Goal: Task Accomplishment & Management: Manage account settings

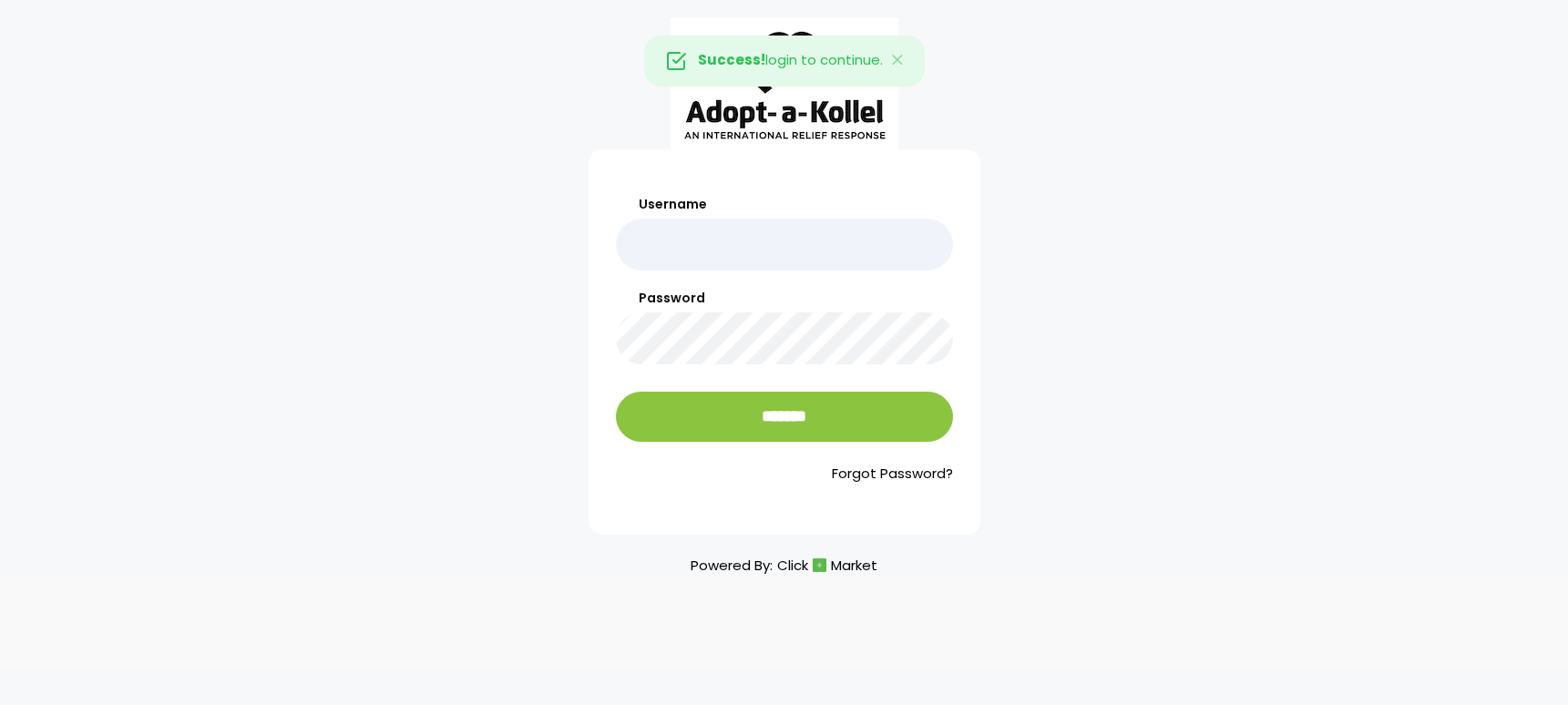
click at [725, 248] on input "Username" at bounding box center [784, 245] width 337 height 52
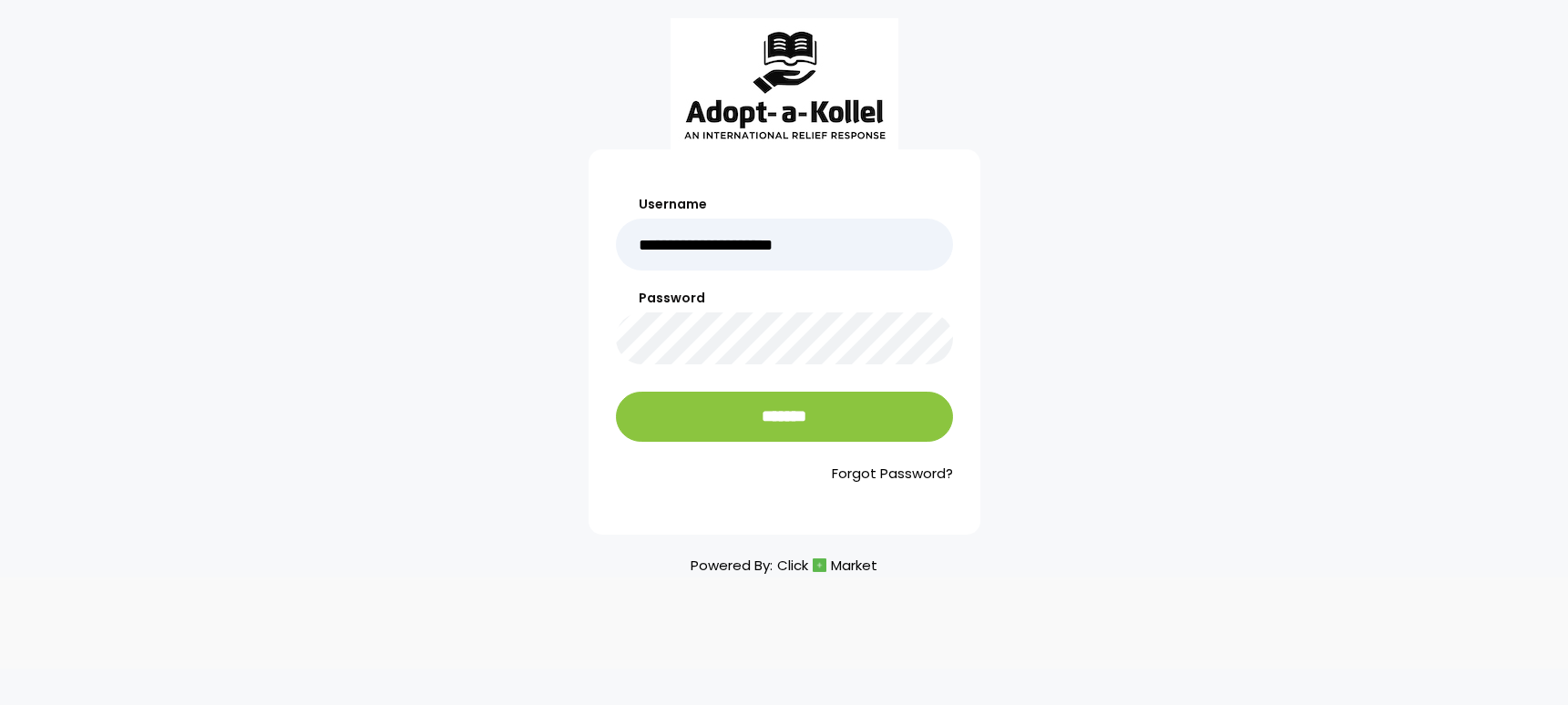
type input "**********"
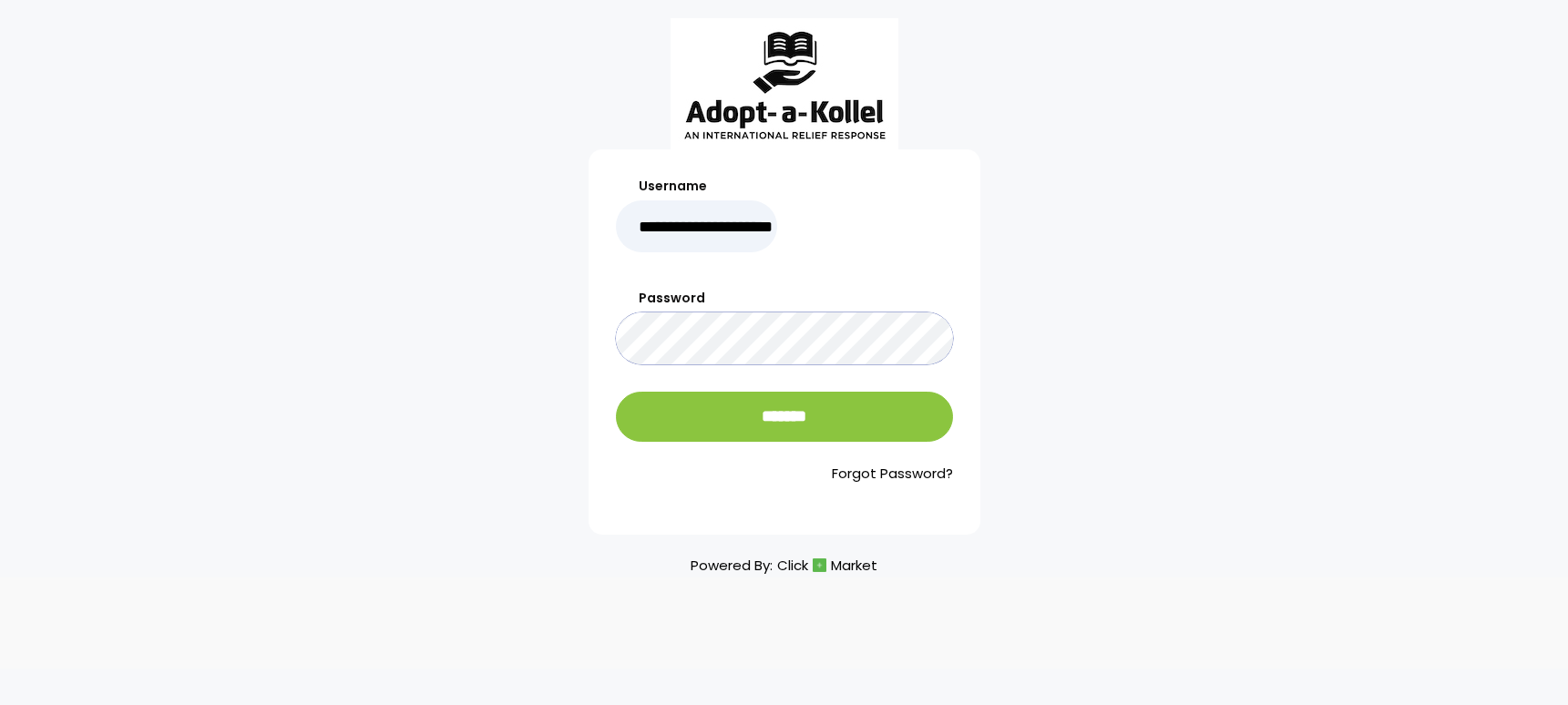
click at [616, 392] on input "*******" at bounding box center [784, 417] width 337 height 50
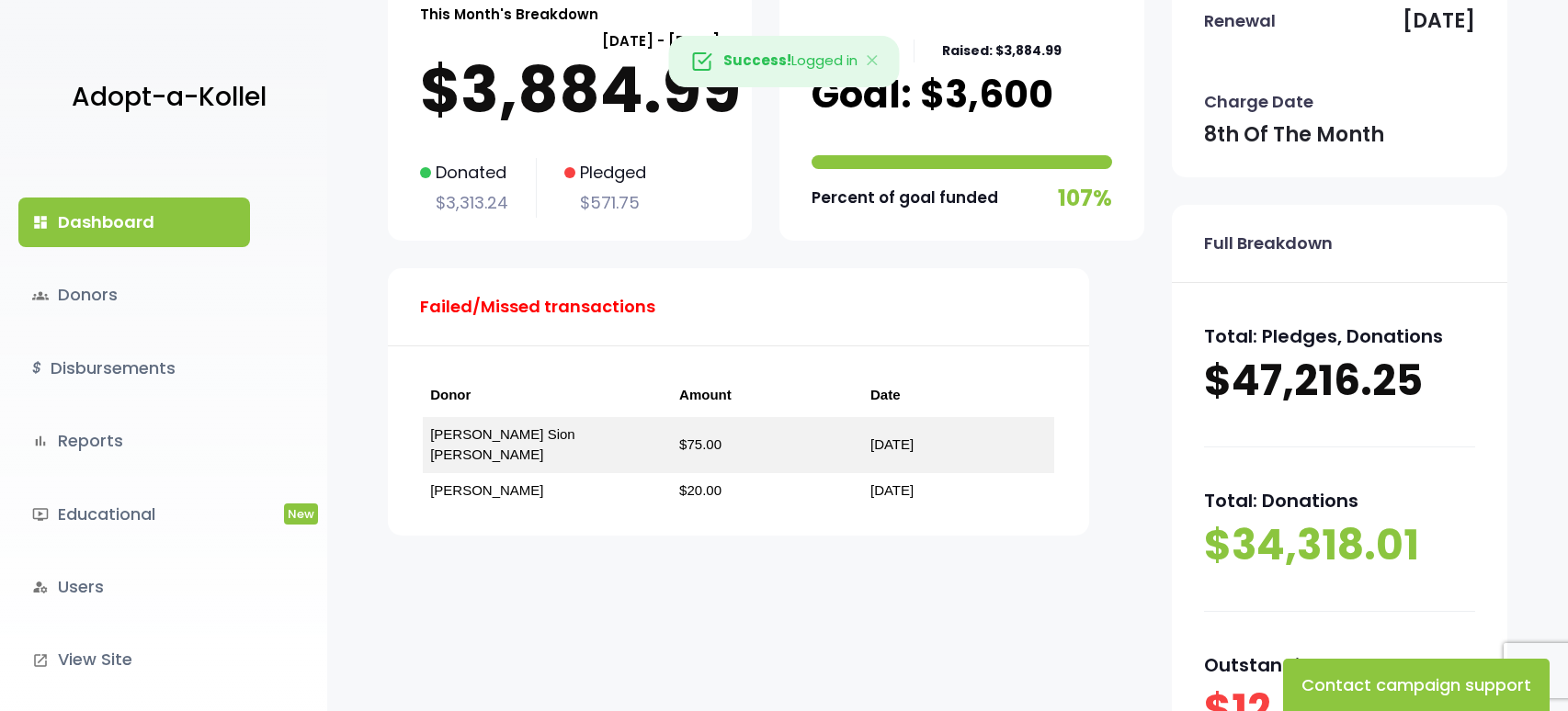
scroll to position [183, 0]
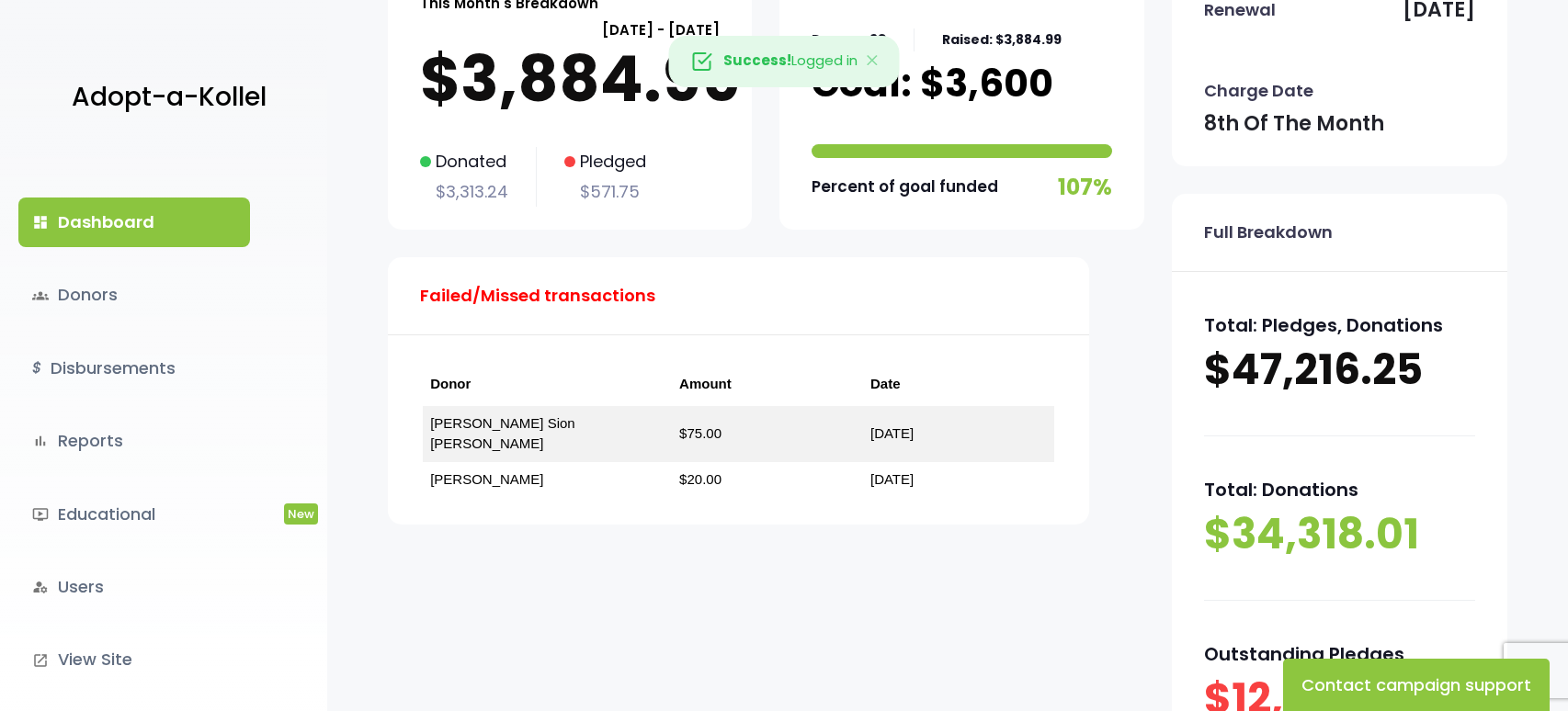
click at [770, 515] on div "This Month's Breakdown August 08 - September 07 $3,884.99 Donated $3,313.24 Ple…" at bounding box center [766, 260] width 756 height 585
click at [193, 241] on link "dashboard Dashboard" at bounding box center [134, 222] width 232 height 49
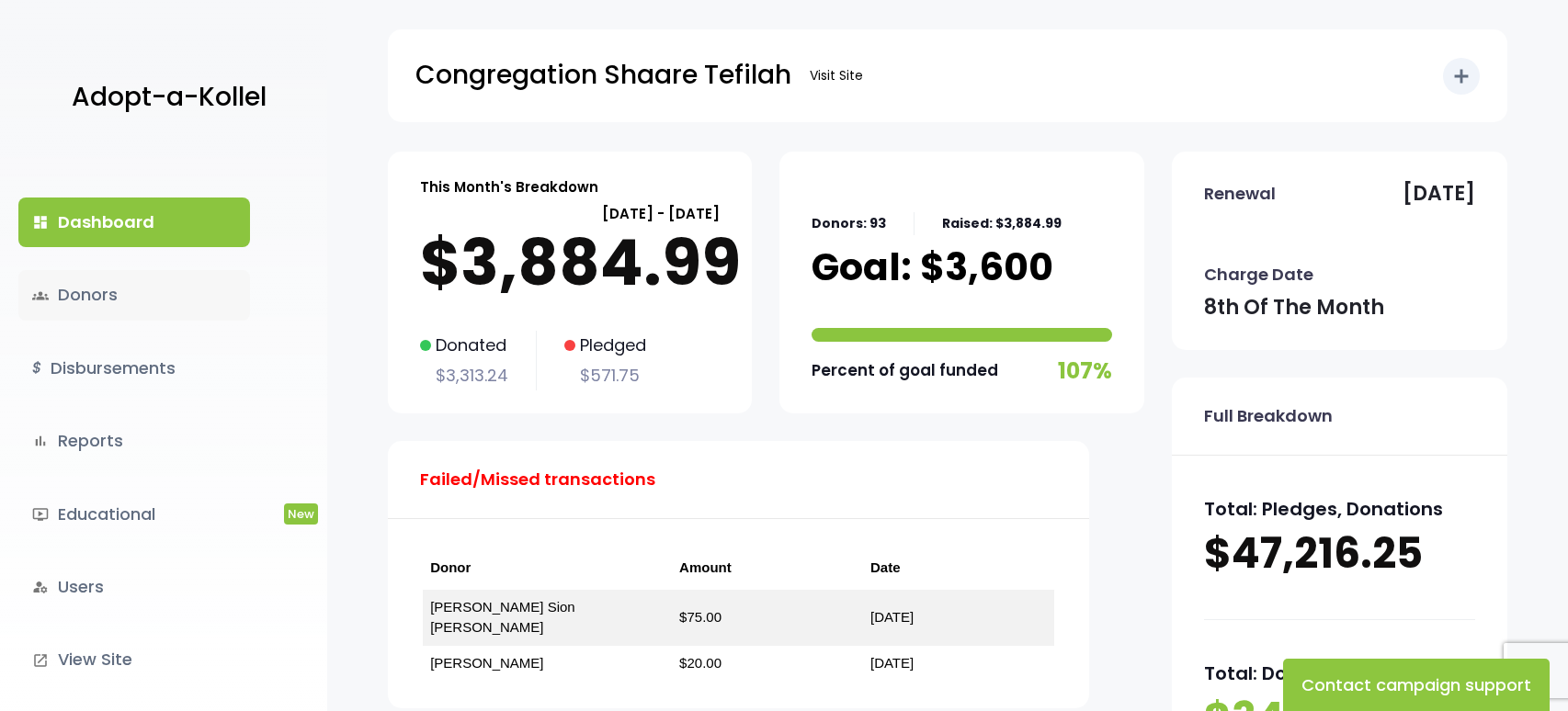
click at [127, 290] on link "groups Donors" at bounding box center [134, 294] width 232 height 49
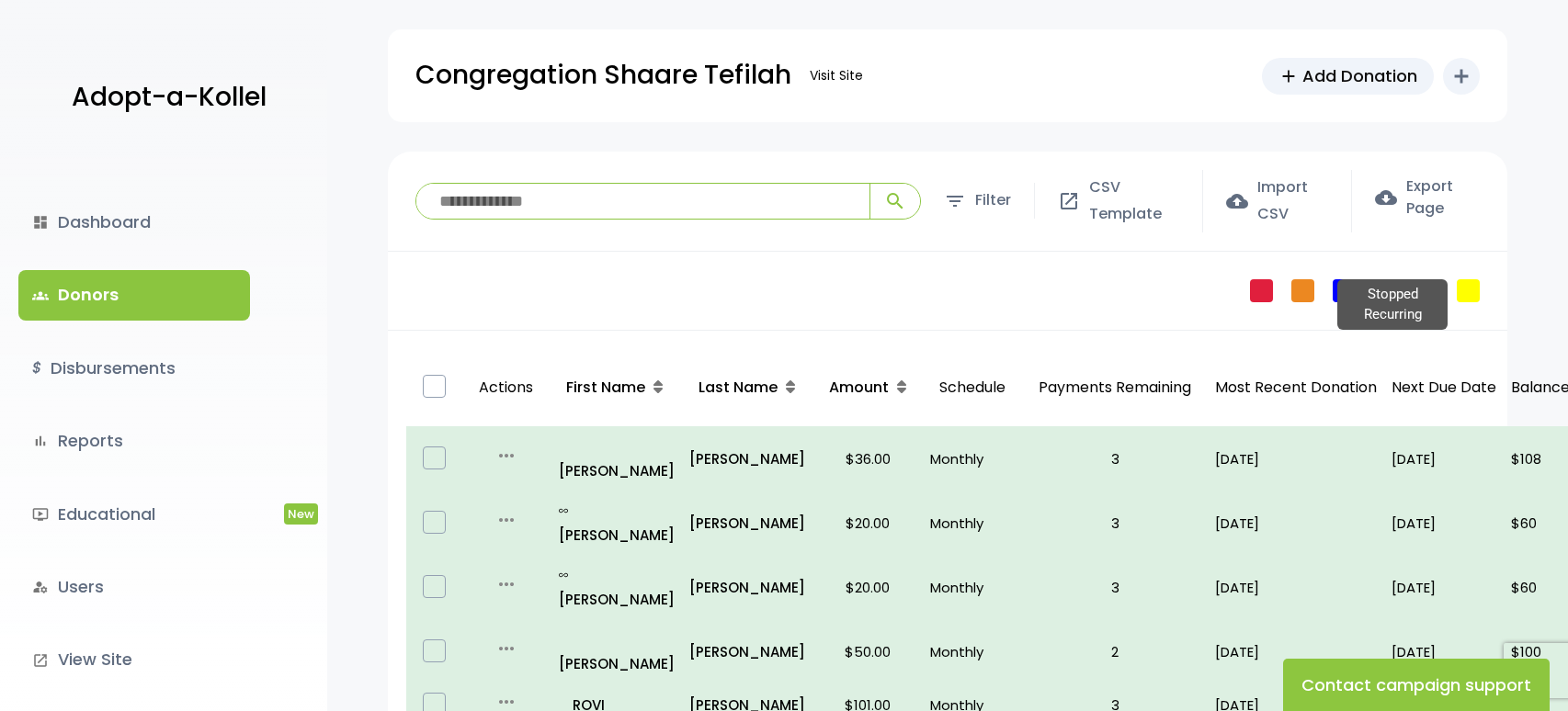
click at [1464, 292] on link "Stopped Recurring" at bounding box center [1469, 291] width 23 height 23
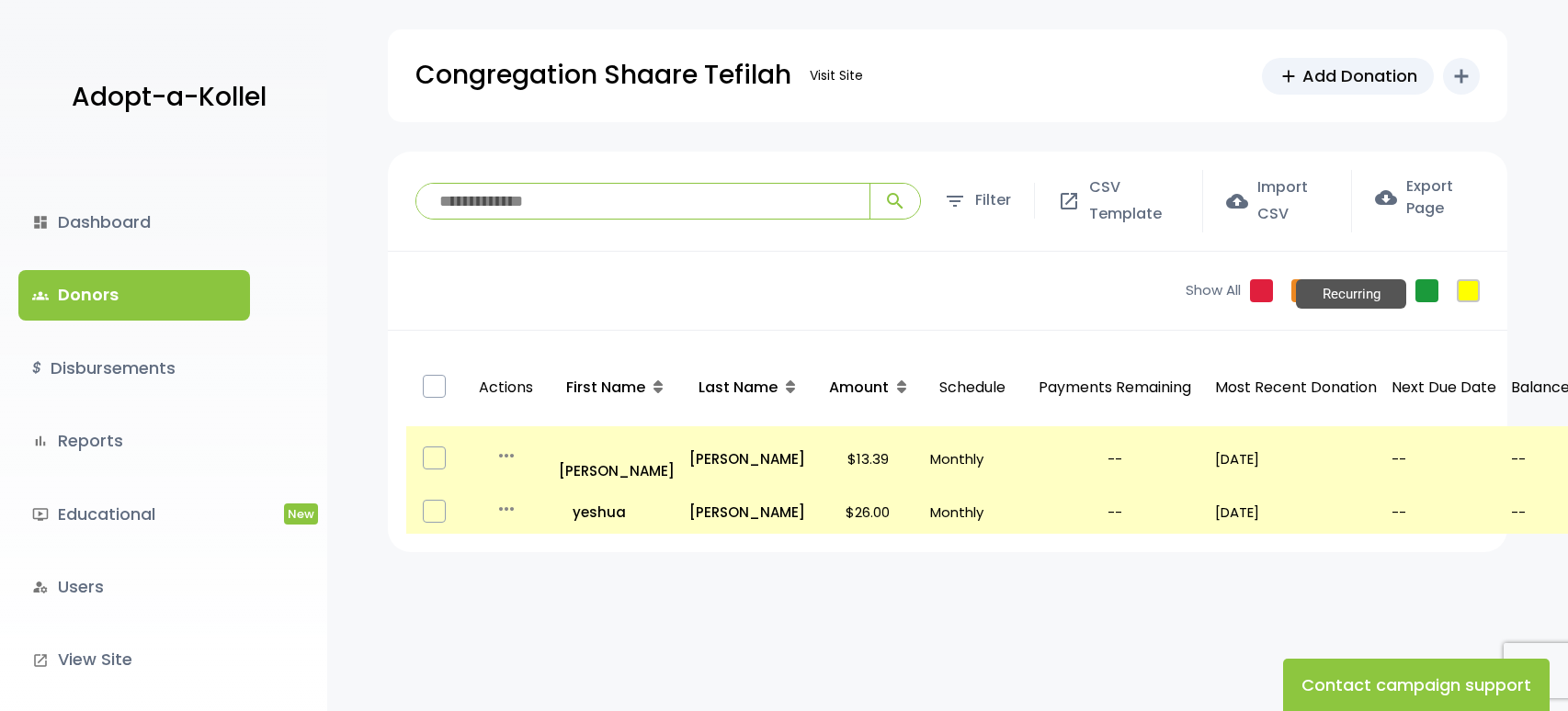
click at [1416, 291] on link "Recurring" at bounding box center [1427, 291] width 23 height 23
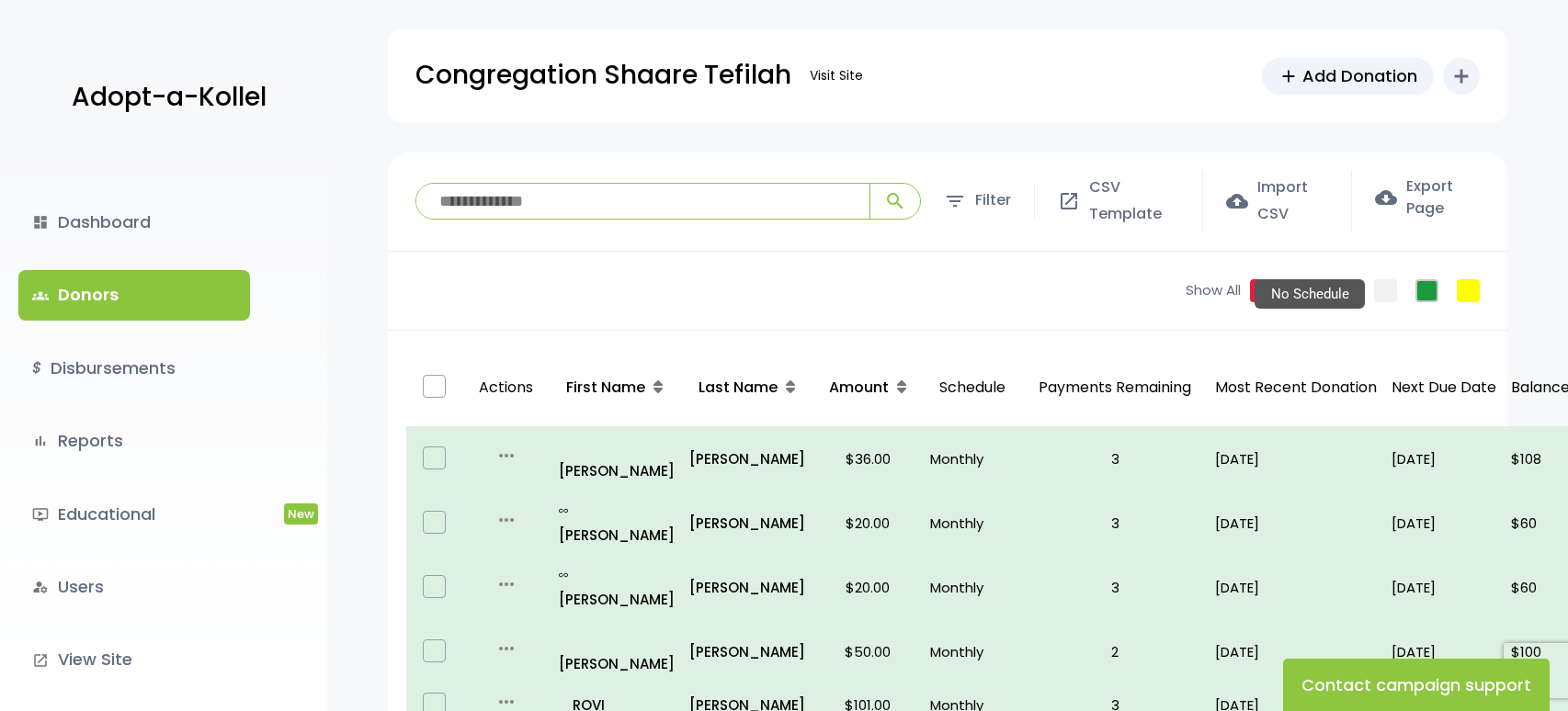
click at [1378, 289] on link "No Schedule" at bounding box center [1386, 291] width 23 height 23
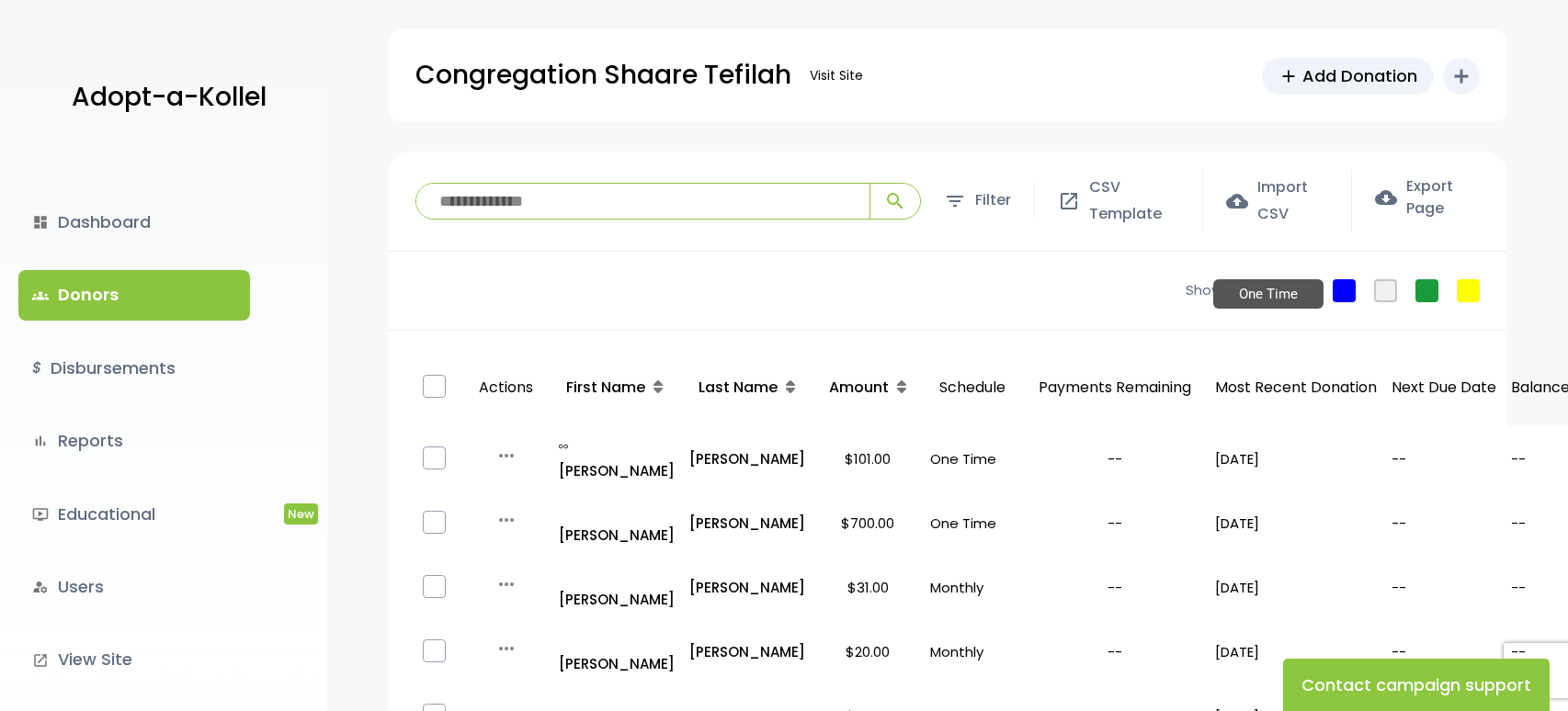
click at [1349, 282] on link "One Time" at bounding box center [1344, 291] width 23 height 23
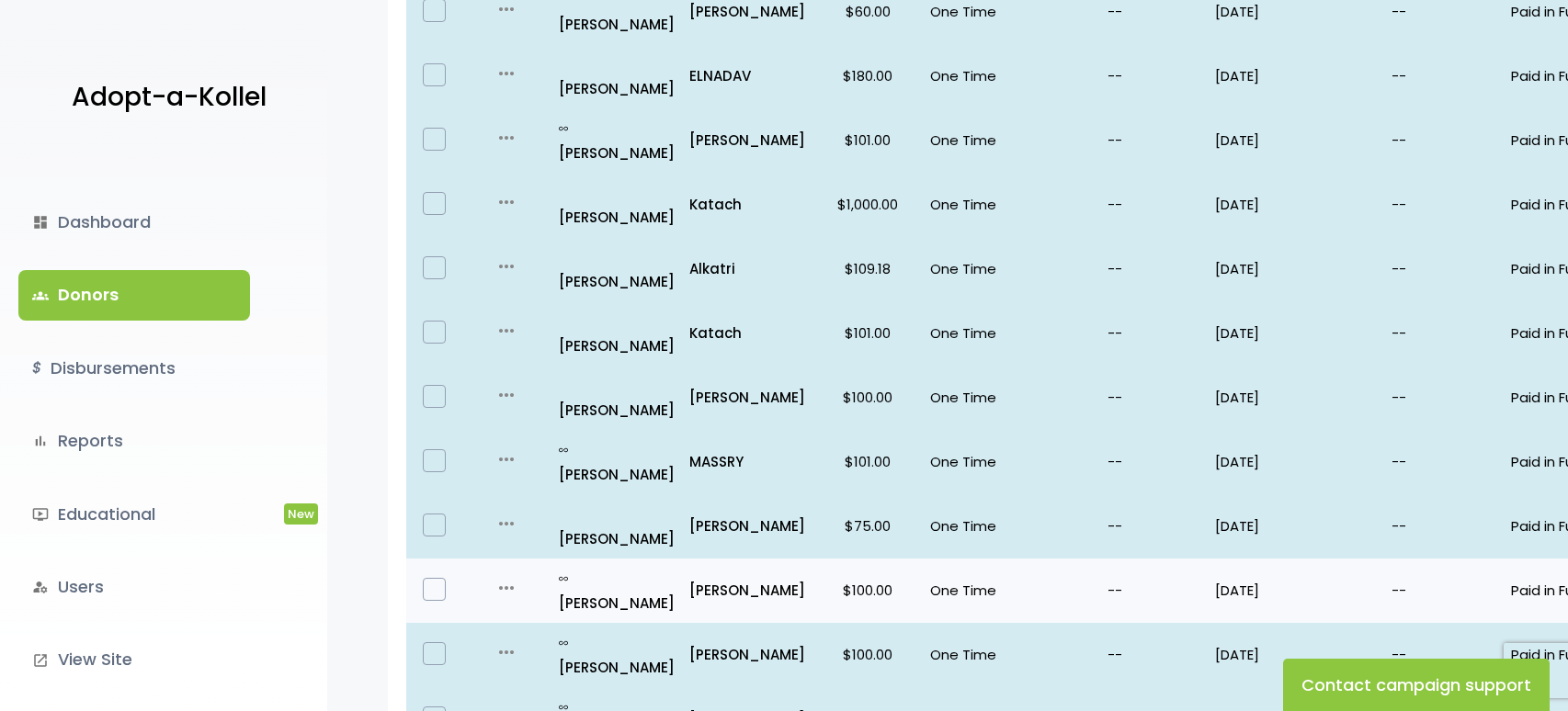
scroll to position [1221, 0]
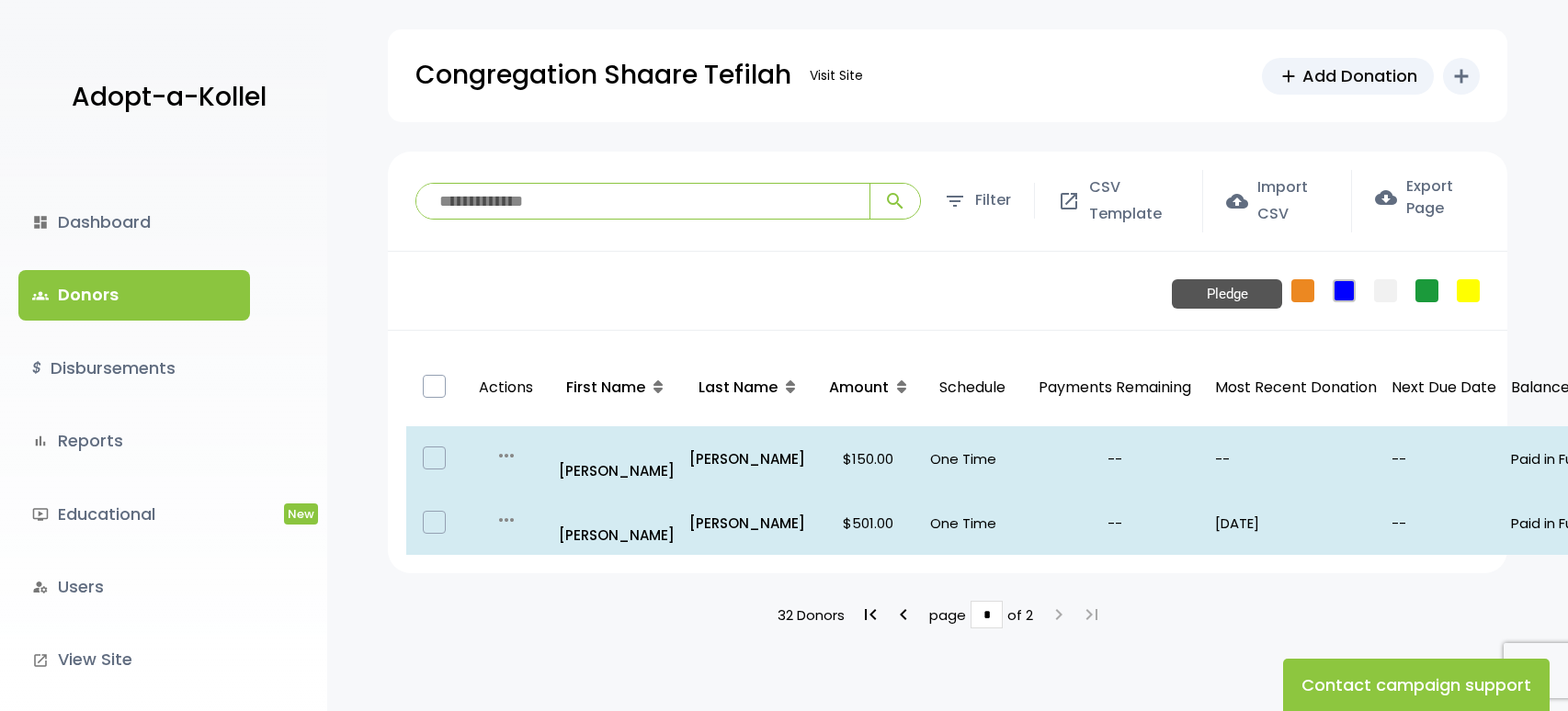
click at [1313, 289] on link "Pledge" at bounding box center [1303, 291] width 23 height 23
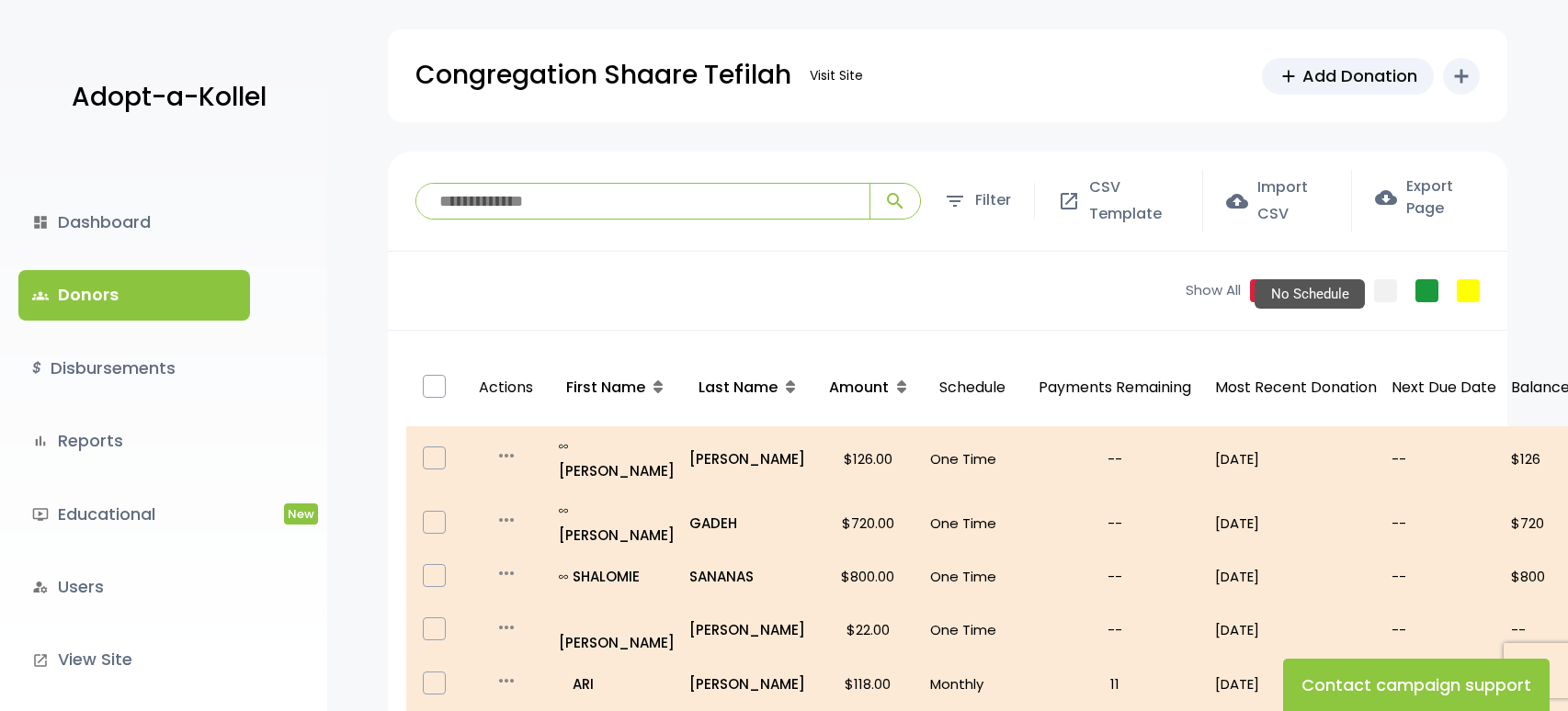
click at [1385, 292] on link "No Schedule" at bounding box center [1386, 291] width 23 height 23
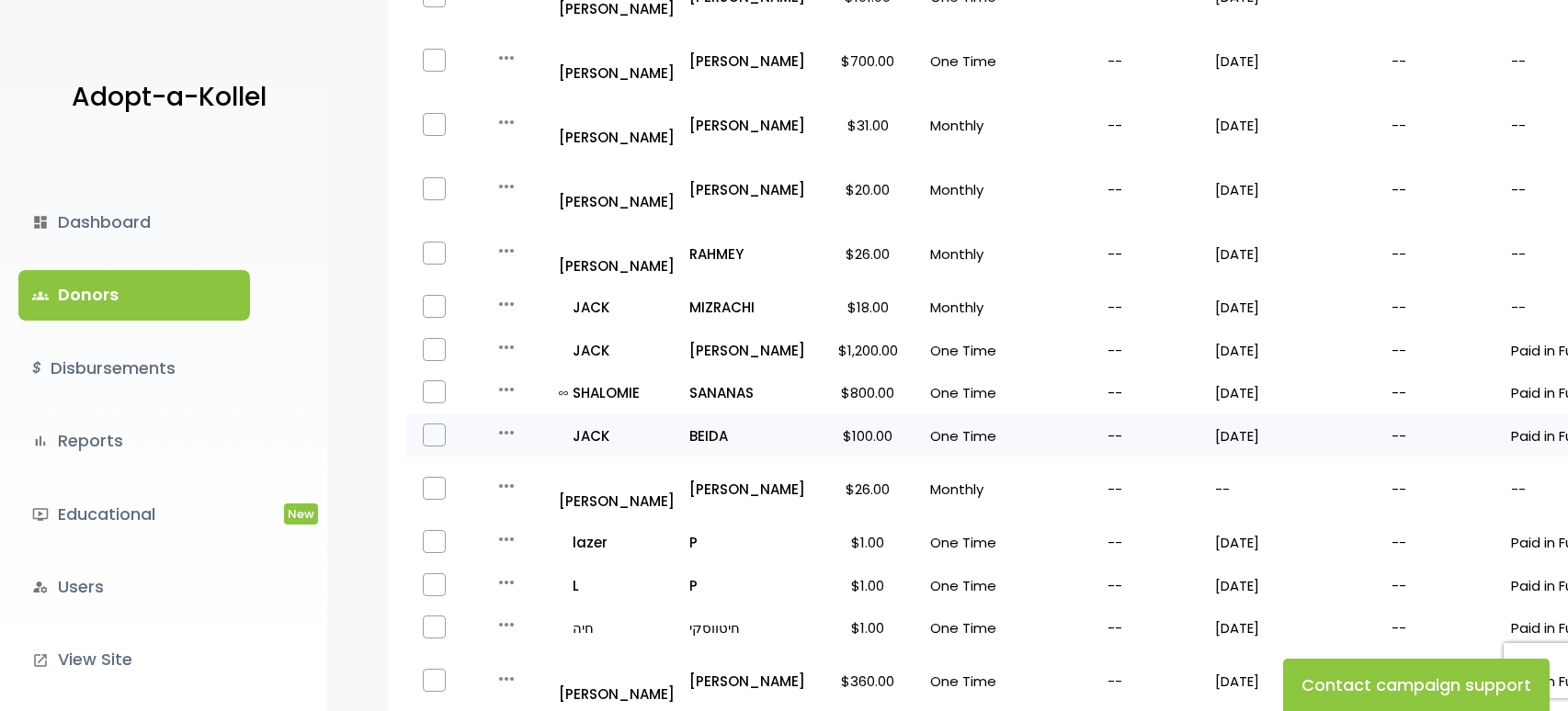
scroll to position [450, 0]
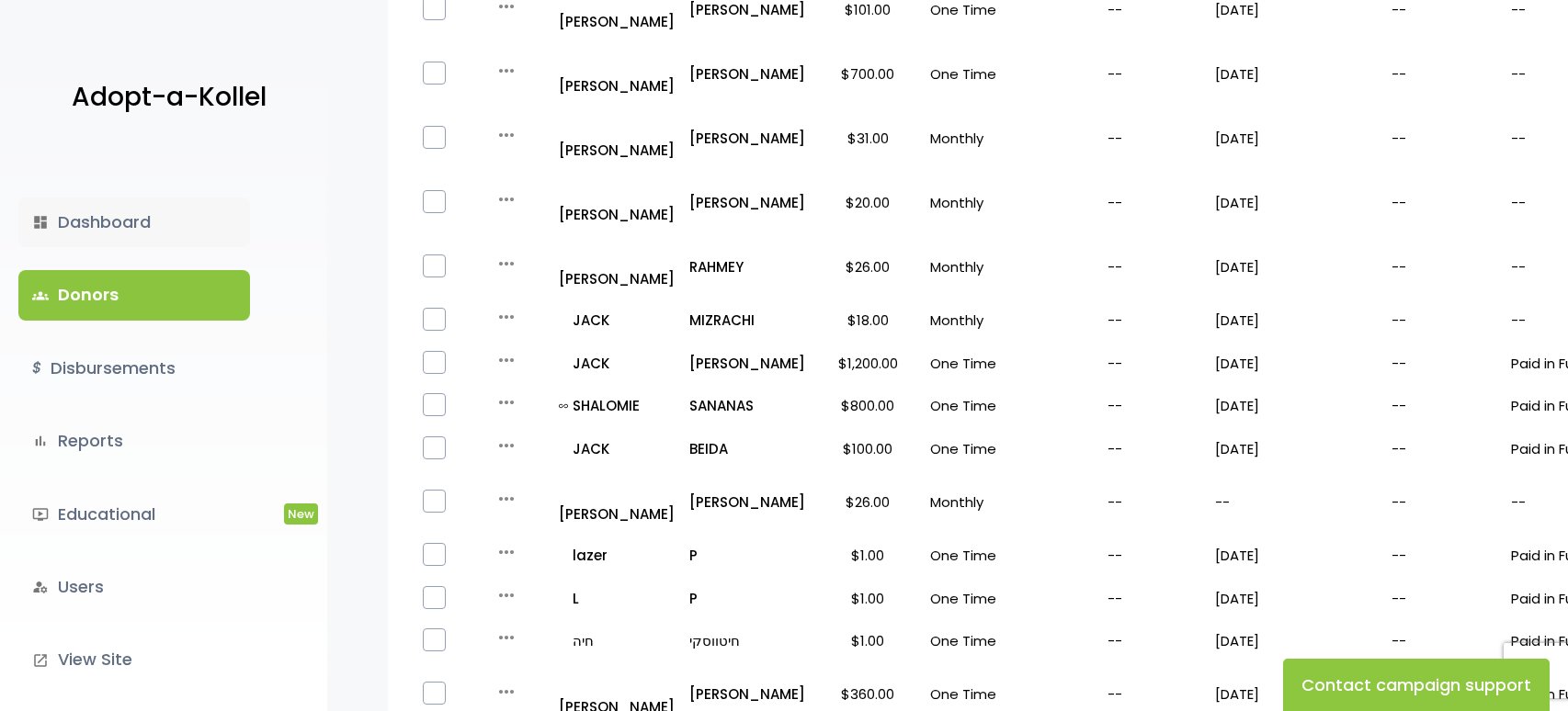
click at [172, 239] on link "dashboard Dashboard" at bounding box center [134, 222] width 232 height 49
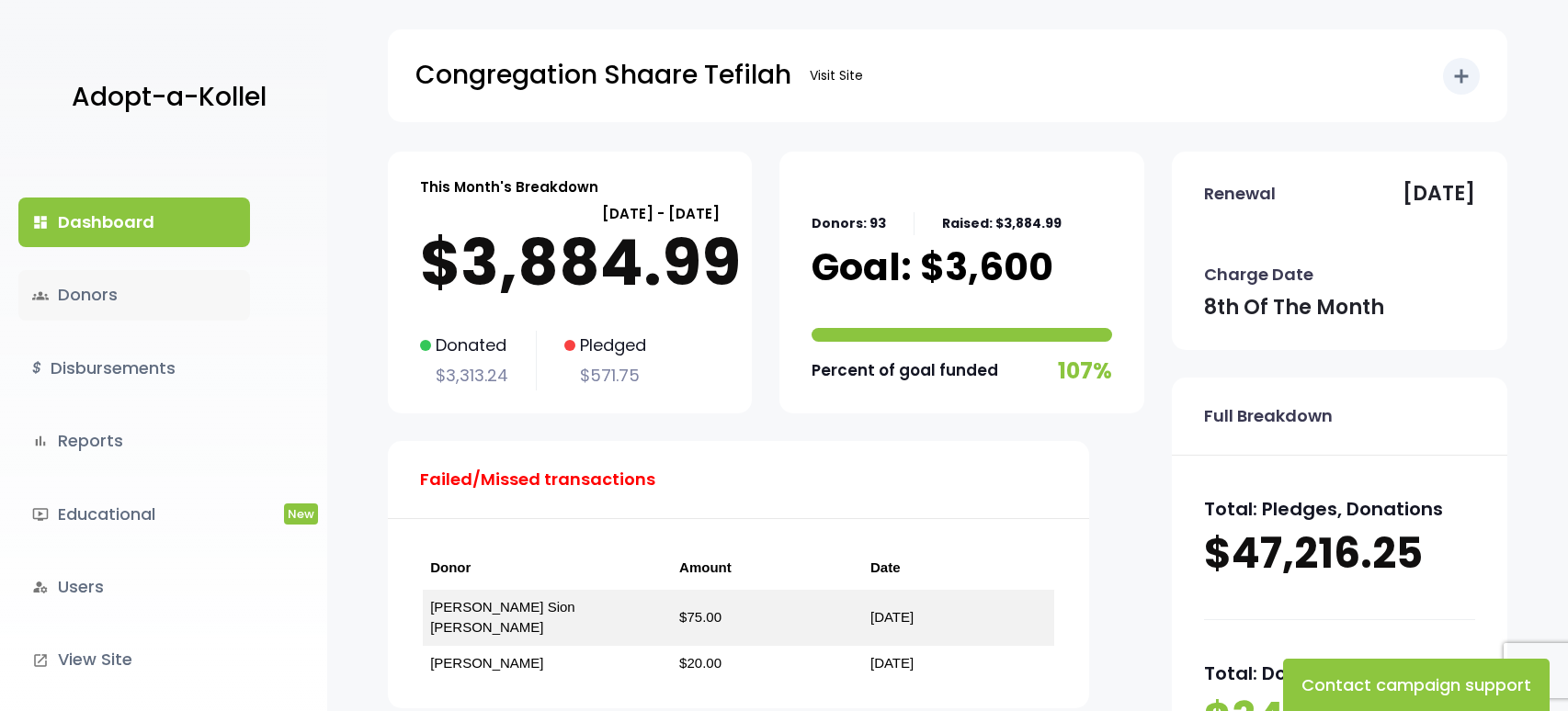
click at [87, 304] on link "groups Donors" at bounding box center [134, 294] width 232 height 49
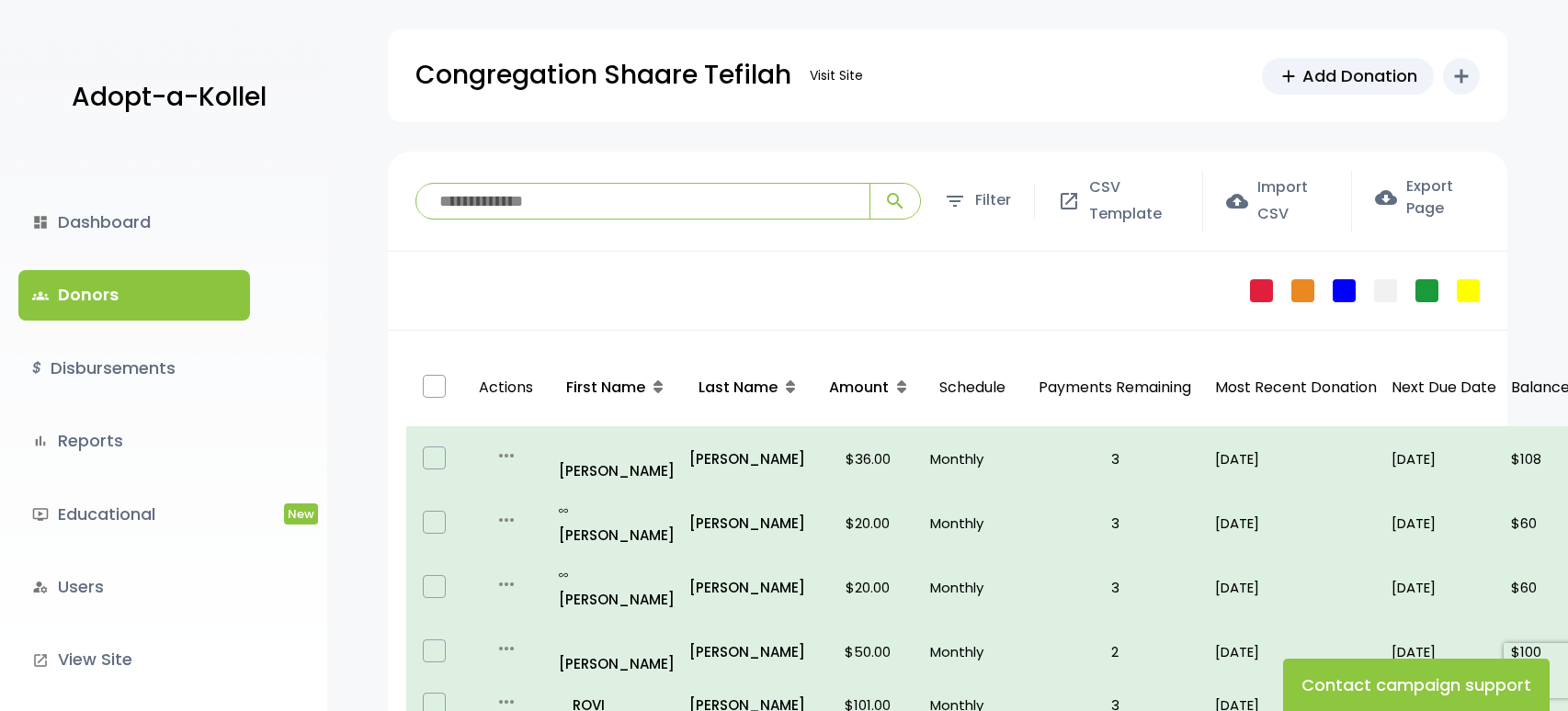
click at [502, 205] on input "search" at bounding box center [643, 201] width 454 height 35
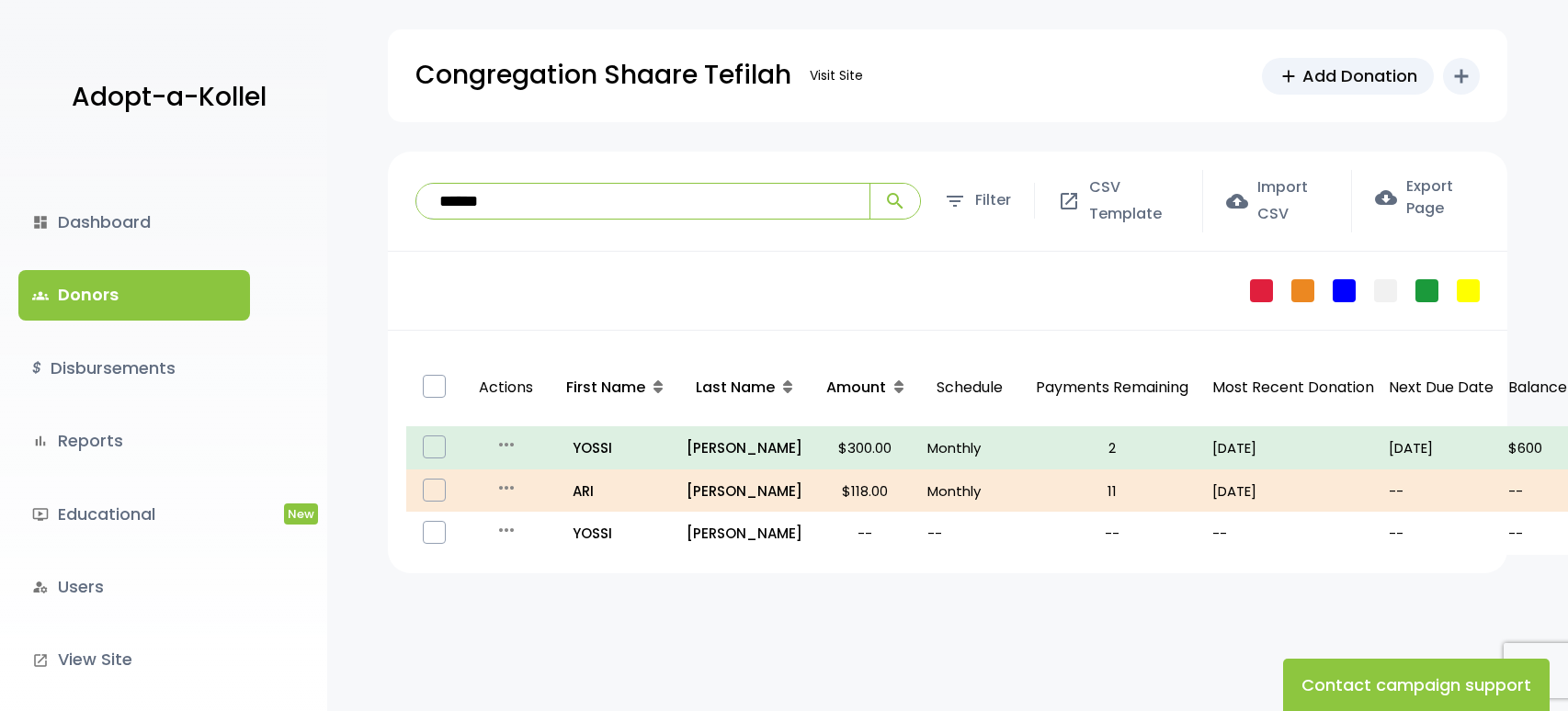
type input "******"
click at [869, 183] on button "search" at bounding box center [894, 201] width 50 height 35
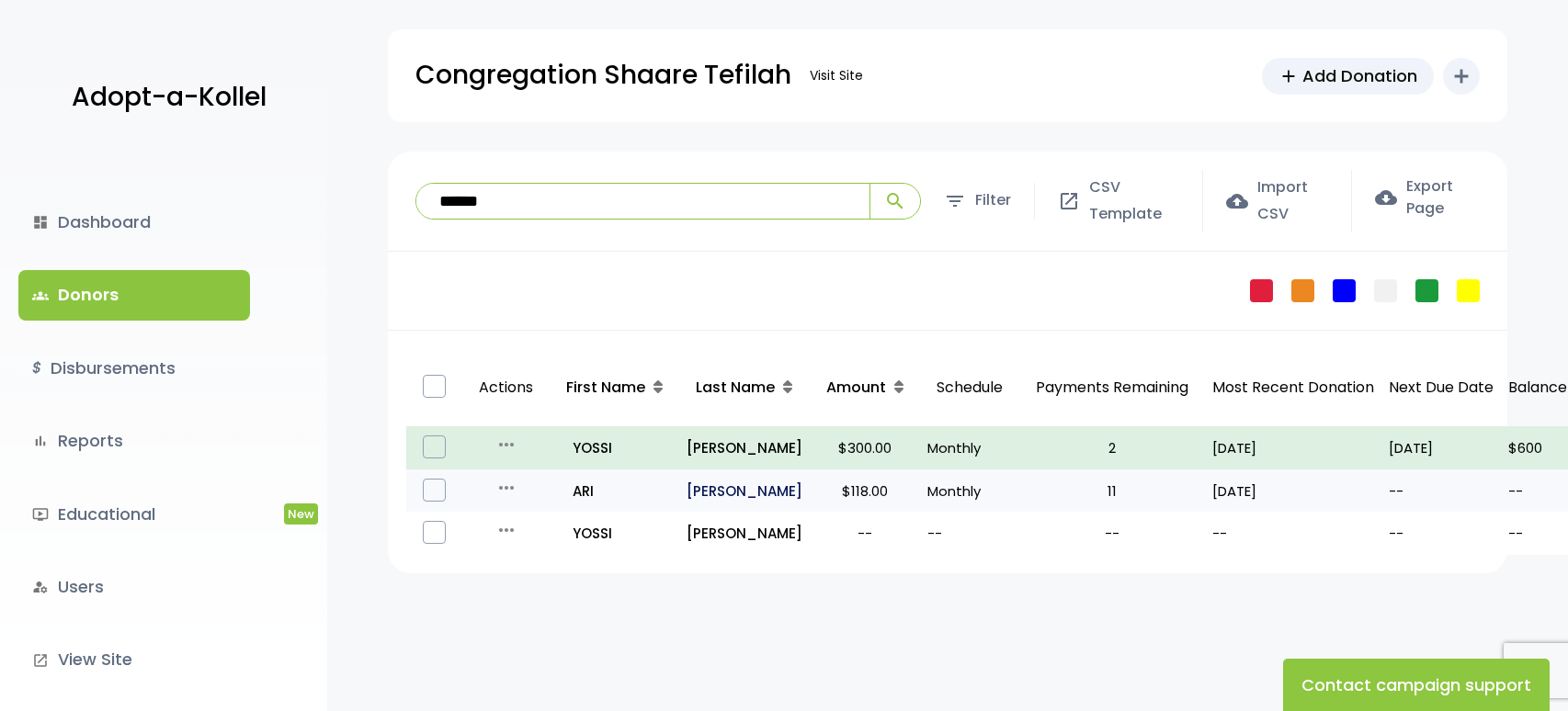
click at [725, 491] on p "SASSON" at bounding box center [744, 491] width 116 height 25
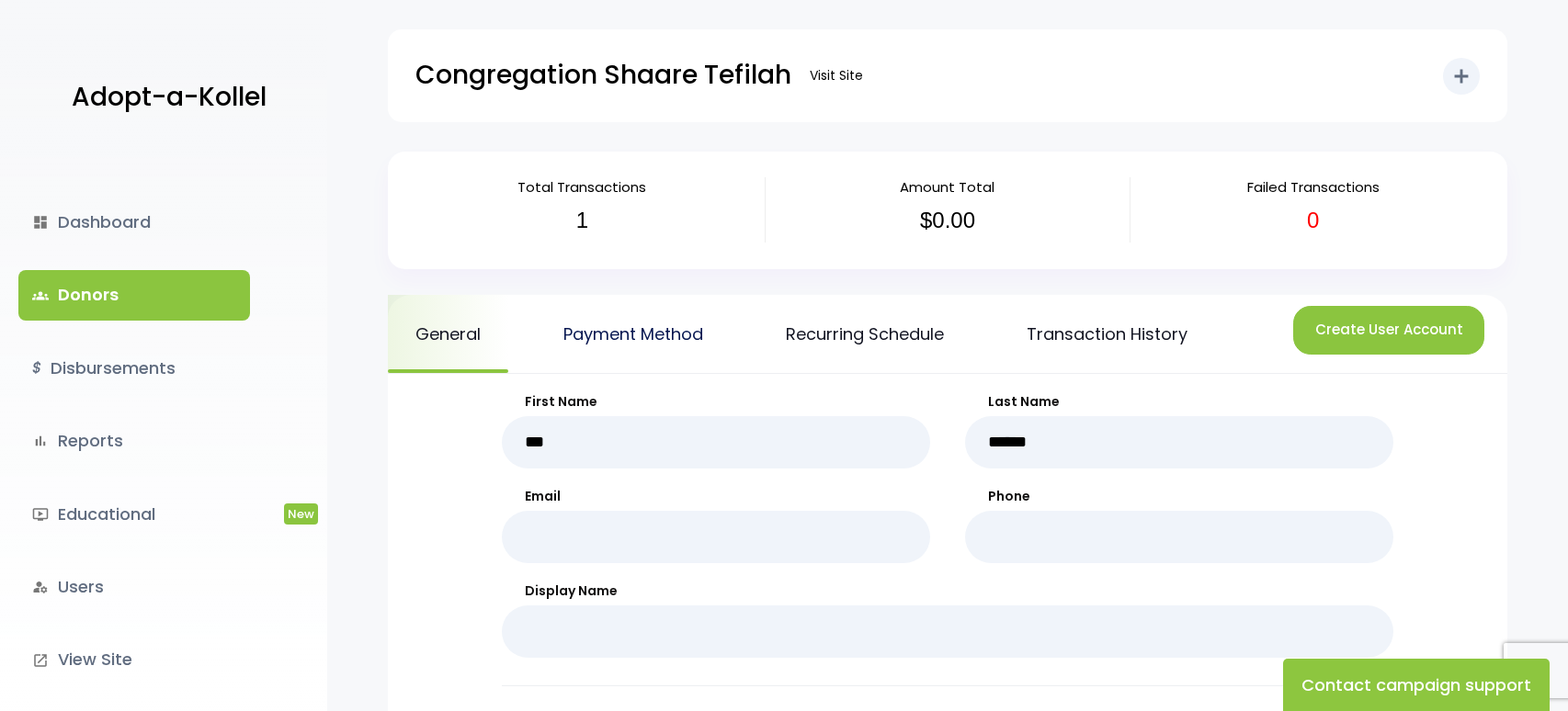
click at [637, 342] on link "Payment Method" at bounding box center [633, 334] width 195 height 78
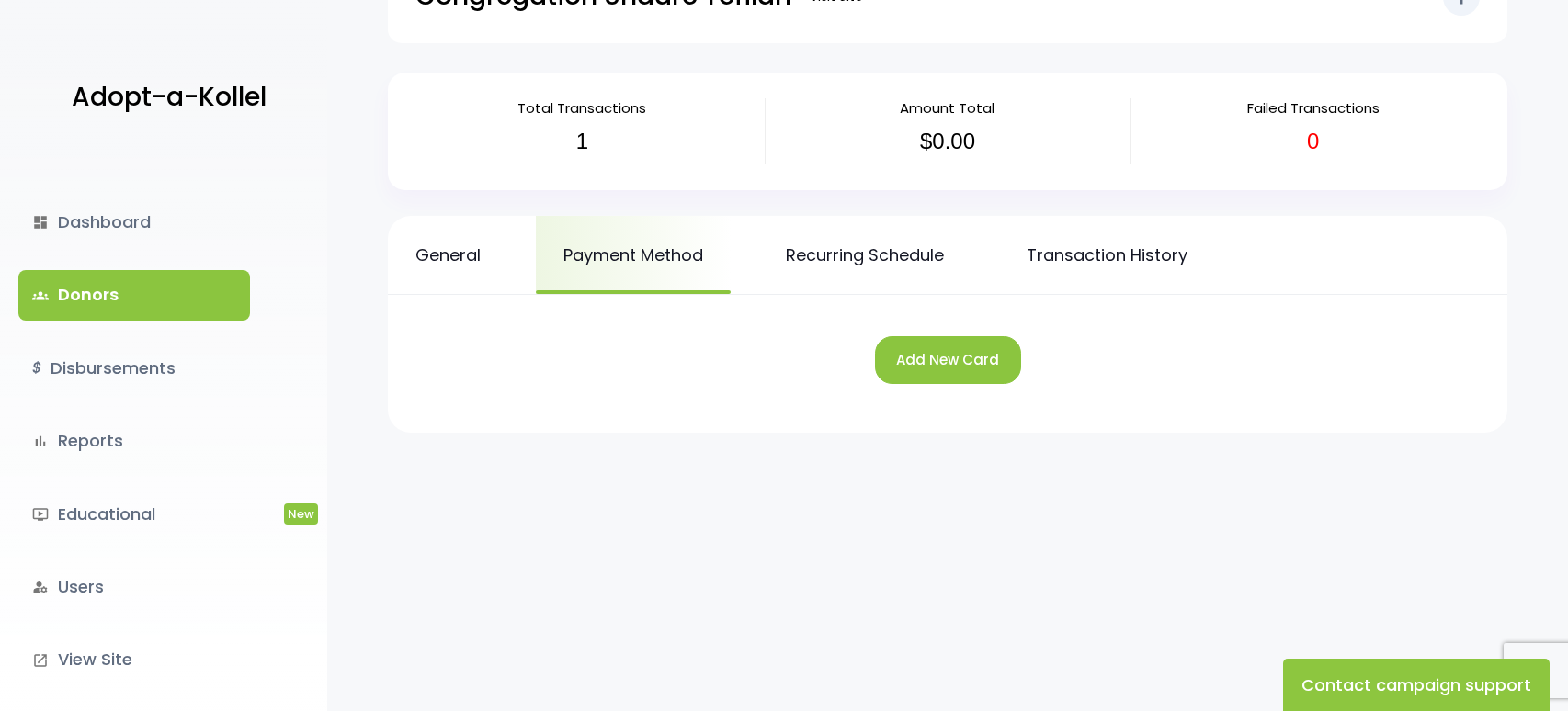
scroll to position [183, 0]
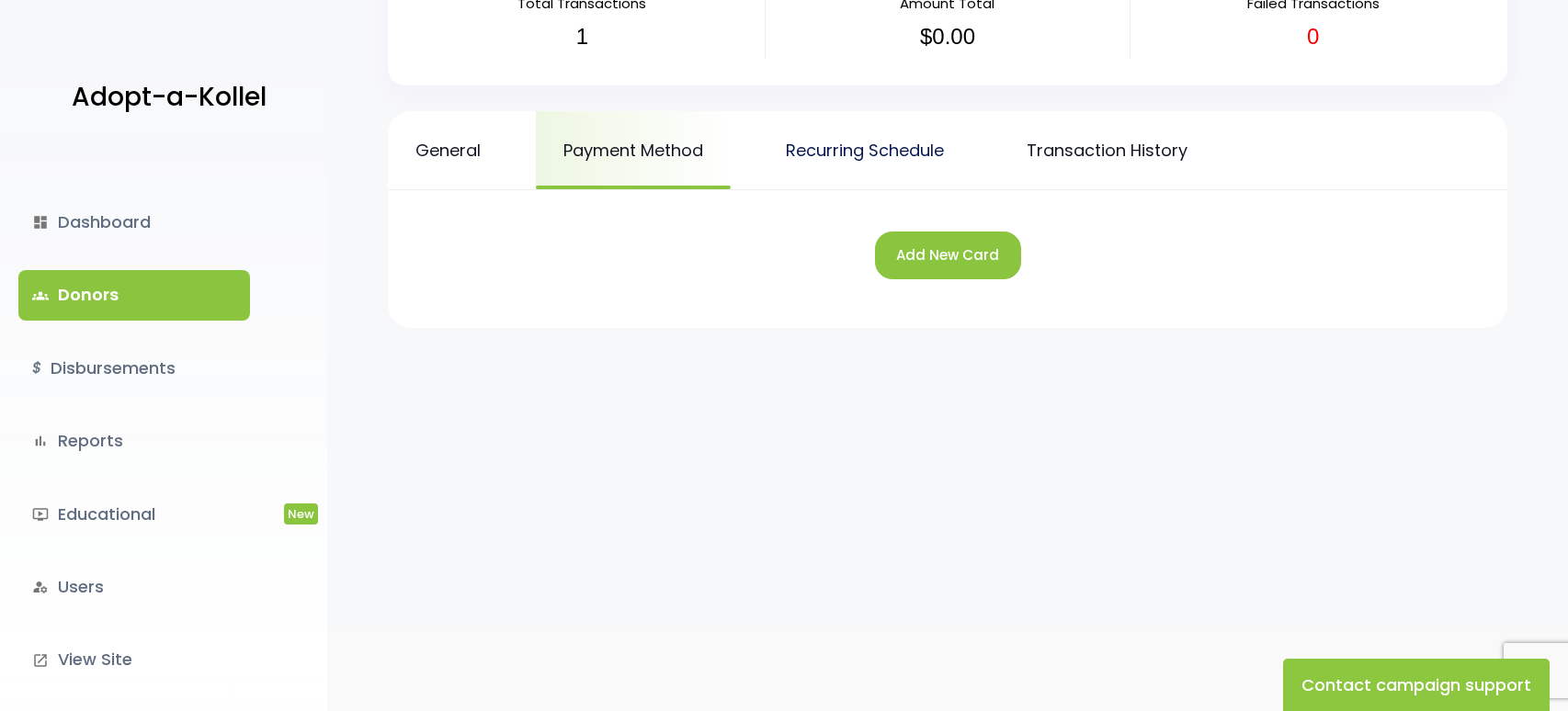
click at [802, 171] on link "Recurring Schedule" at bounding box center [865, 150] width 213 height 78
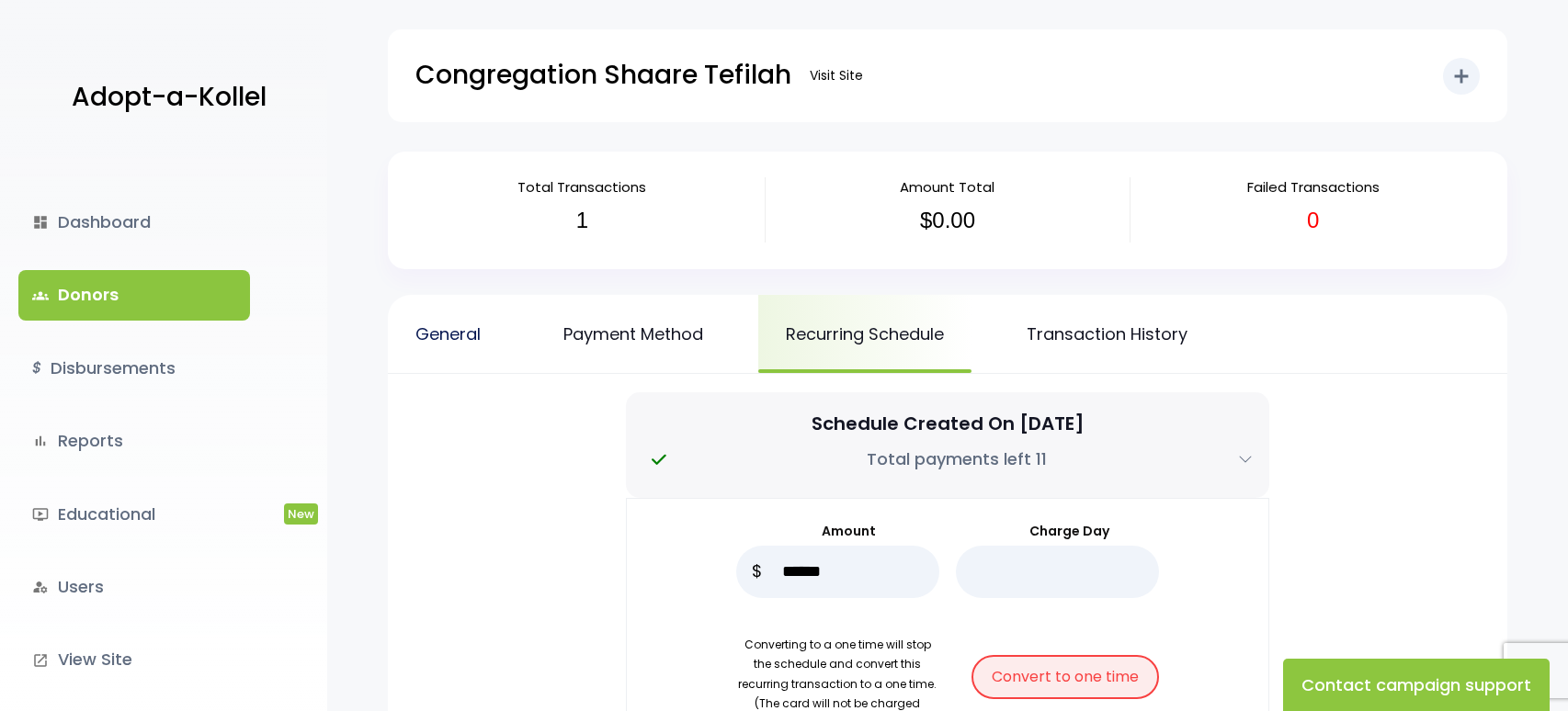
click at [454, 321] on link "General" at bounding box center [448, 334] width 121 height 78
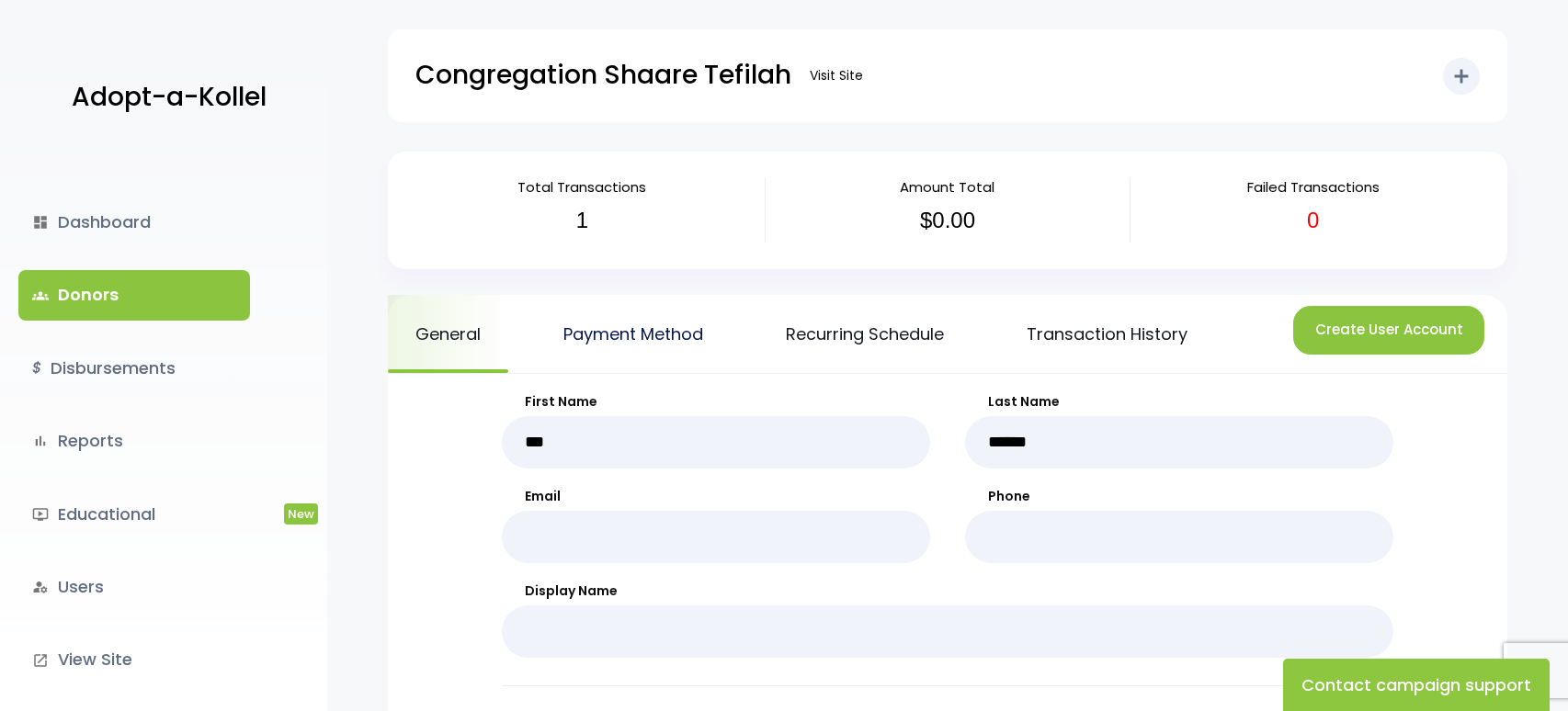
click at [653, 334] on link "Payment Method" at bounding box center [633, 334] width 195 height 78
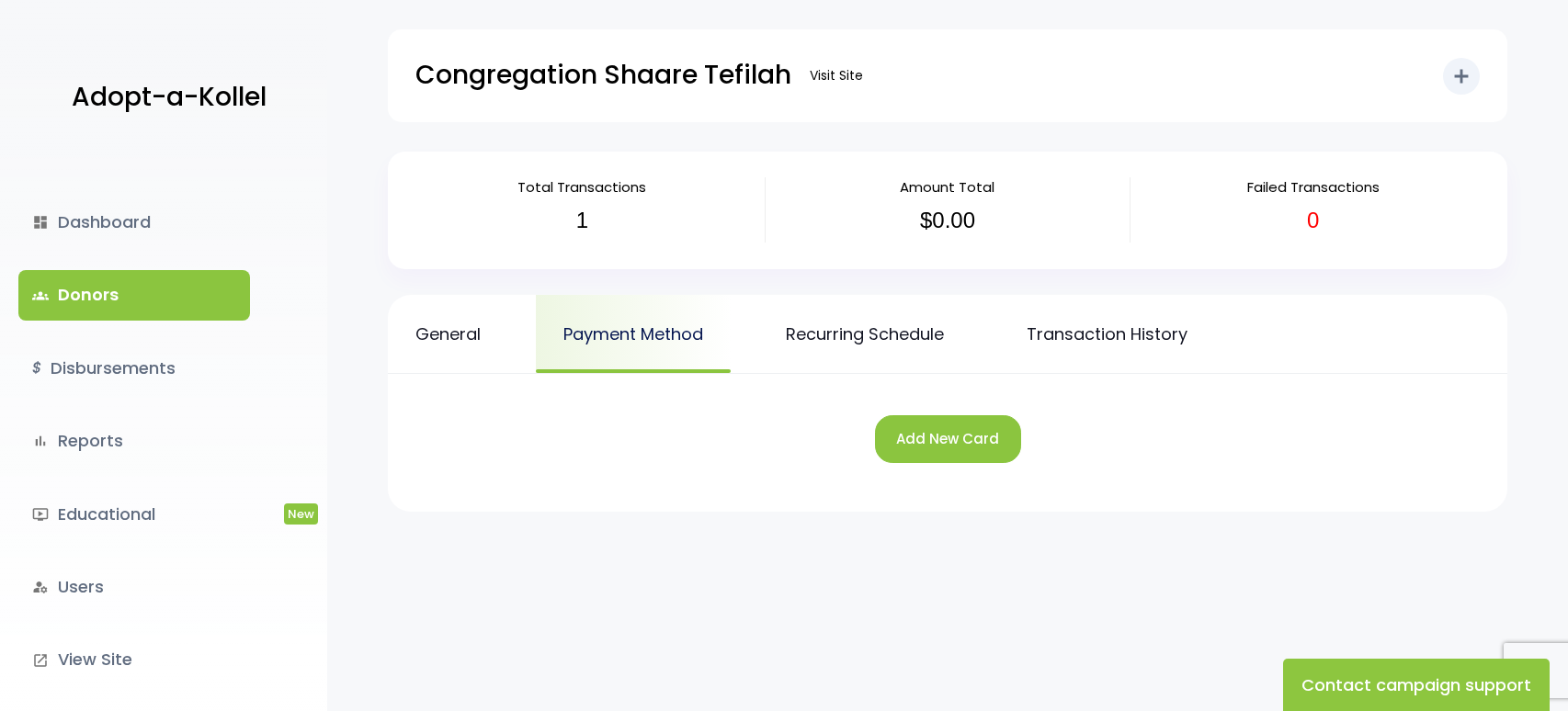
click at [677, 336] on link "Payment Method" at bounding box center [633, 334] width 195 height 78
click at [986, 453] on button "Add New Card" at bounding box center [948, 440] width 146 height 48
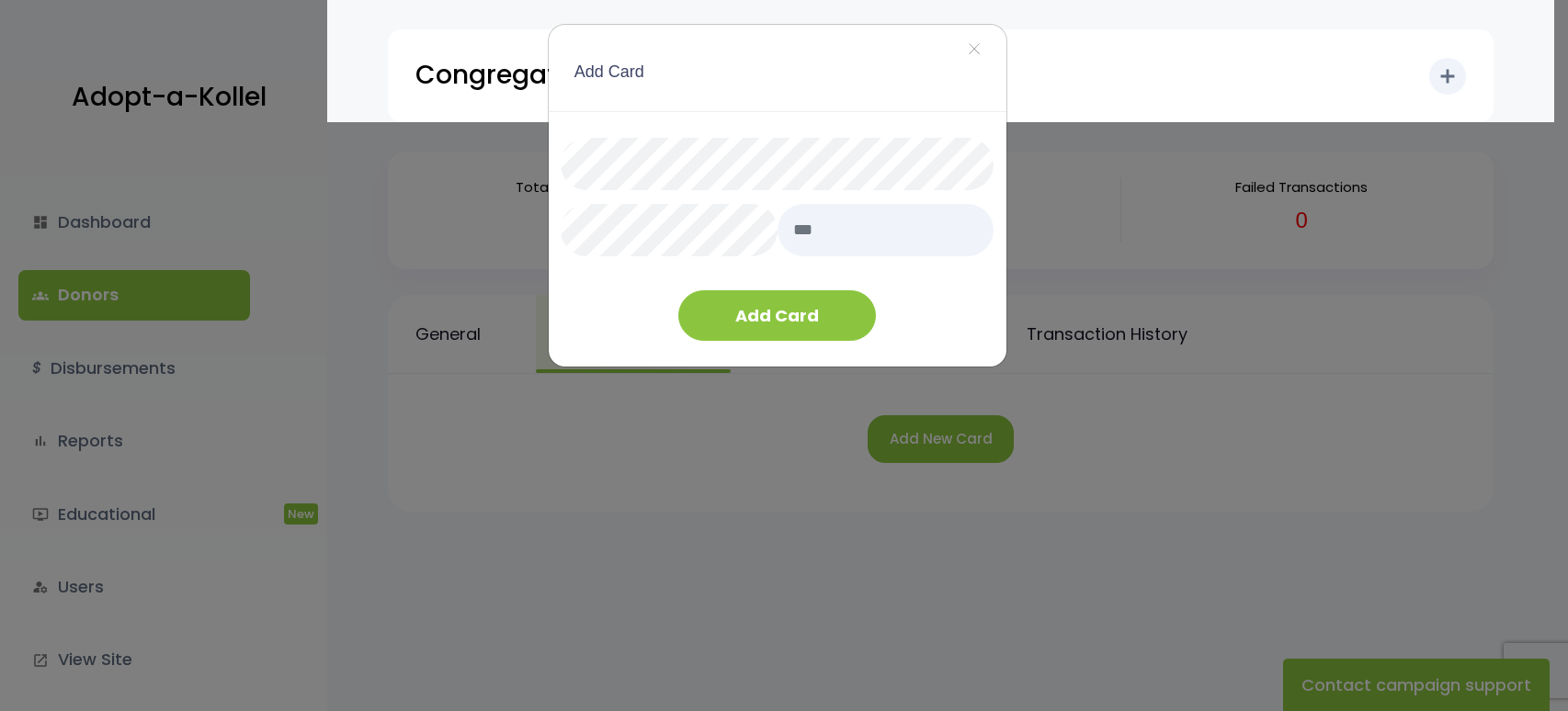
click at [839, 229] on input "text" at bounding box center [886, 230] width 217 height 52
type input "***"
click at [635, 322] on form "*** Add Card" at bounding box center [777, 239] width 406 height 204
click at [746, 323] on button "Add Card" at bounding box center [777, 315] width 198 height 50
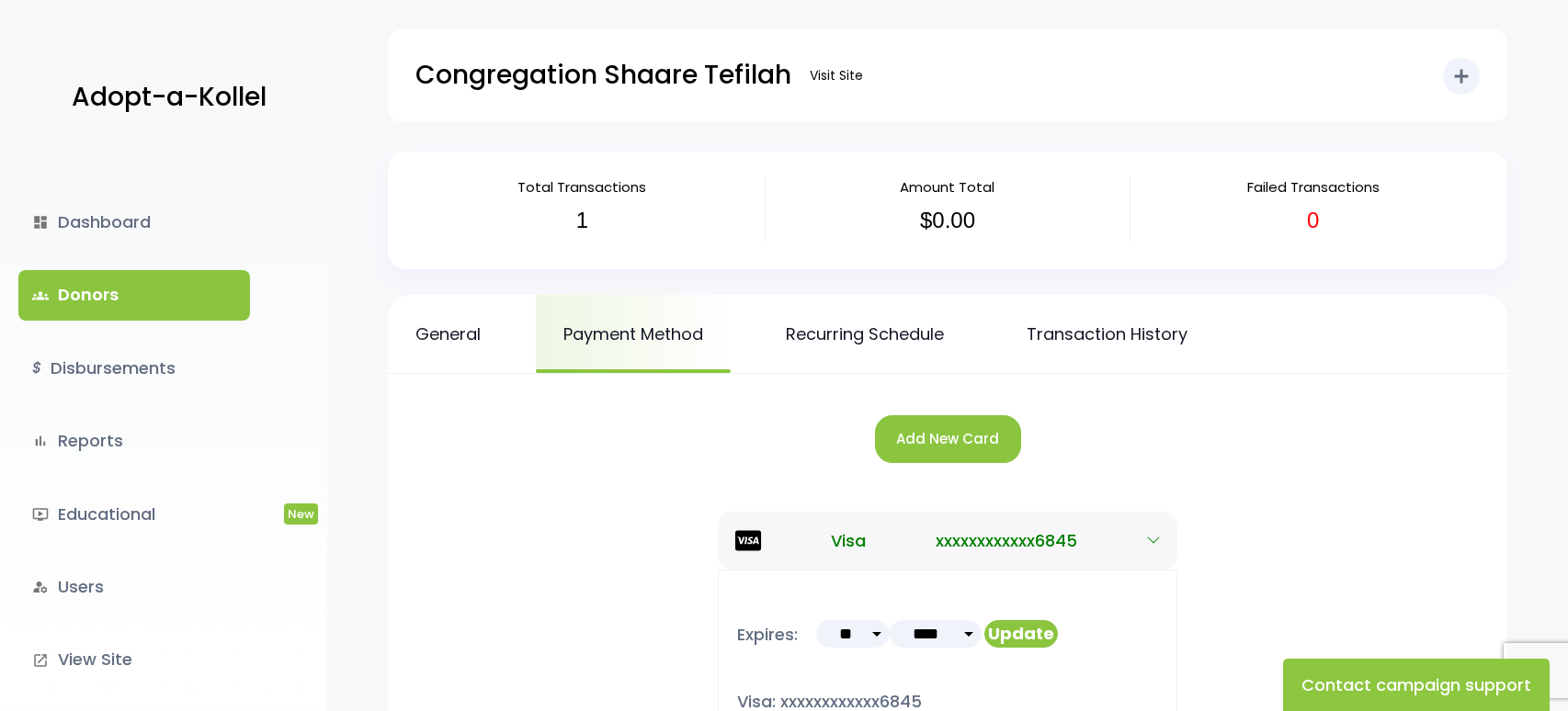
click at [583, 223] on h3 "1" at bounding box center [583, 221] width 338 height 27
click at [1060, 336] on link "Transaction History" at bounding box center [1107, 334] width 216 height 78
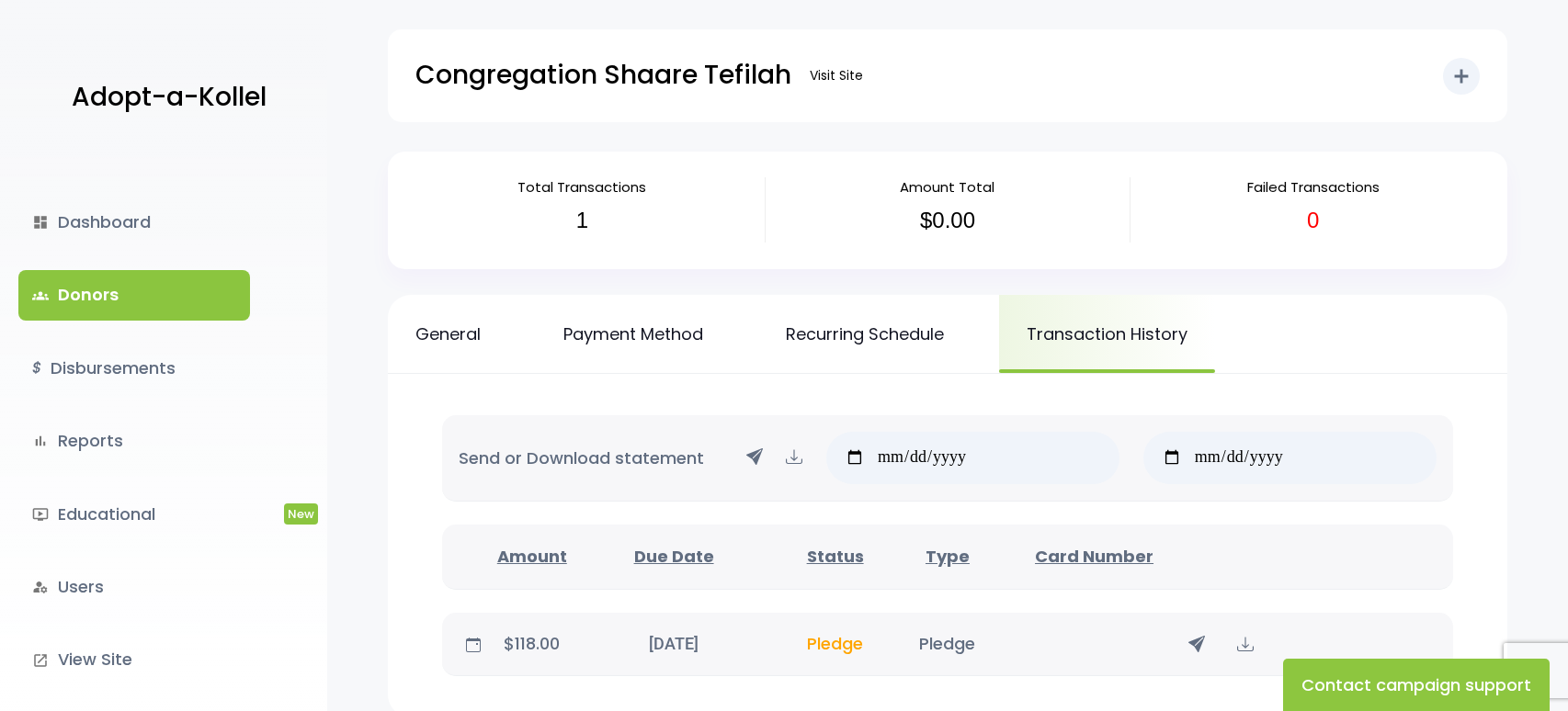
click at [102, 303] on link "groups Donors" at bounding box center [134, 294] width 232 height 49
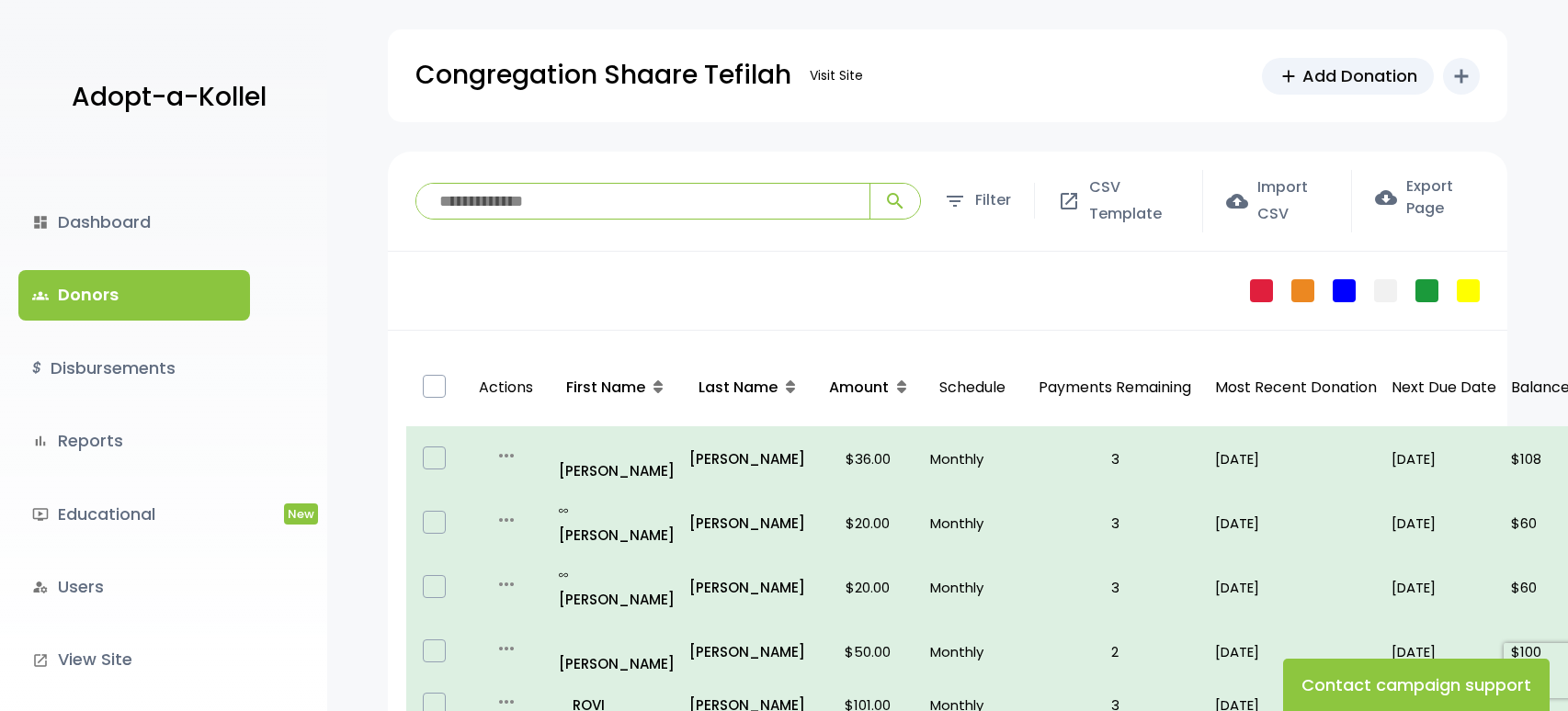
click at [163, 287] on link "groups Donors" at bounding box center [134, 294] width 232 height 49
click at [182, 379] on link "$ Disbursements" at bounding box center [134, 368] width 232 height 49
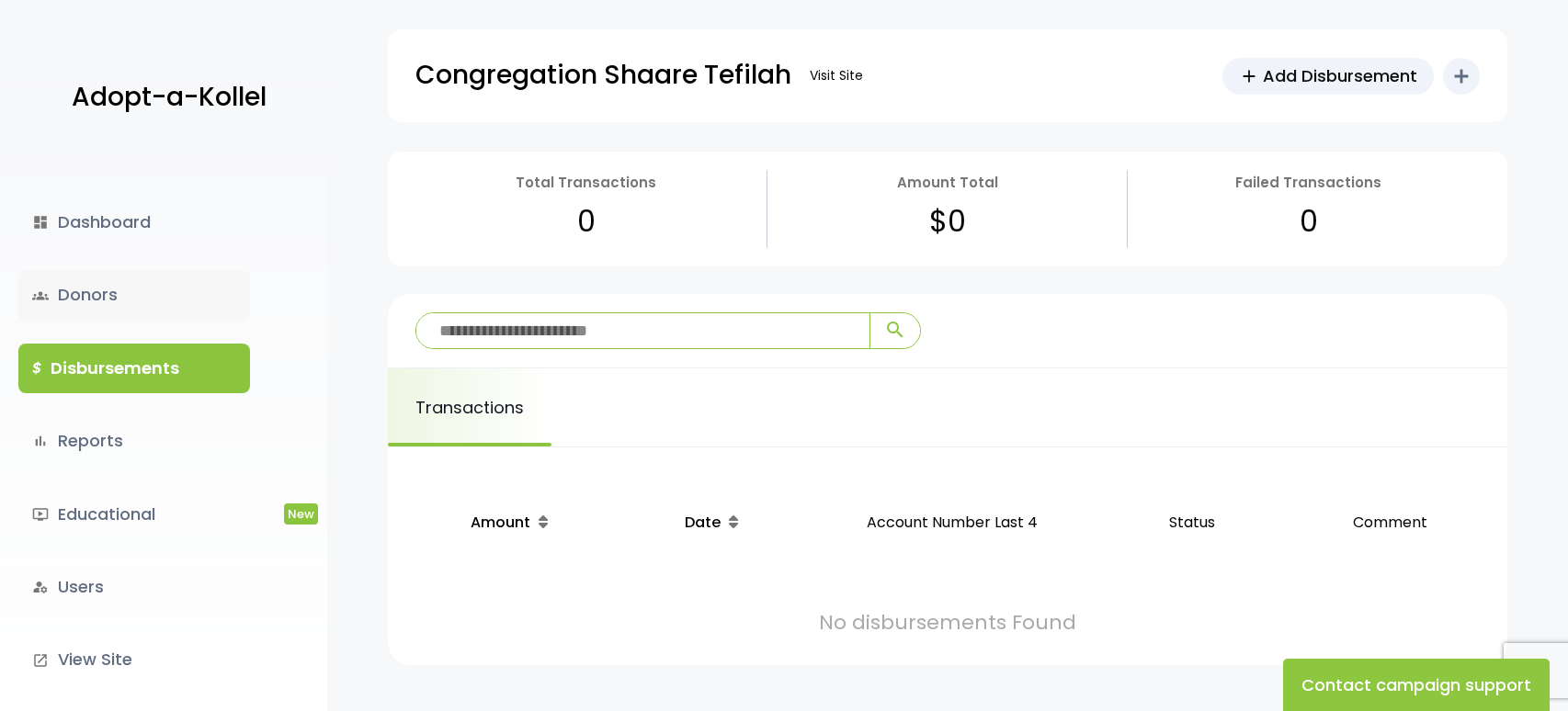
click at [112, 291] on link "groups Donors" at bounding box center [134, 294] width 232 height 49
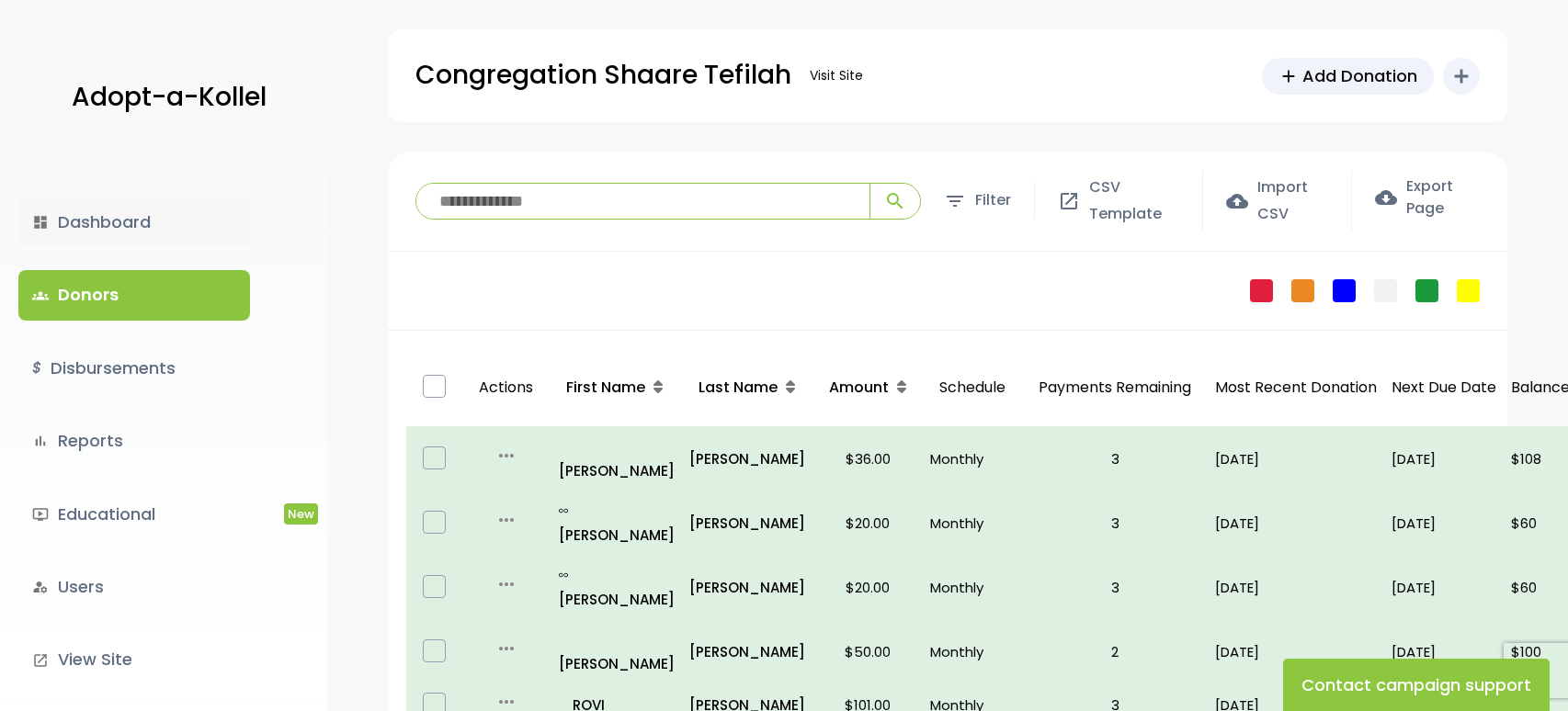
click at [124, 211] on link "dashboard Dashboard" at bounding box center [134, 222] width 232 height 49
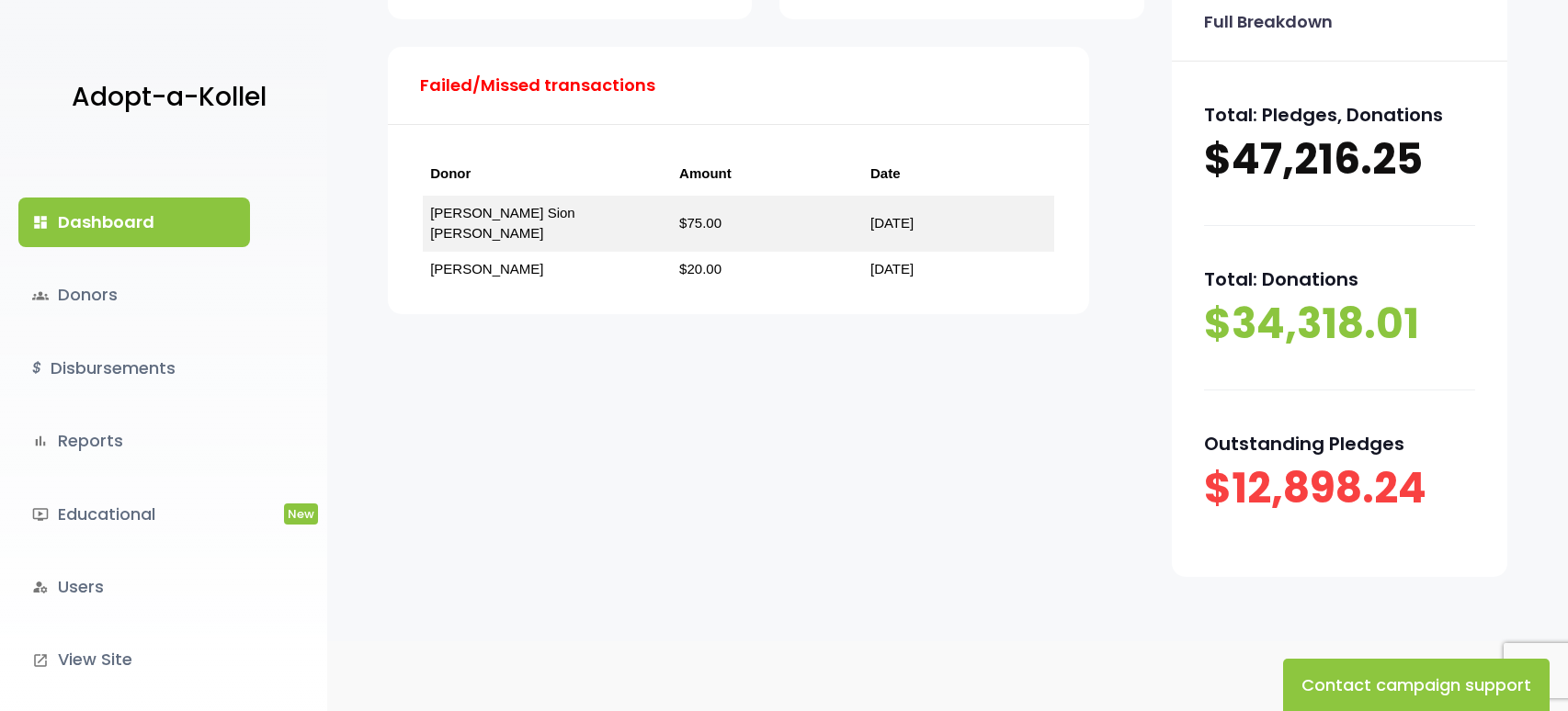
scroll to position [416, 0]
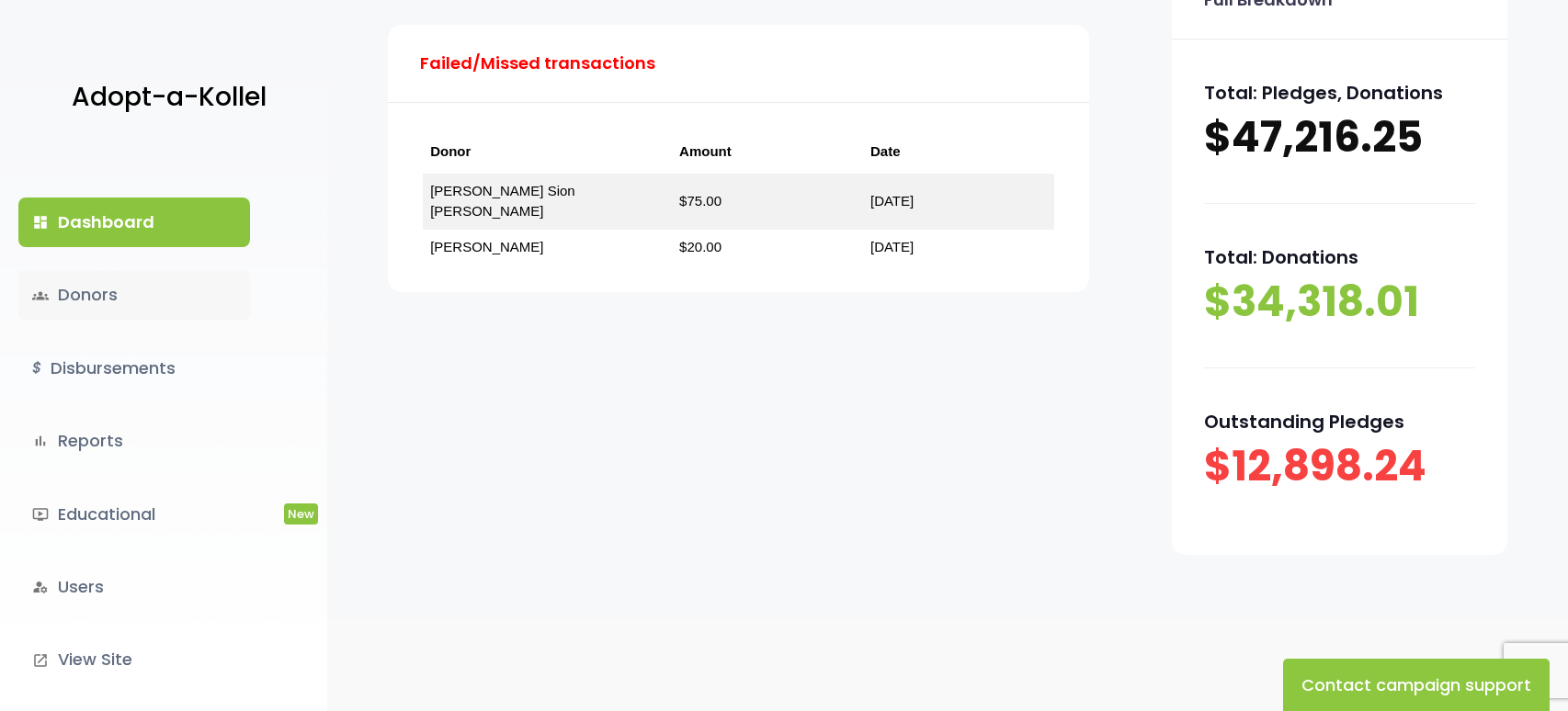
click at [145, 310] on link "groups Donors" at bounding box center [134, 294] width 232 height 49
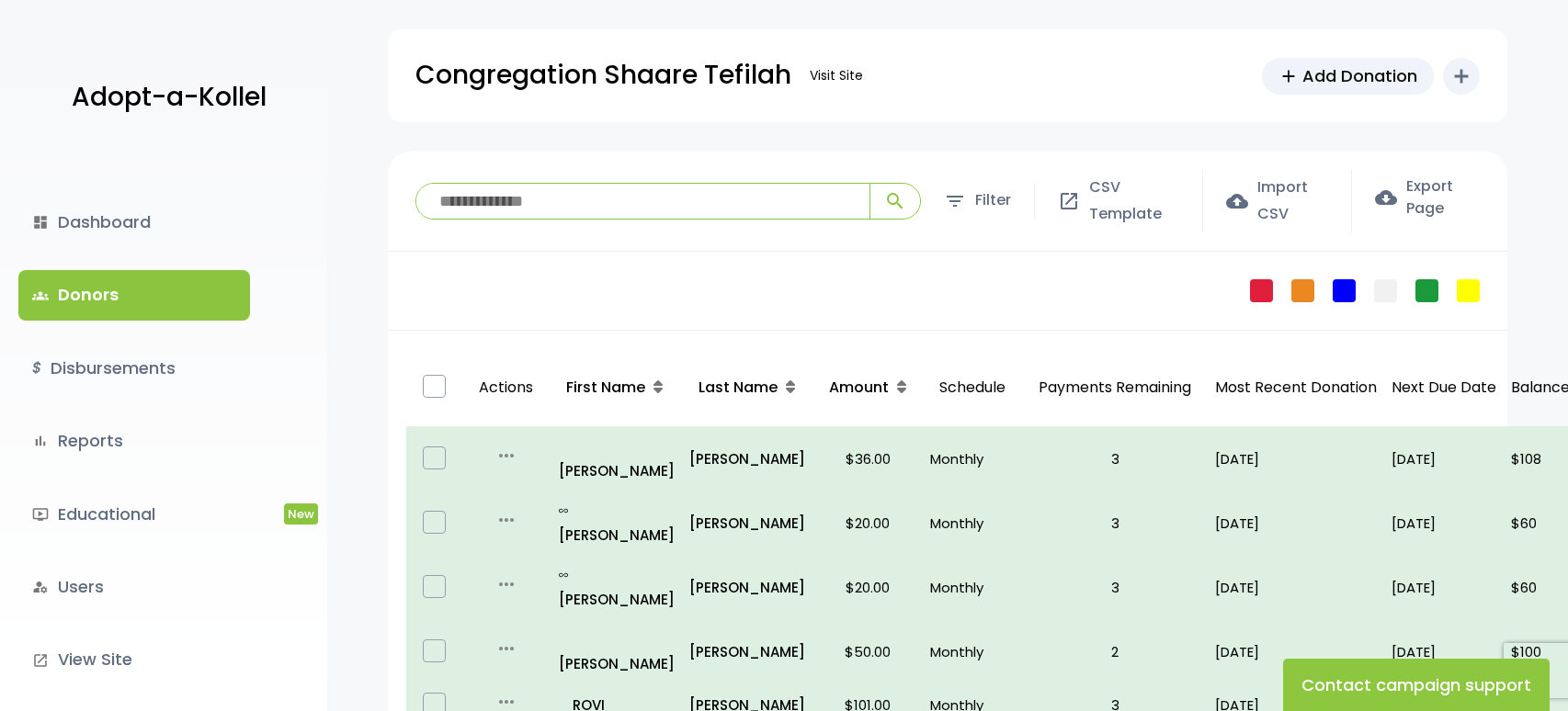
click at [133, 299] on link "groups Donors" at bounding box center [134, 294] width 232 height 49
click at [688, 212] on input "search" at bounding box center [643, 201] width 454 height 35
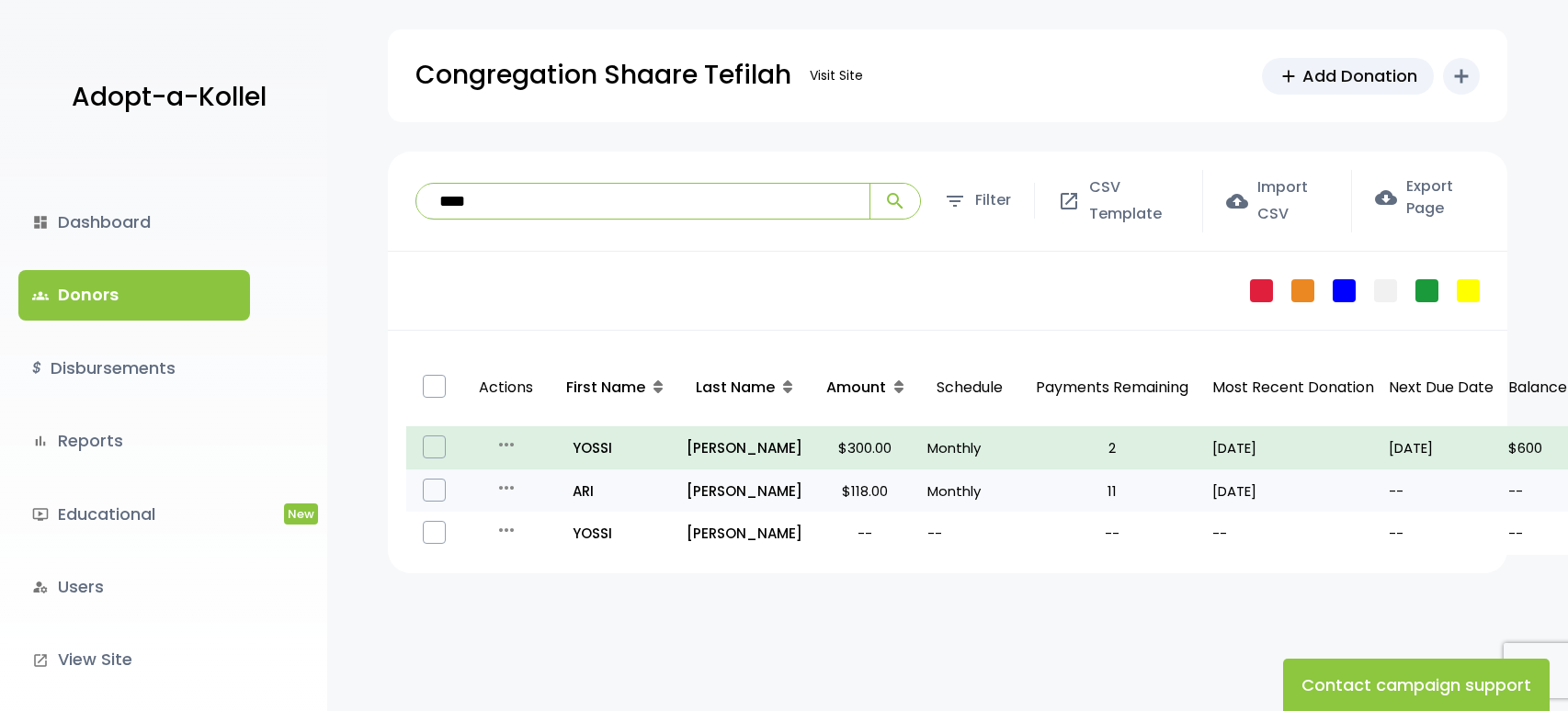
type input "****"
click at [941, 494] on p "Monthly" at bounding box center [970, 491] width 85 height 25
click at [435, 498] on label at bounding box center [434, 490] width 23 height 23
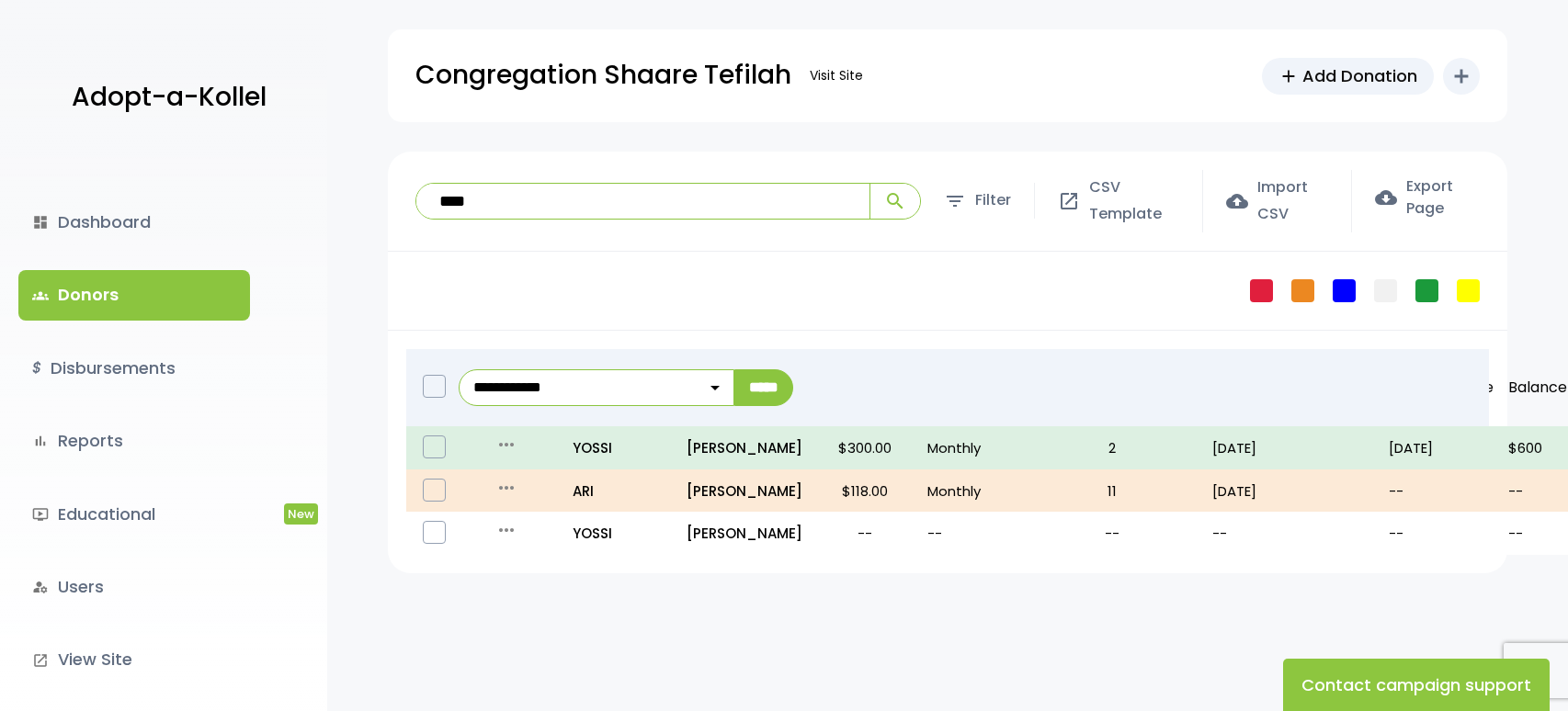
click at [554, 599] on div "**********" at bounding box center [948, 481] width 1241 height 660
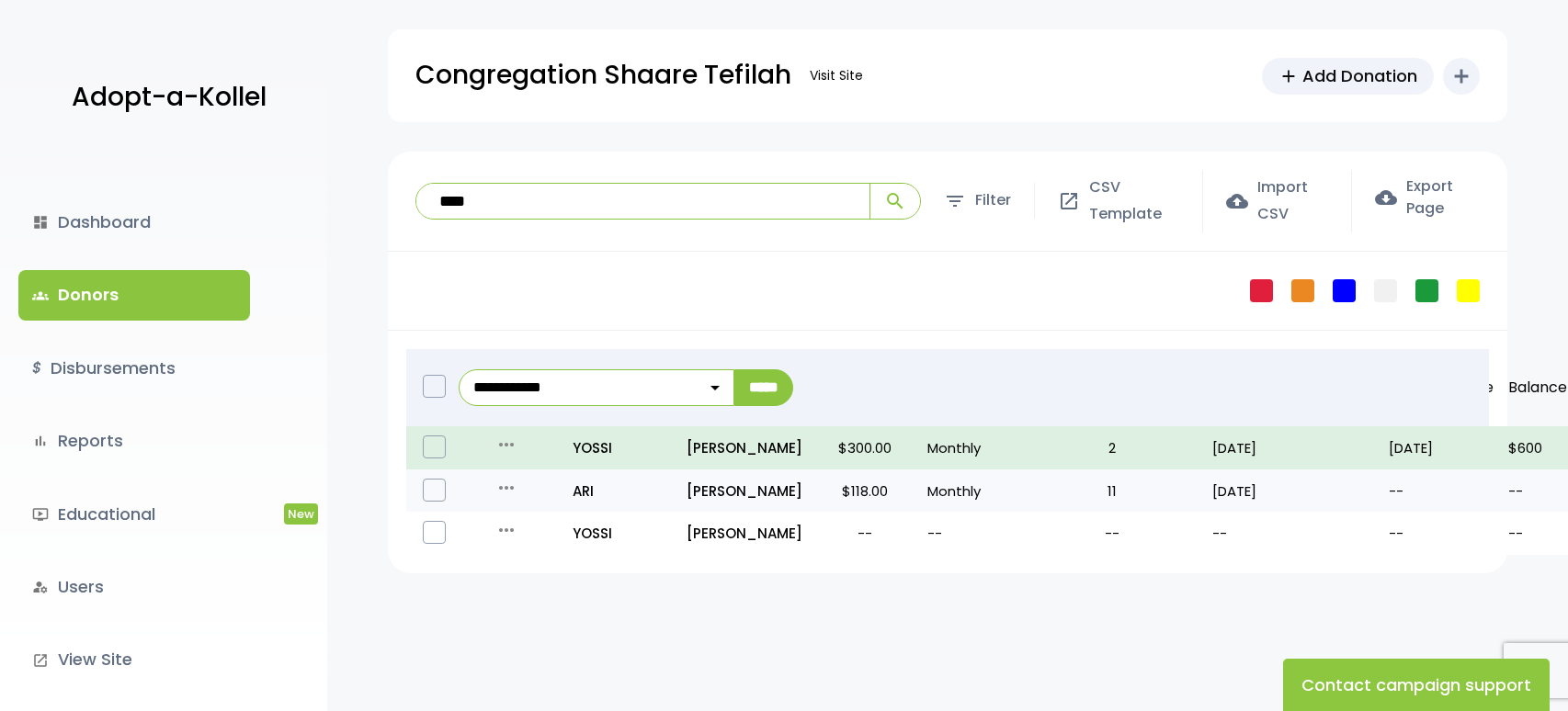
click at [434, 492] on label at bounding box center [434, 490] width 23 height 23
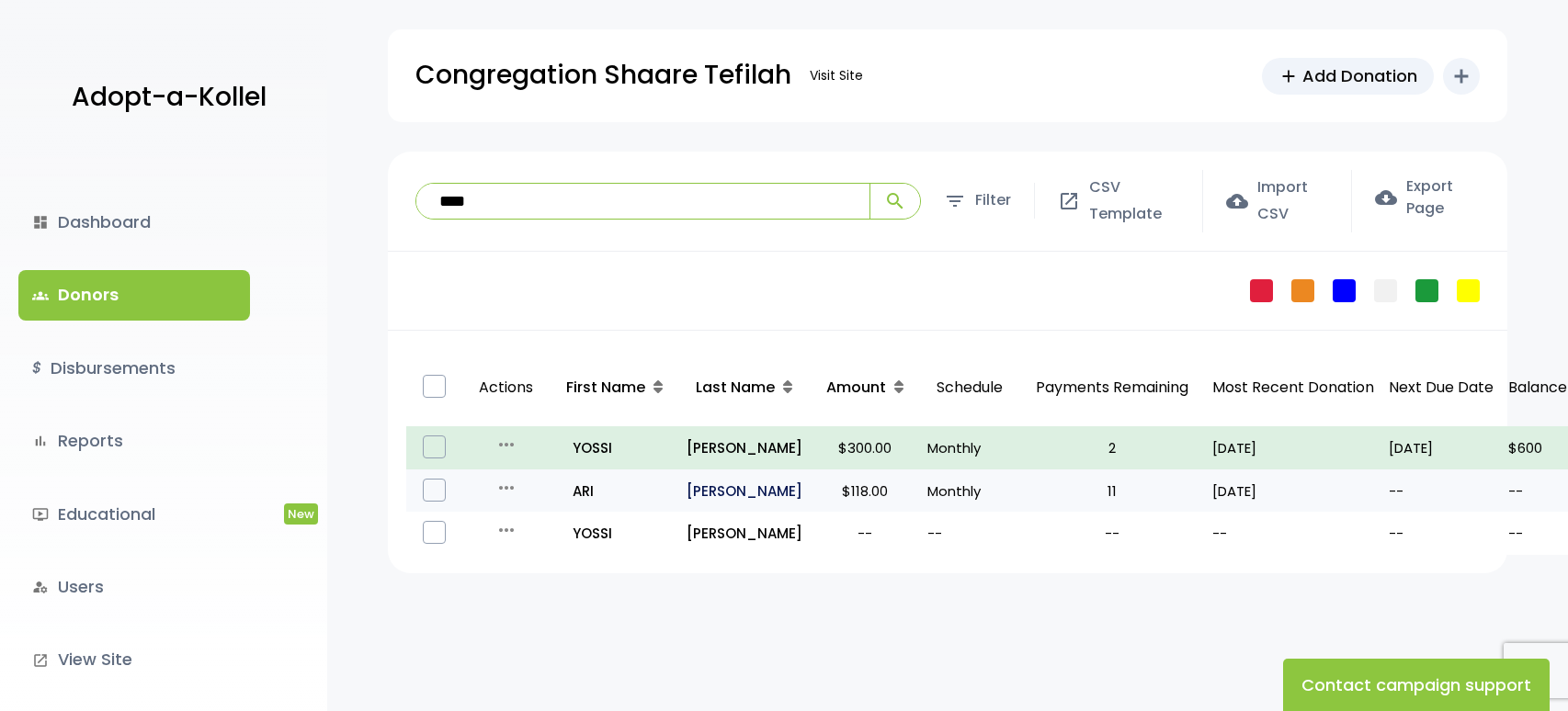
click at [714, 492] on p "SASSON" at bounding box center [744, 491] width 116 height 25
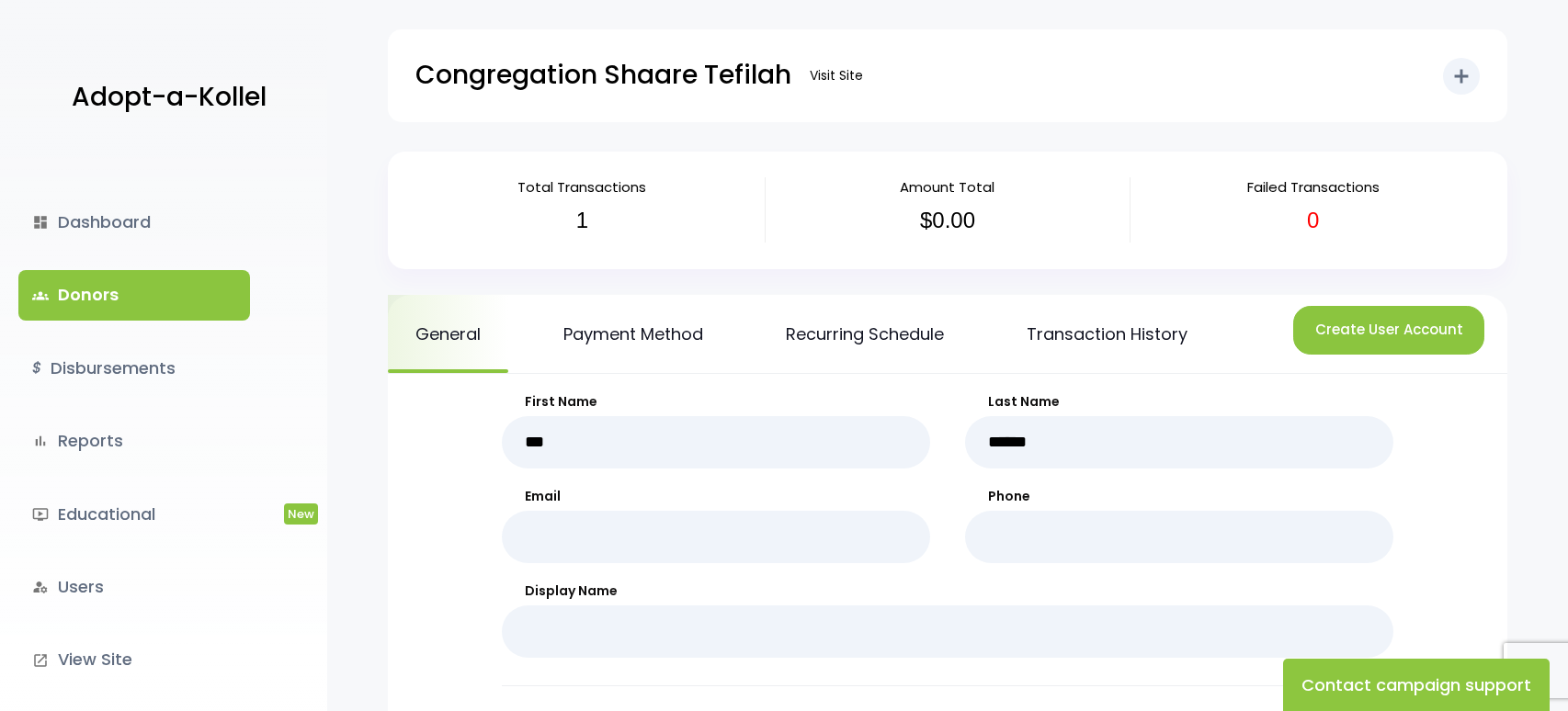
click at [580, 225] on h3 "1" at bounding box center [583, 221] width 338 height 27
click at [1125, 344] on link "Transaction History" at bounding box center [1107, 334] width 216 height 78
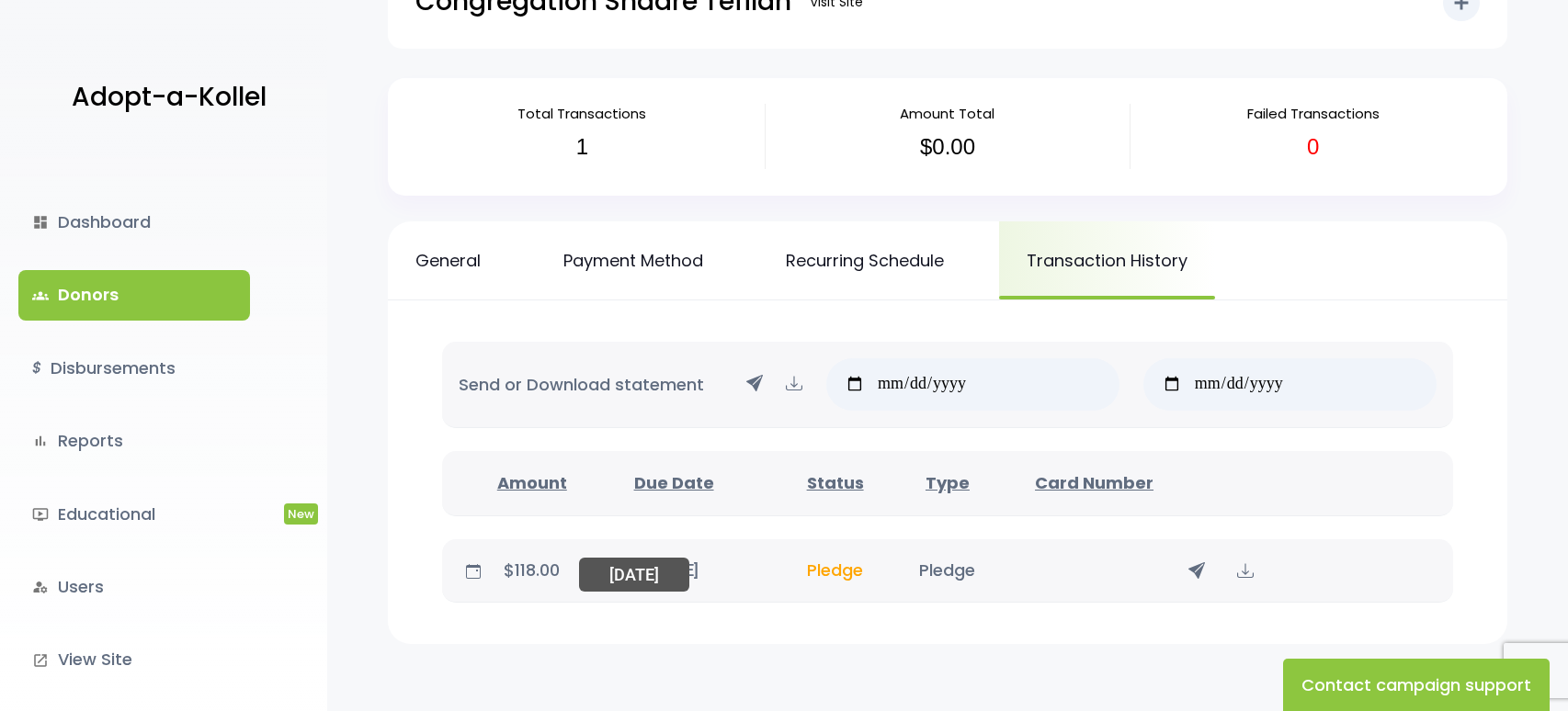
scroll to position [183, 0]
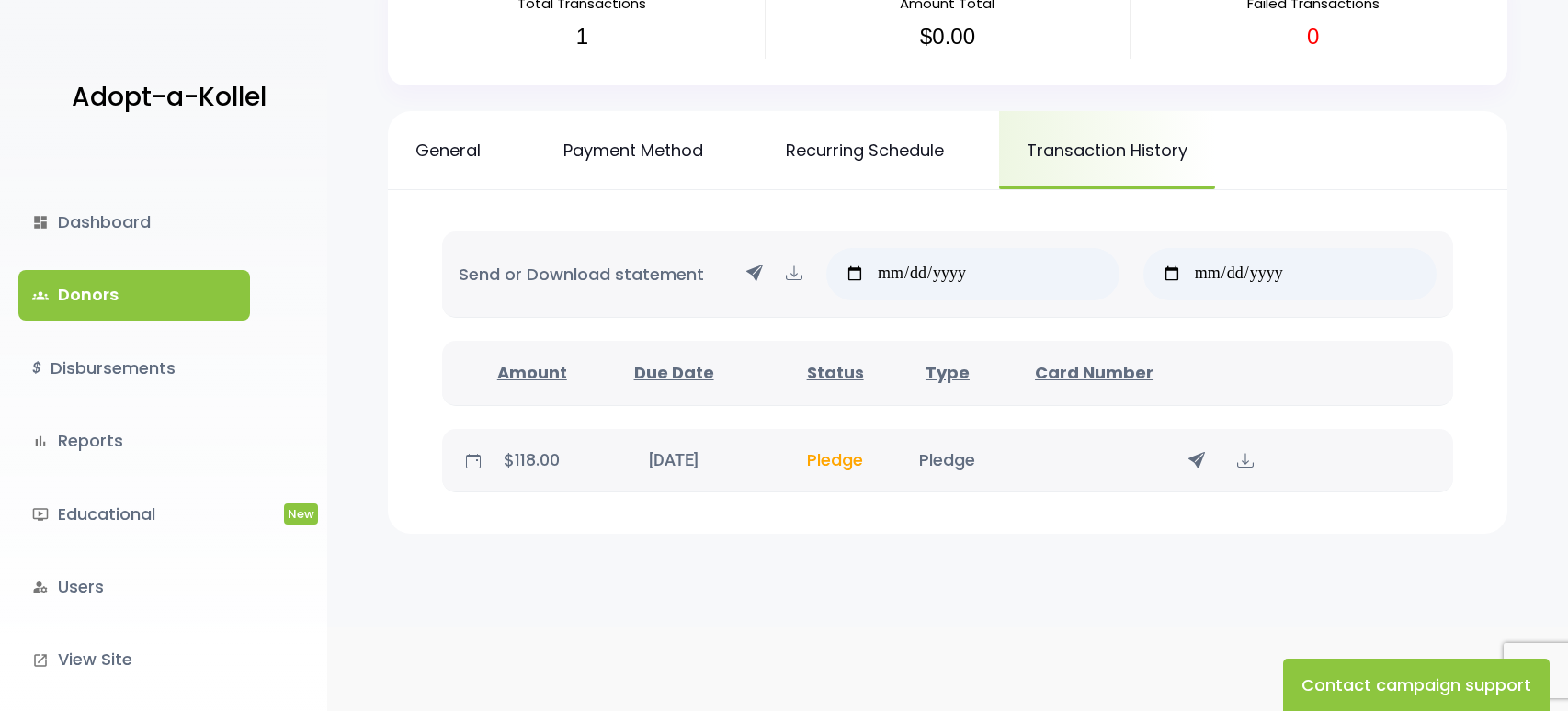
click at [850, 457] on span "Pledge" at bounding box center [835, 460] width 56 height 23
click at [675, 453] on div "November 26, 2024 11/26/24" at bounding box center [674, 460] width 196 height 25
click at [626, 452] on div "November 26, 2024 11/26/24" at bounding box center [674, 460] width 196 height 25
click at [536, 457] on p "$118.00" at bounding box center [532, 460] width 88 height 29
click at [466, 463] on icon at bounding box center [473, 461] width 14 height 14
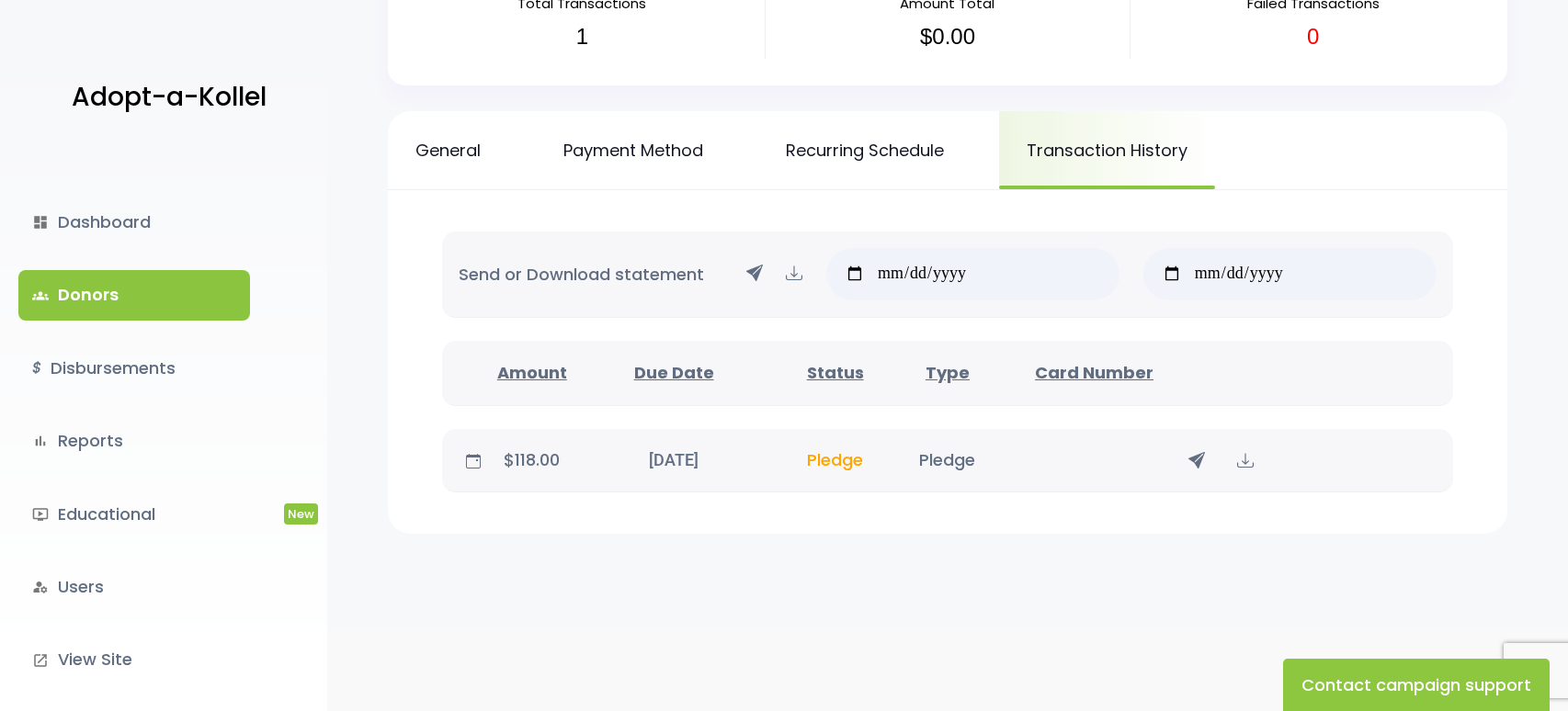
click at [1196, 461] on icon at bounding box center [1197, 460] width 16 height 23
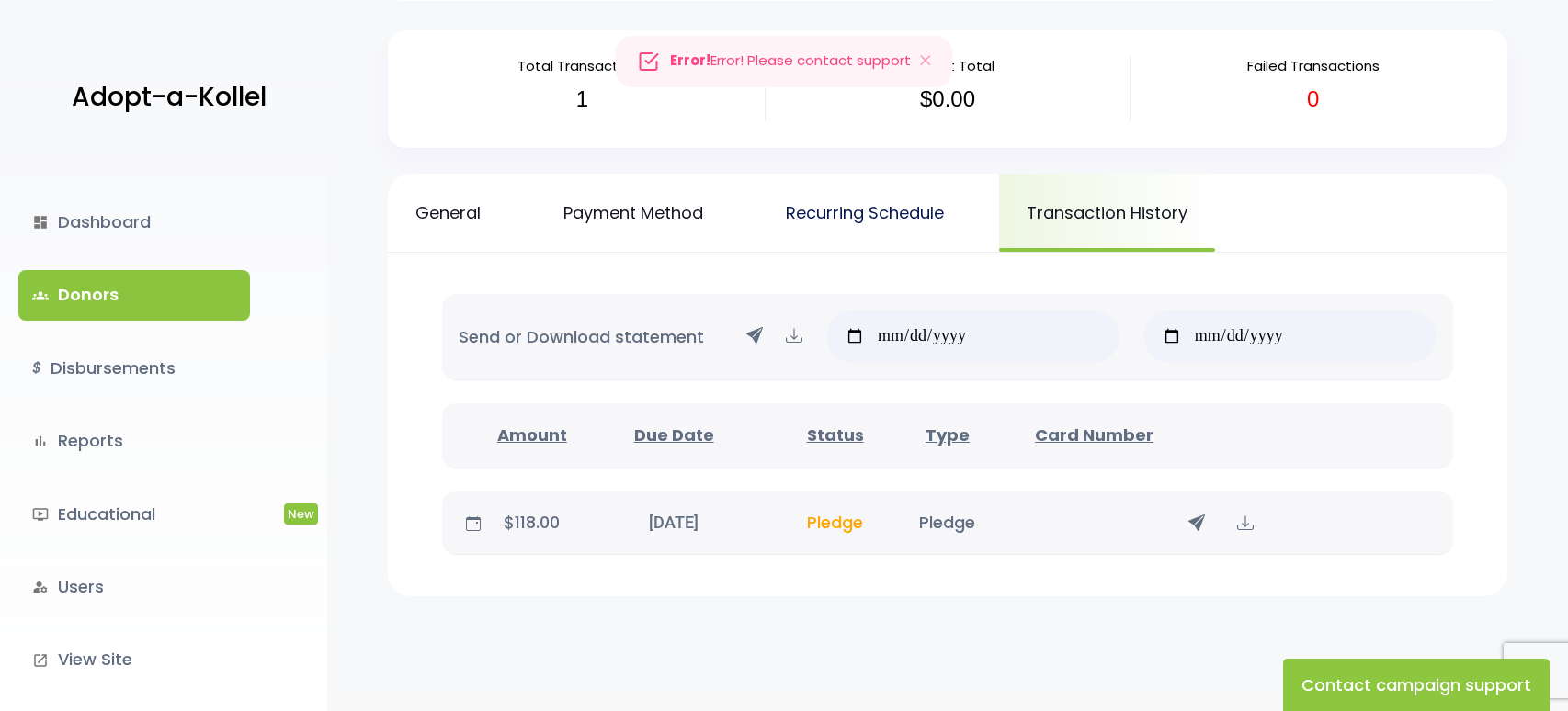
scroll to position [92, 0]
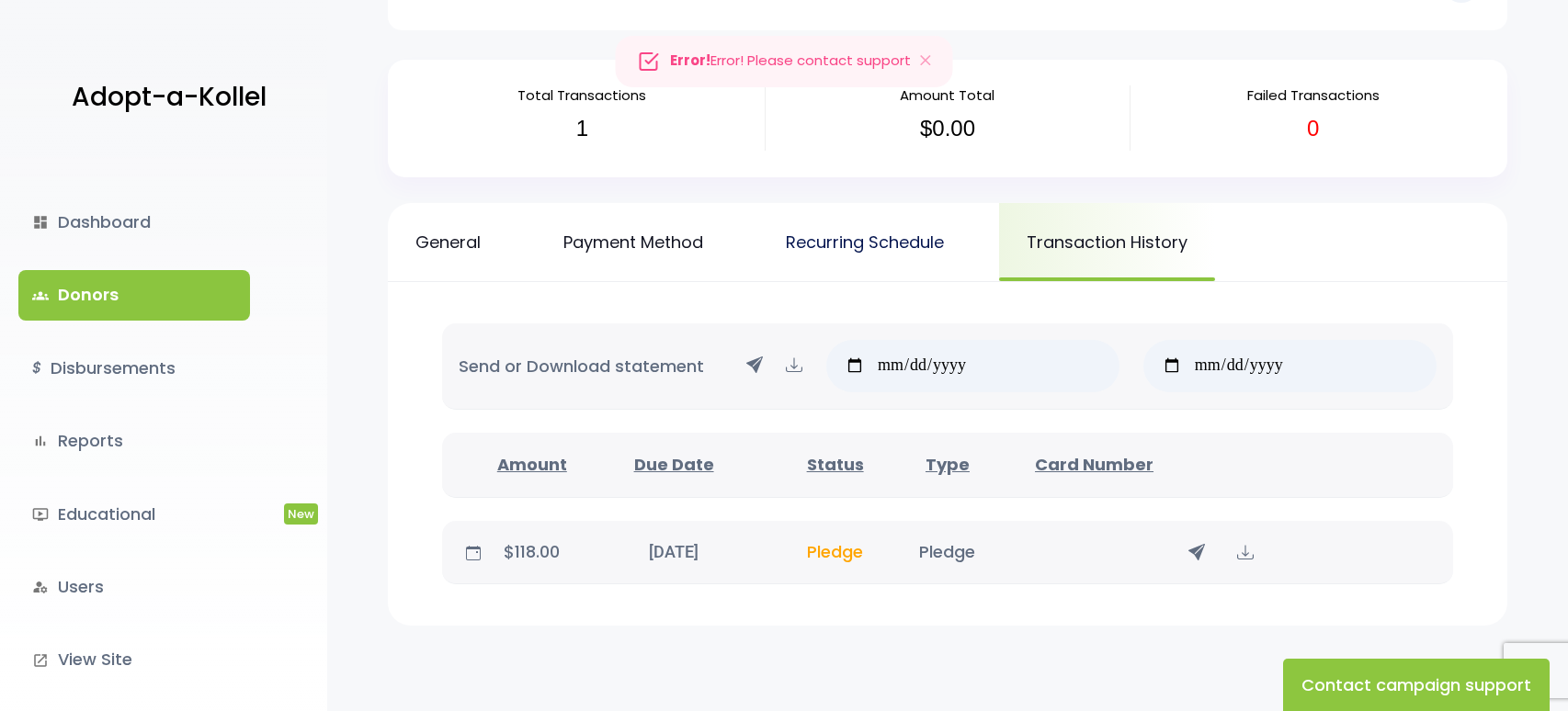
click at [865, 242] on link "Recurring Schedule" at bounding box center [865, 241] width 213 height 78
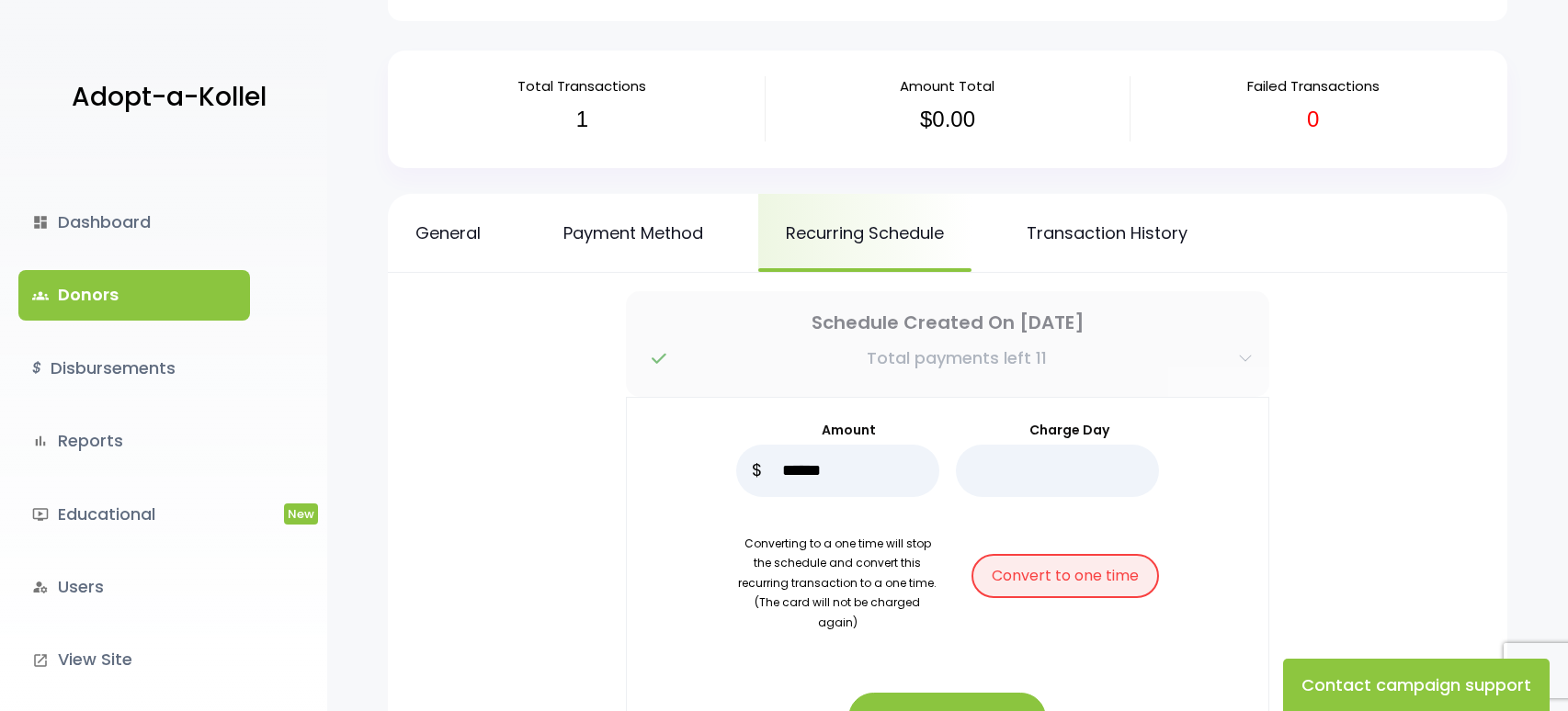
scroll to position [92, 0]
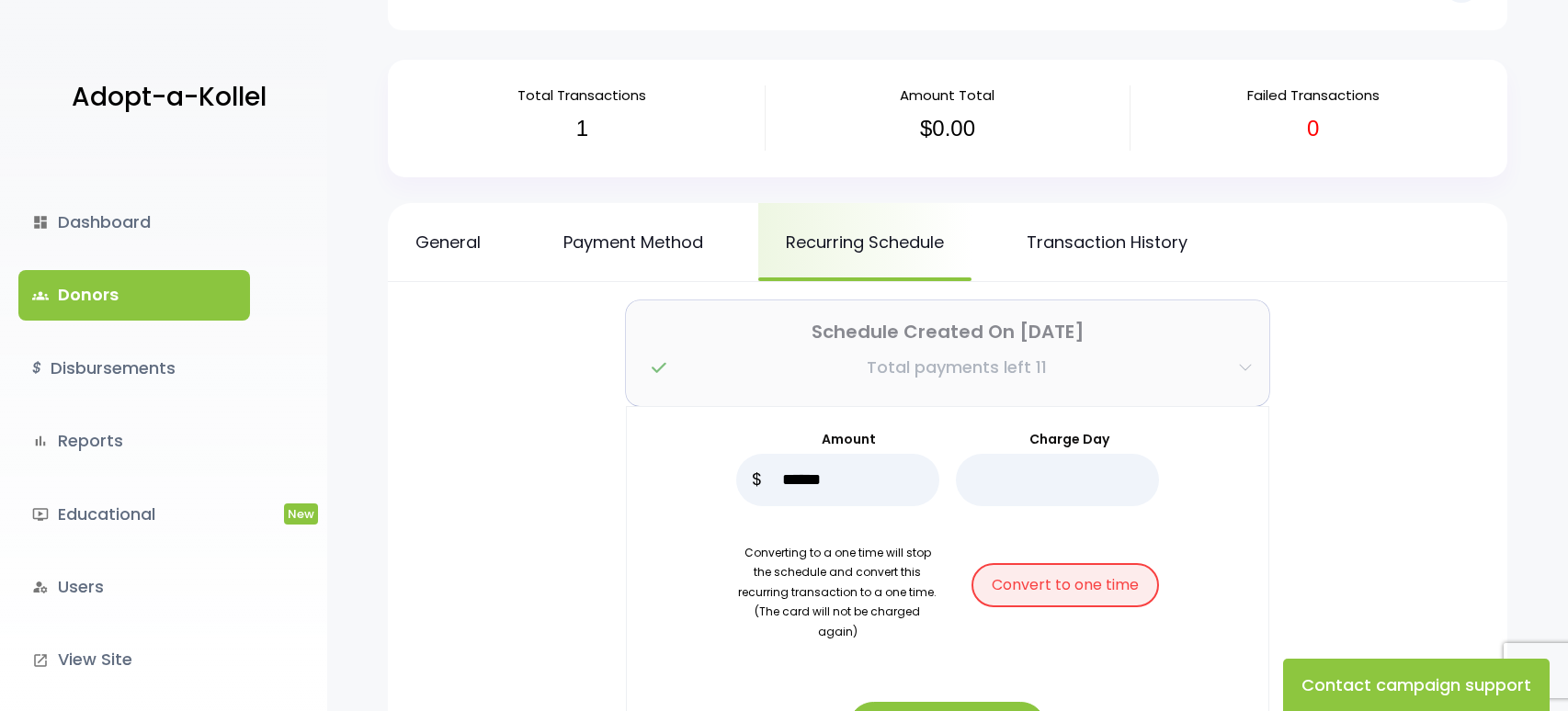
click at [1250, 367] on icon "button" at bounding box center [1245, 367] width 14 height 14
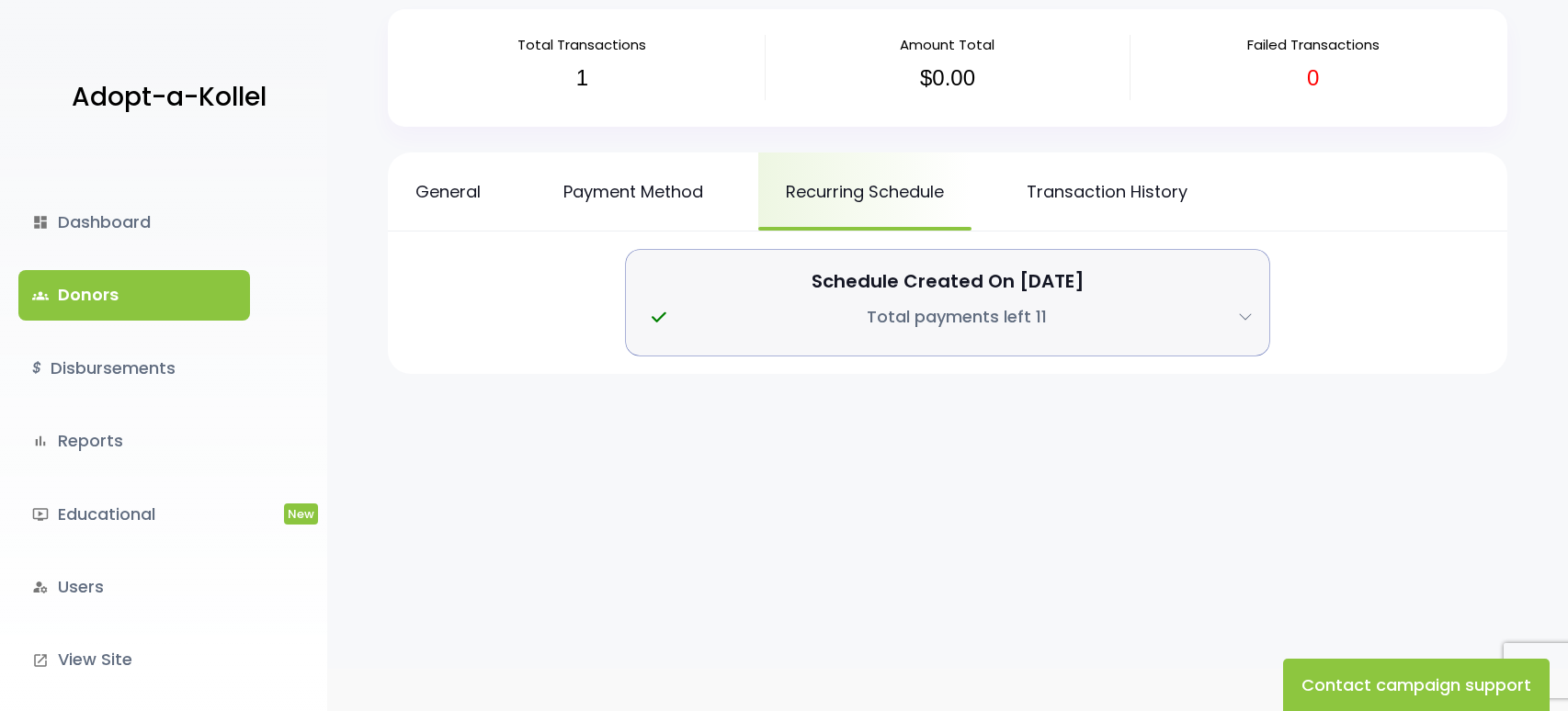
scroll to position [192, 0]
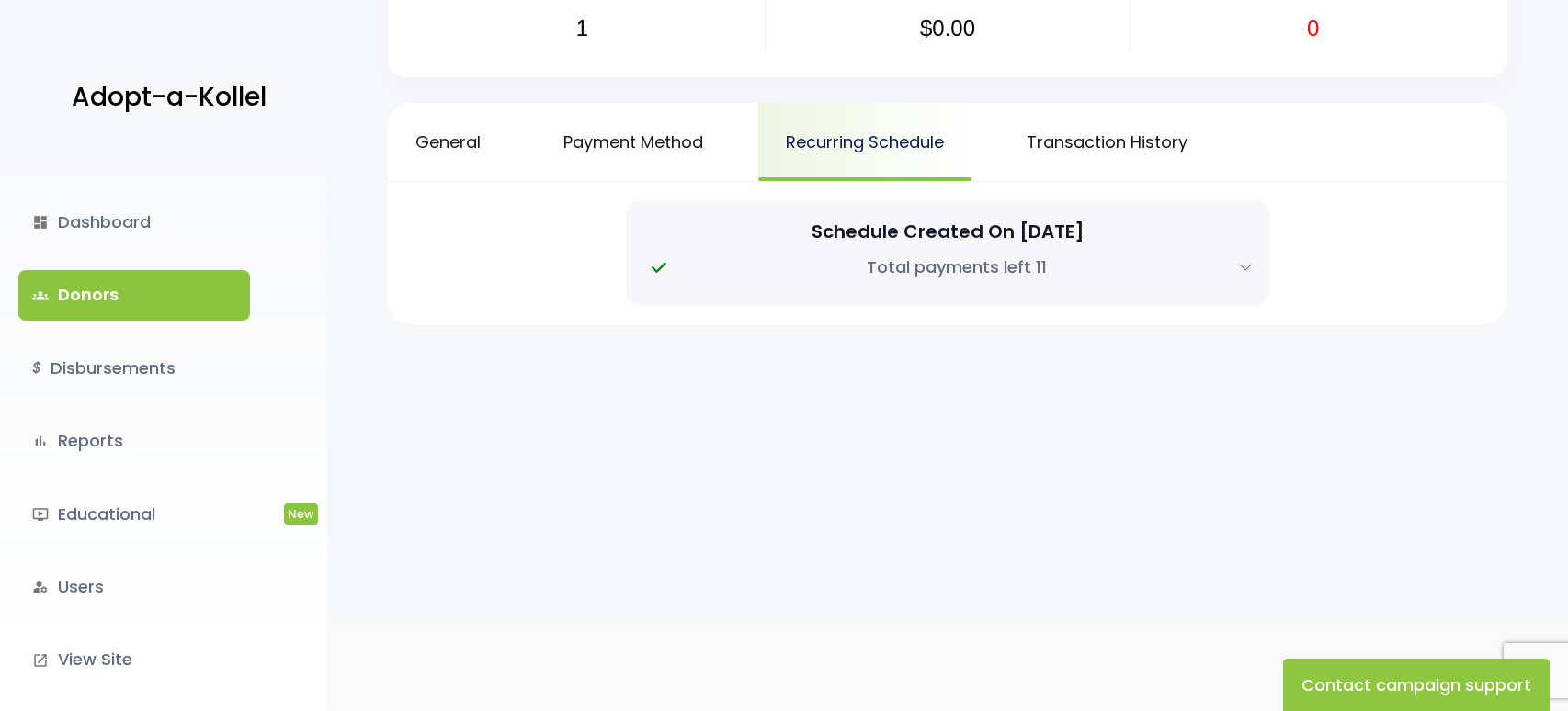
click at [877, 142] on link "Recurring Schedule" at bounding box center [865, 142] width 213 height 78
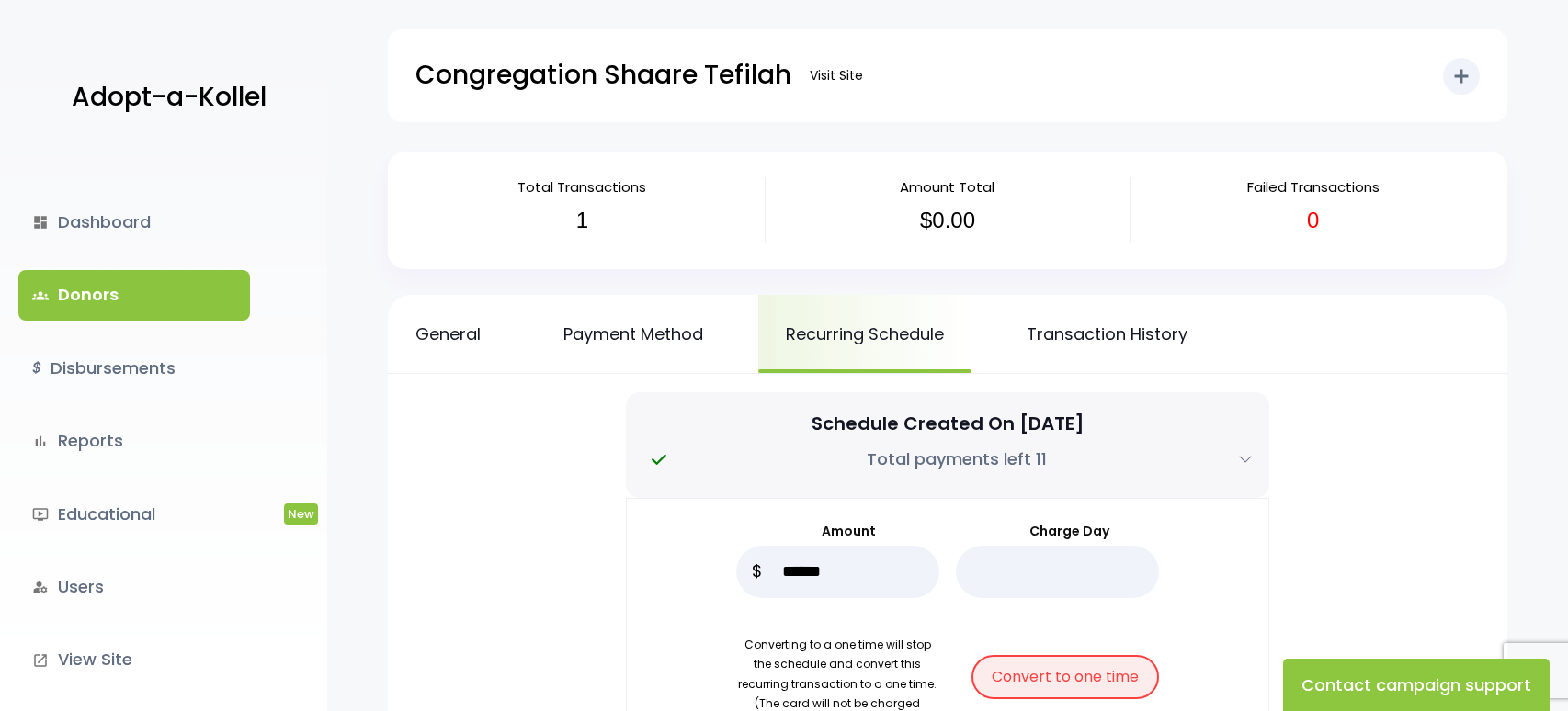
click at [1314, 224] on h3 "0" at bounding box center [1313, 221] width 338 height 27
click at [1313, 224] on h3 "0" at bounding box center [1313, 221] width 338 height 27
click at [1297, 183] on span "Failed Transactions" at bounding box center [1312, 187] width 132 height 19
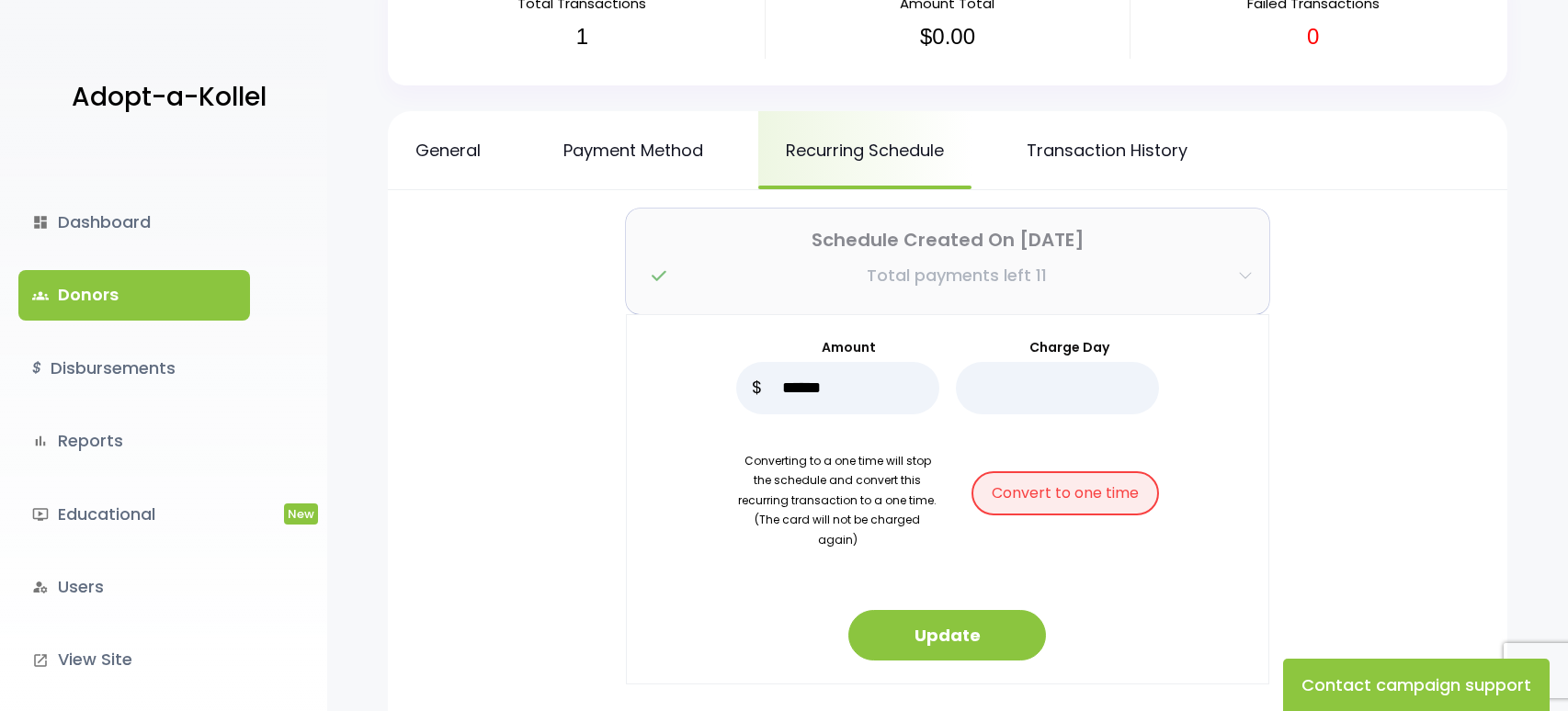
click at [893, 280] on p "Total payments left 11" at bounding box center [956, 275] width 180 height 29
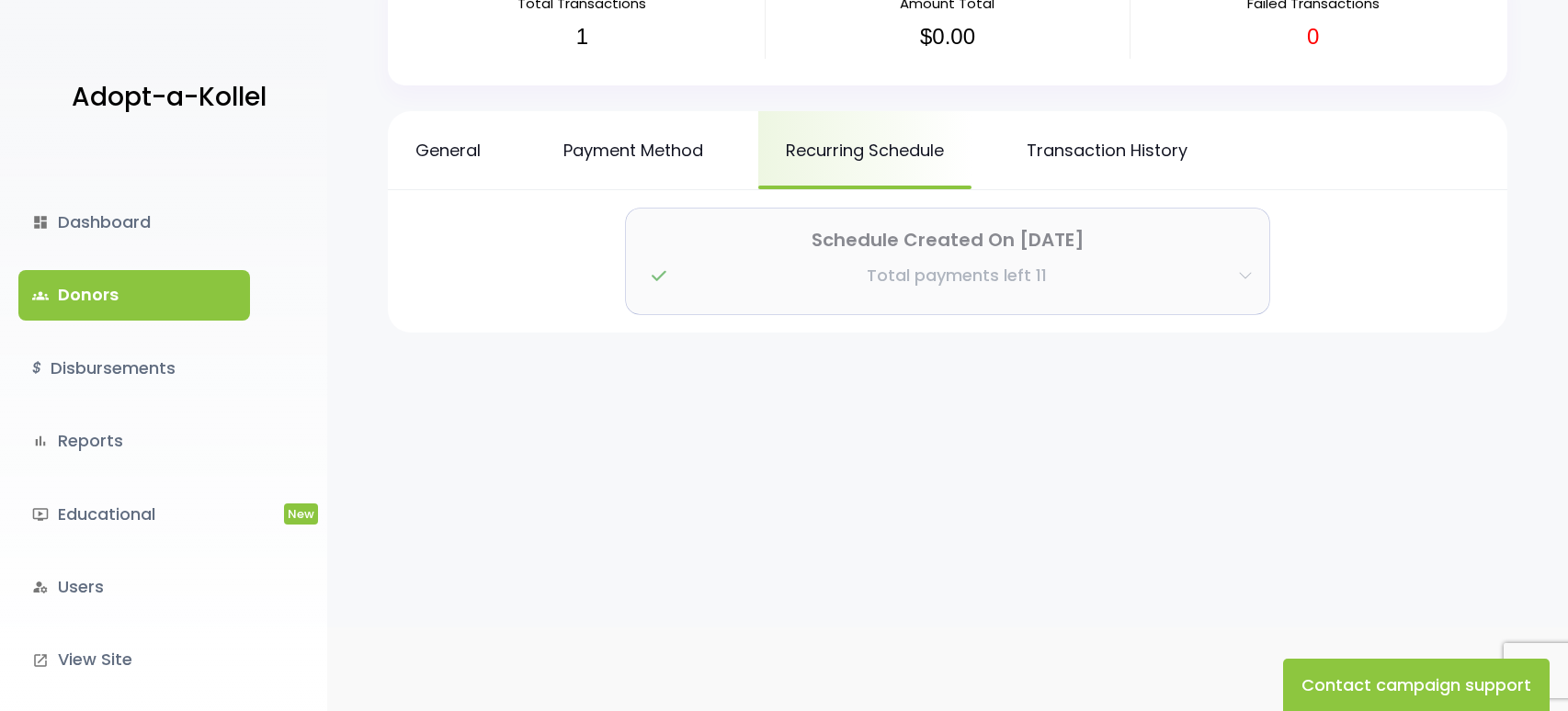
click at [927, 284] on p "Total payments left 11" at bounding box center [956, 275] width 180 height 29
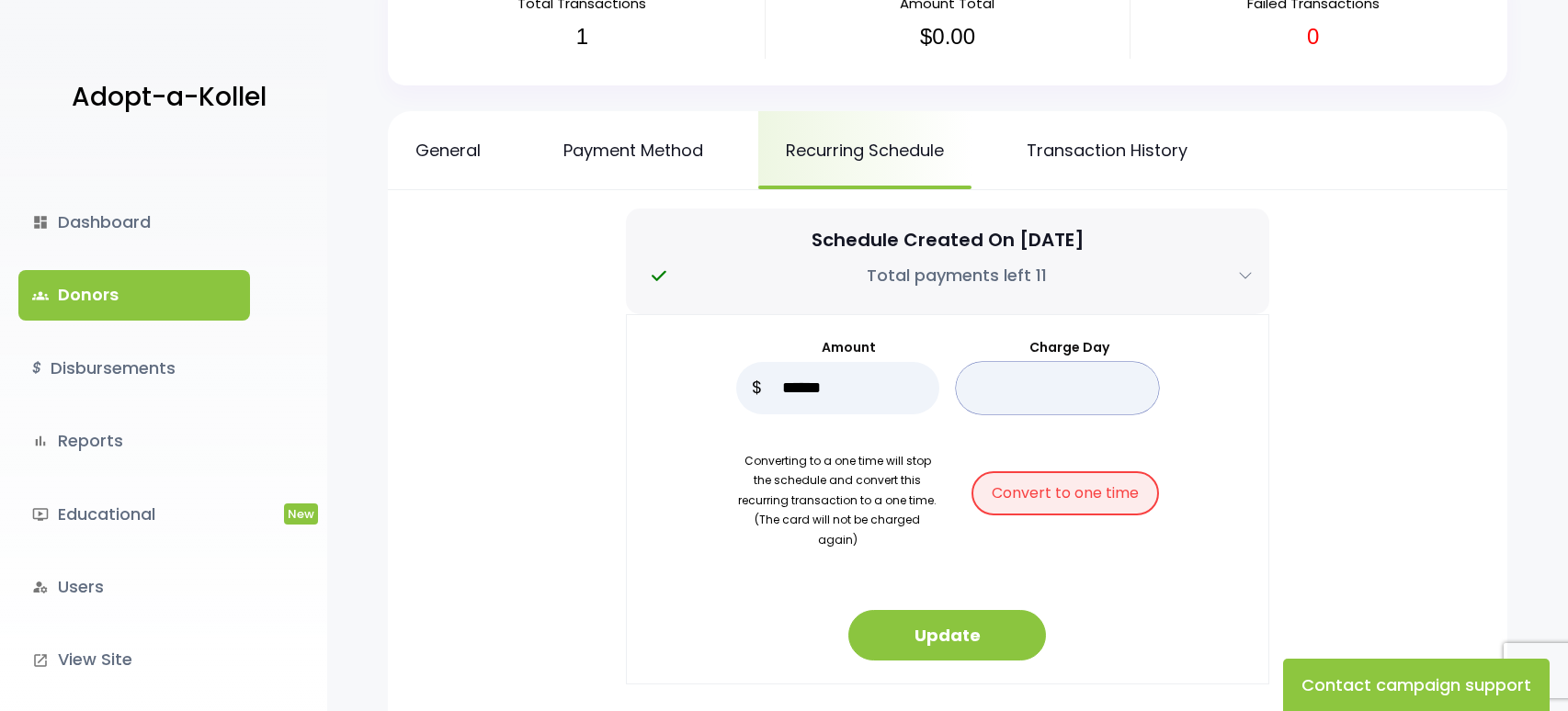
click at [1028, 396] on input "*" at bounding box center [1058, 388] width 203 height 52
drag, startPoint x: 1055, startPoint y: 356, endPoint x: 966, endPoint y: 379, distance: 91.9
click at [966, 379] on div "Charge Day *" at bounding box center [1058, 376] width 203 height 76
click at [974, 350] on label "Charge Day" at bounding box center [1058, 348] width 203 height 19
click at [974, 362] on input "*" at bounding box center [1058, 388] width 203 height 52
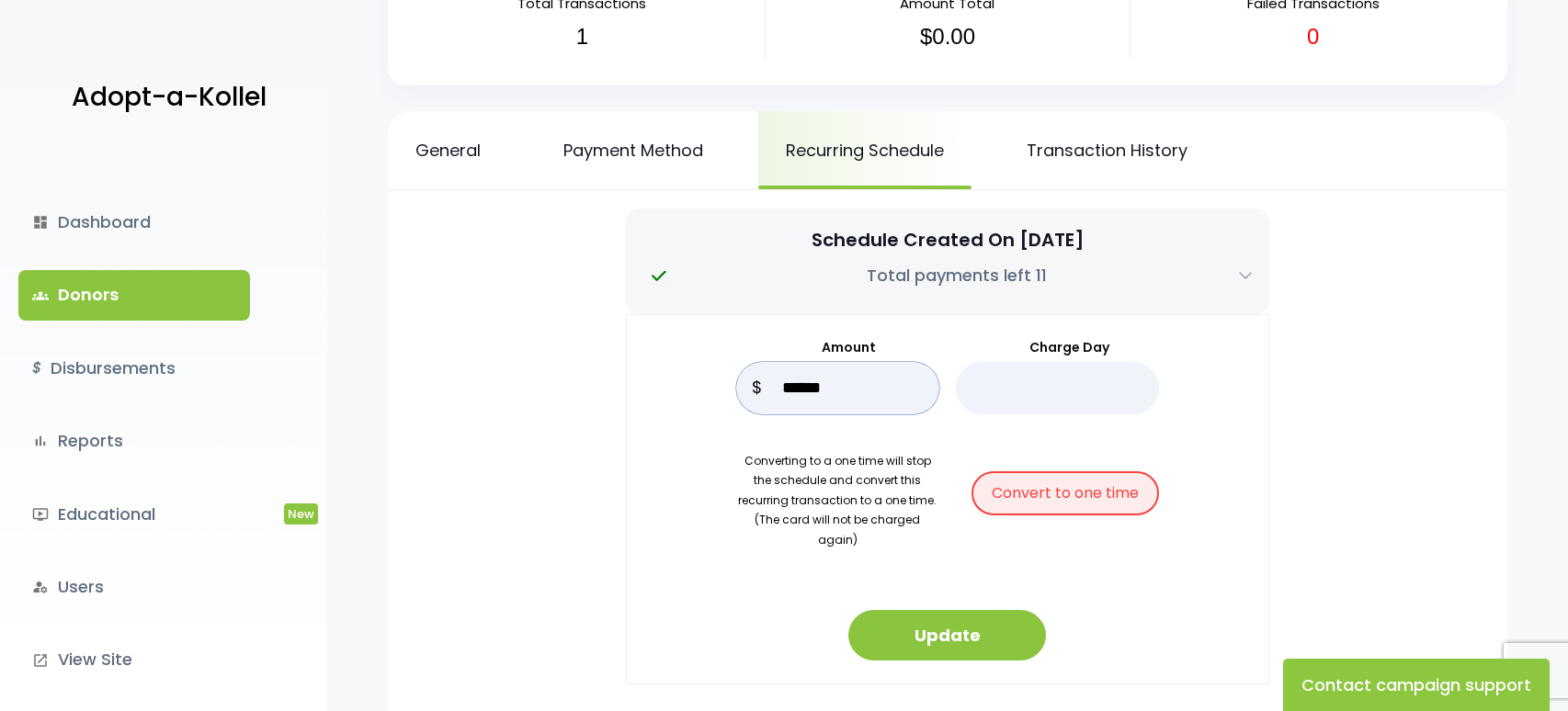
drag, startPoint x: 869, startPoint y: 385, endPoint x: 816, endPoint y: 391, distance: 53.3
click at [741, 397] on div "Amount ****** $" at bounding box center [838, 376] width 203 height 76
drag, startPoint x: 976, startPoint y: 386, endPoint x: 1030, endPoint y: 391, distance: 54.2
click at [1030, 391] on input "*" at bounding box center [1058, 388] width 203 height 52
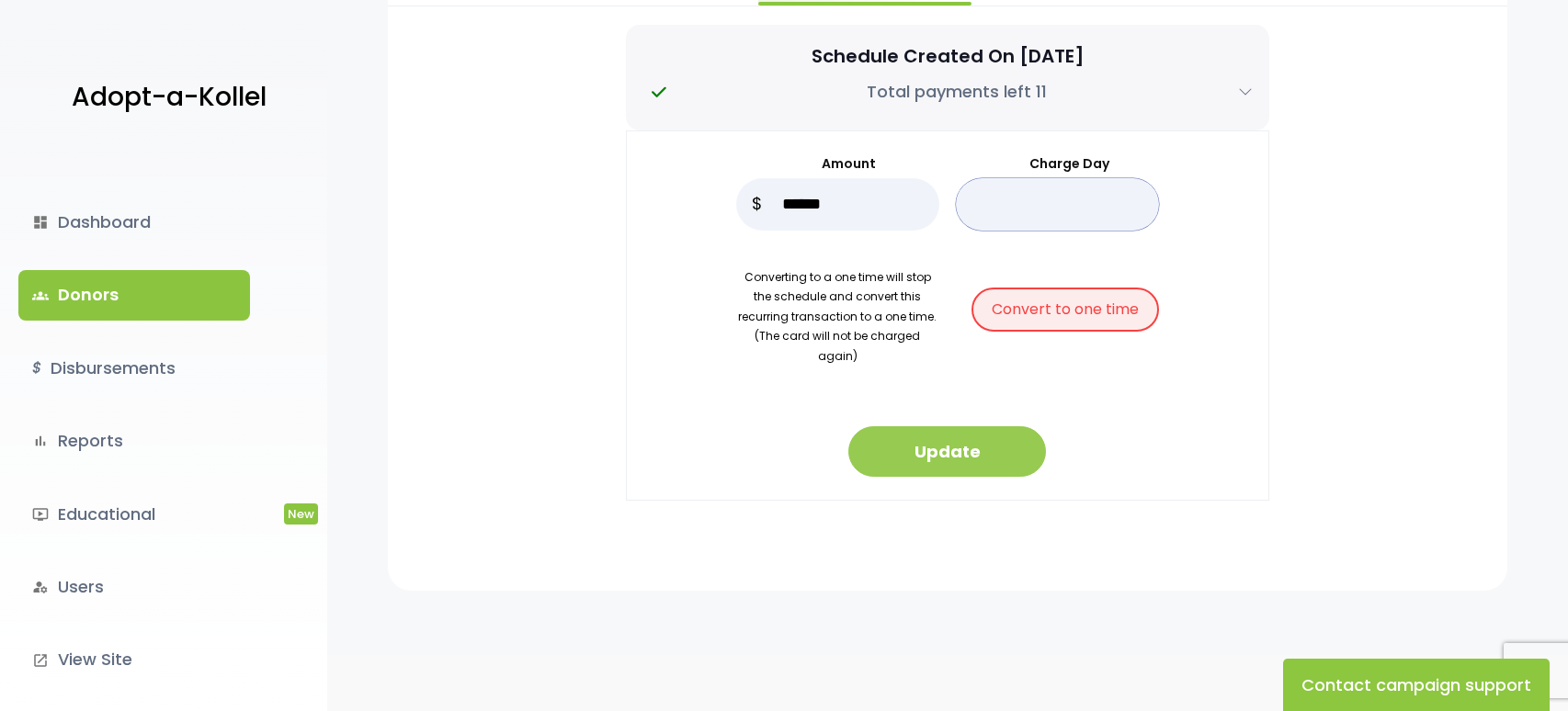
scroll to position [383, 0]
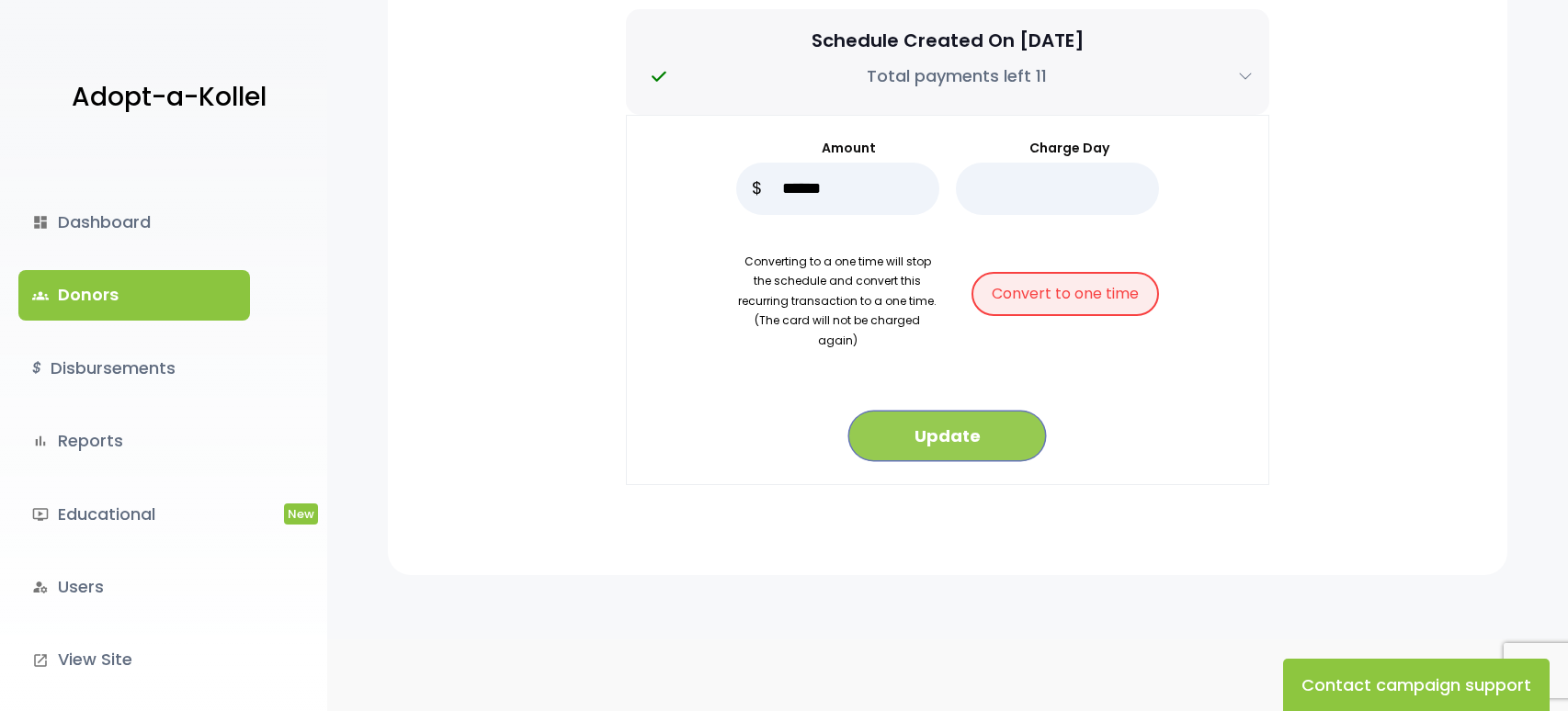
click at [967, 429] on button "Update" at bounding box center [947, 436] width 198 height 50
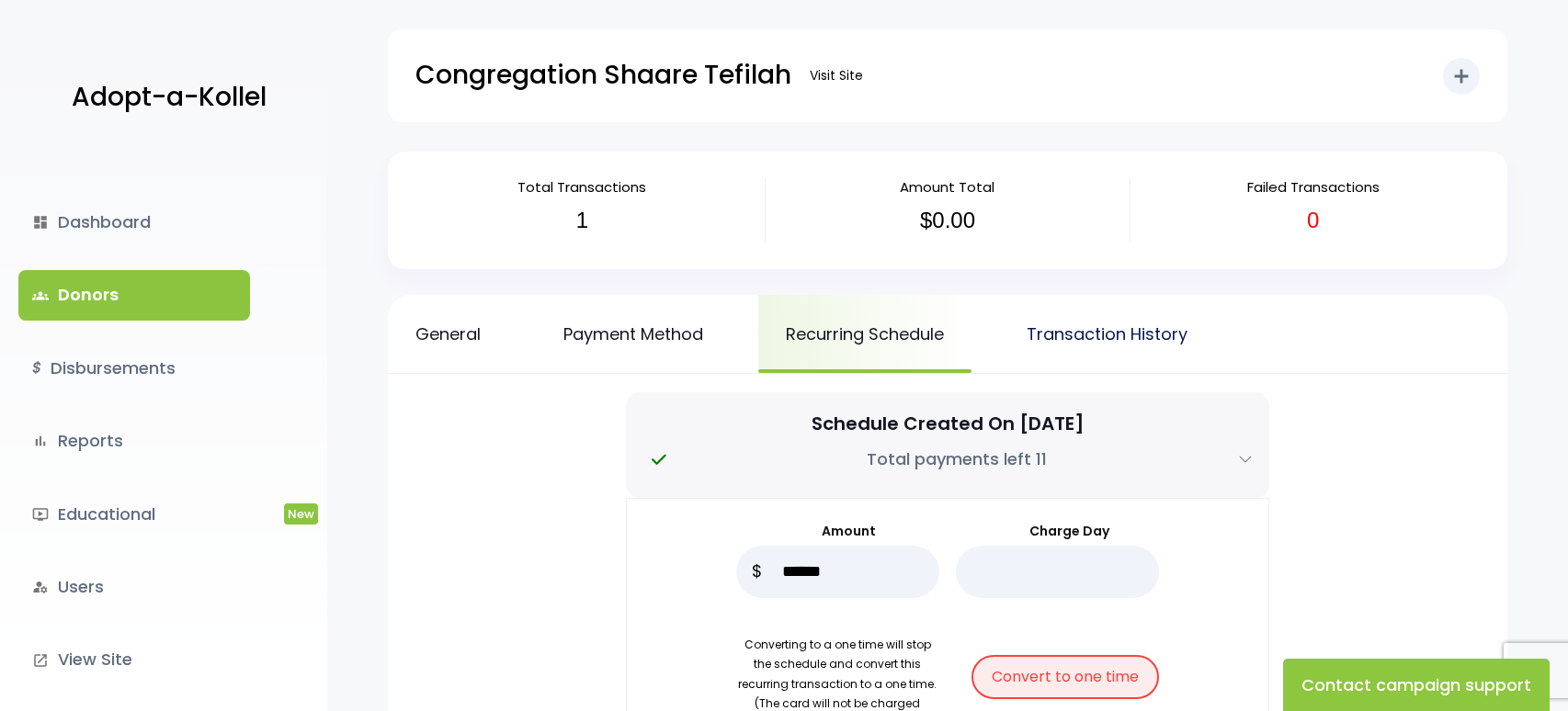
click at [1085, 337] on link "Transaction History" at bounding box center [1107, 334] width 216 height 78
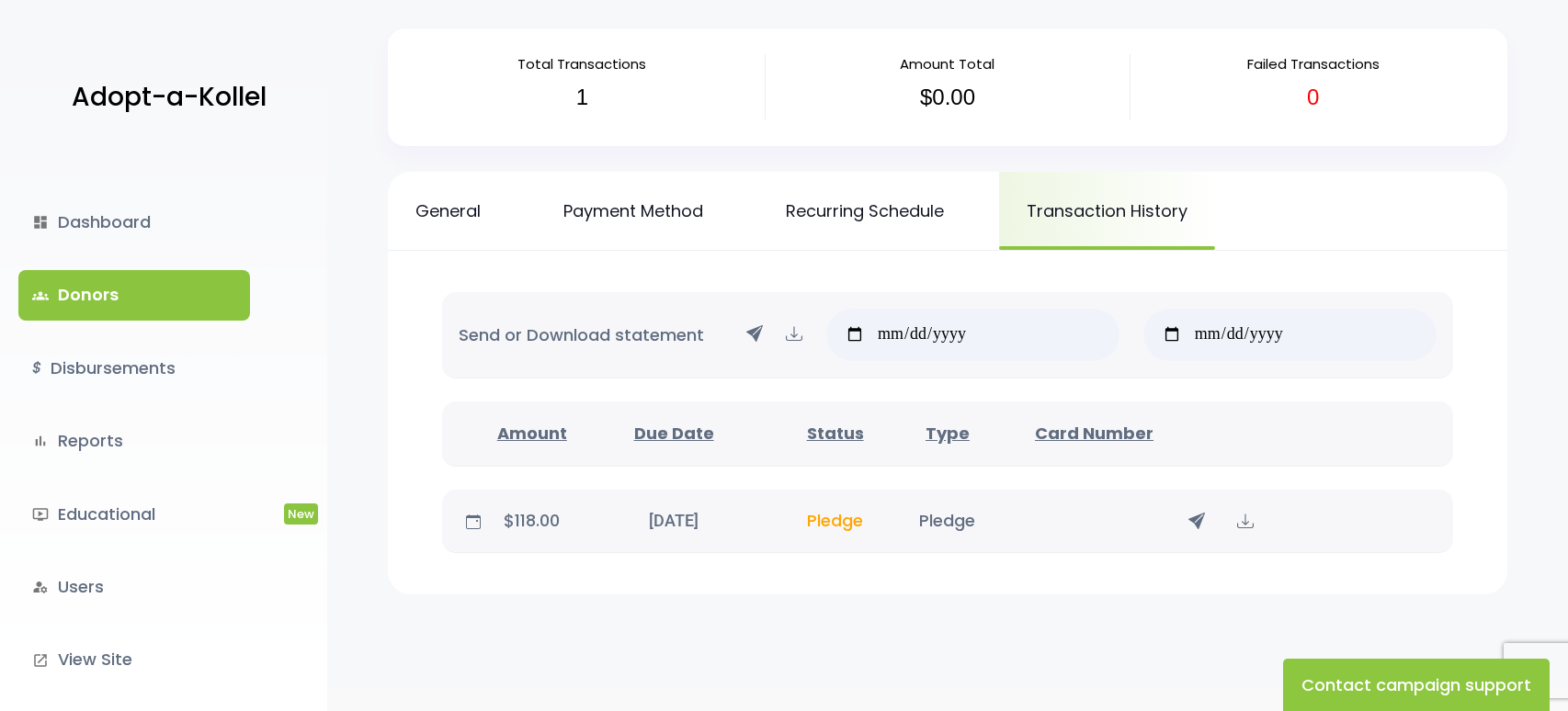
scroll to position [183, 0]
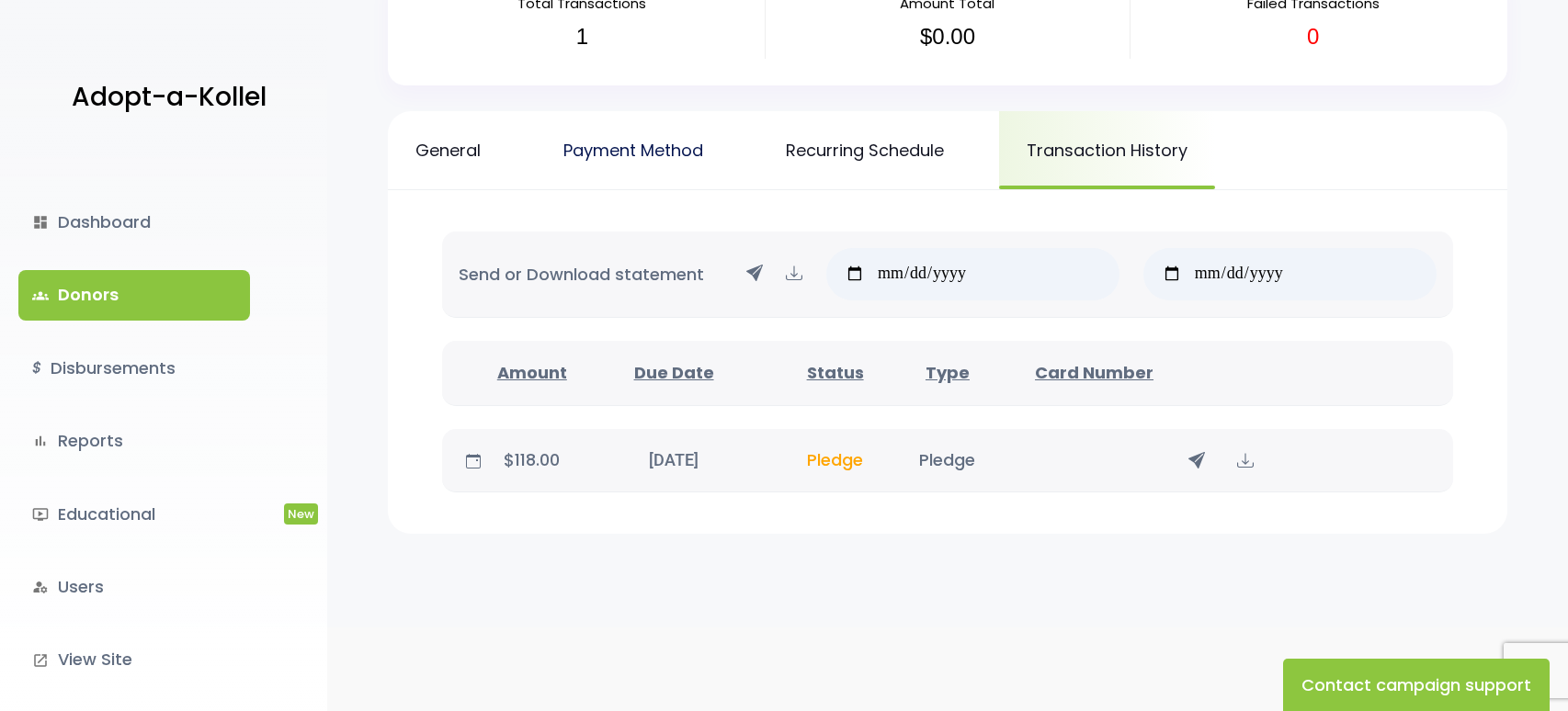
click at [649, 166] on link "Payment Method" at bounding box center [633, 150] width 195 height 78
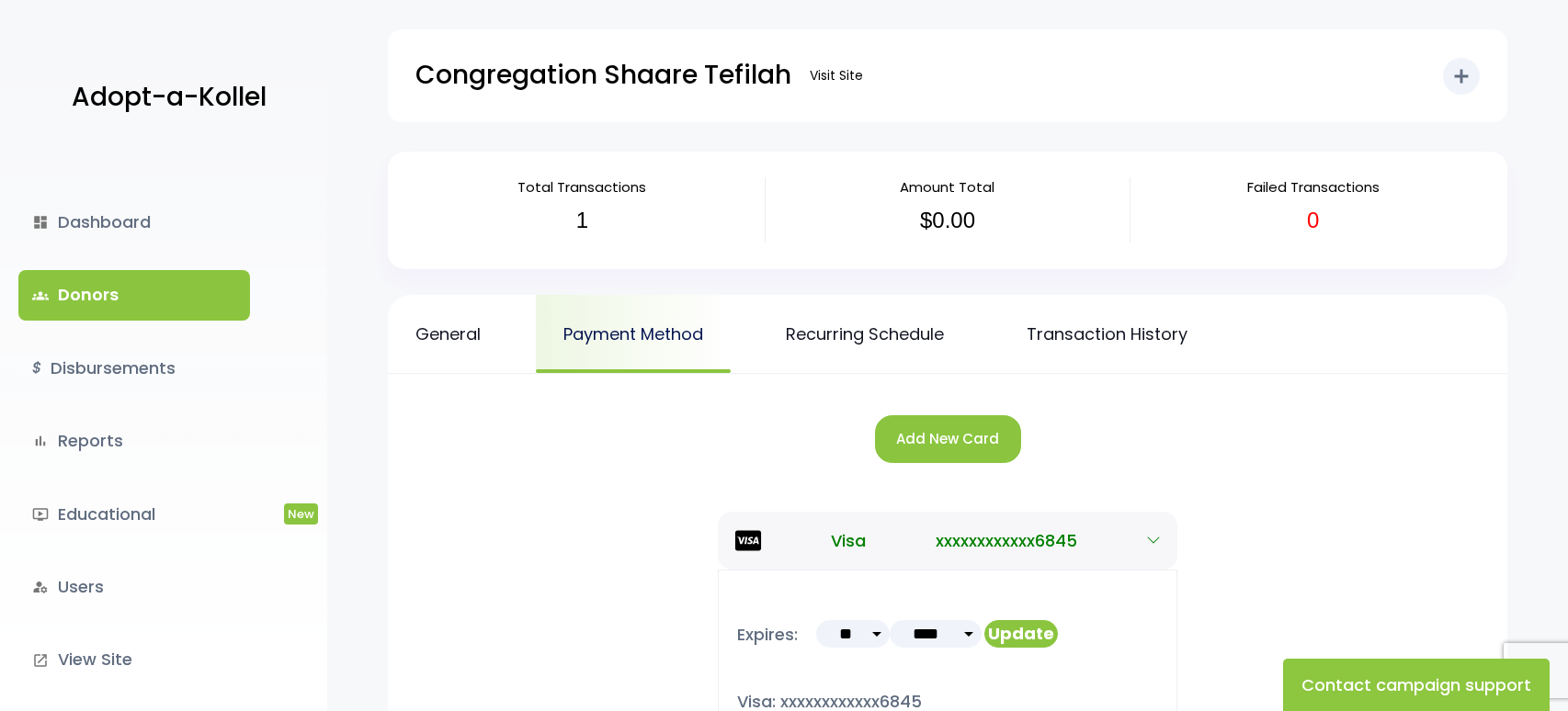
drag, startPoint x: 573, startPoint y: 492, endPoint x: 599, endPoint y: 336, distance: 158.2
click at [575, 464] on div "Add New Card" at bounding box center [948, 443] width 1083 height 101
drag, startPoint x: 613, startPoint y: 494, endPoint x: 624, endPoint y: 362, distance: 132.5
click at [613, 481] on div "Add New Card Visa xxxxxxxxxxxx6845 Expires: ** ** ** ** ** ** ** ** ** ** ** **…" at bounding box center [948, 618] width 1119 height 488
click at [624, 356] on link "Payment Method" at bounding box center [633, 334] width 195 height 78
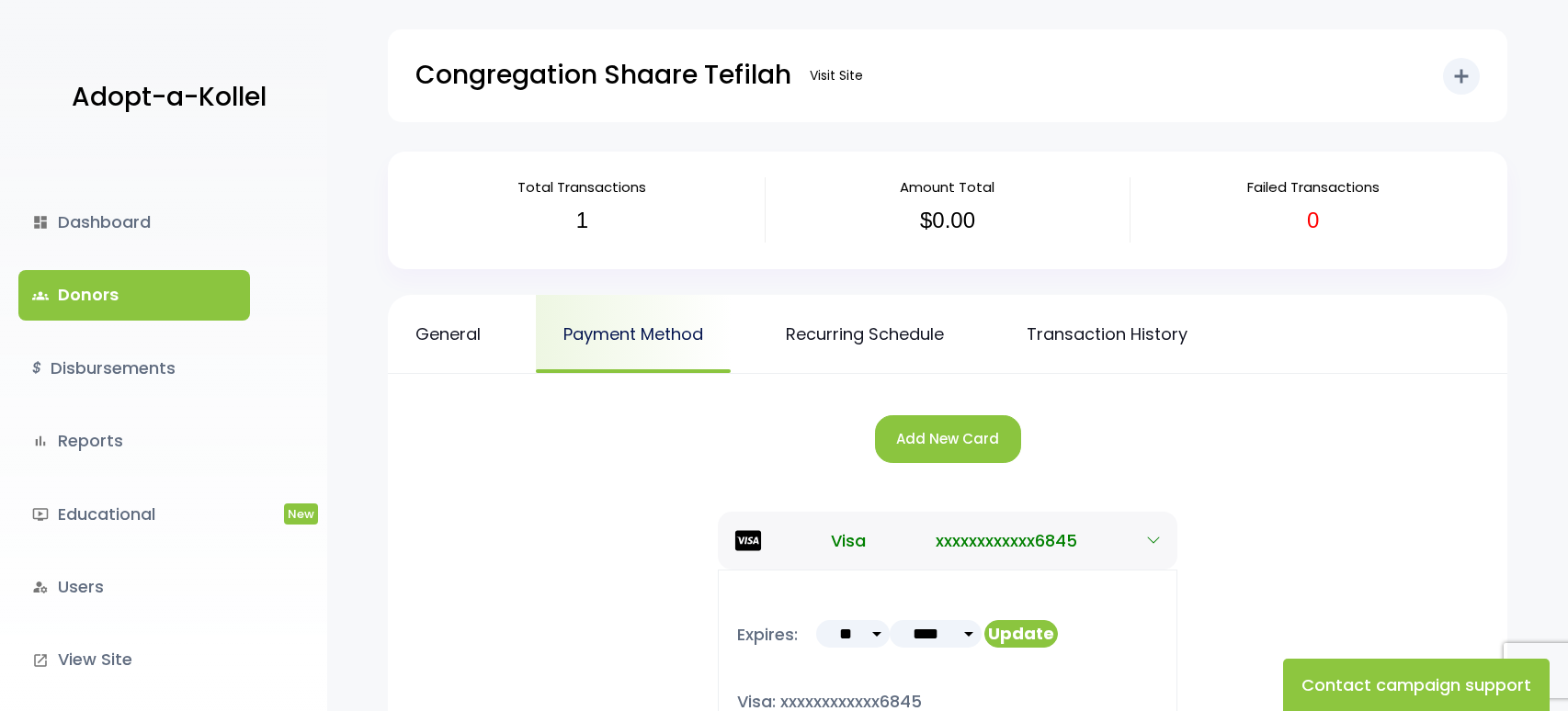
click at [640, 338] on link "Payment Method" at bounding box center [633, 334] width 195 height 78
click at [846, 337] on link "Recurring Schedule" at bounding box center [865, 334] width 213 height 78
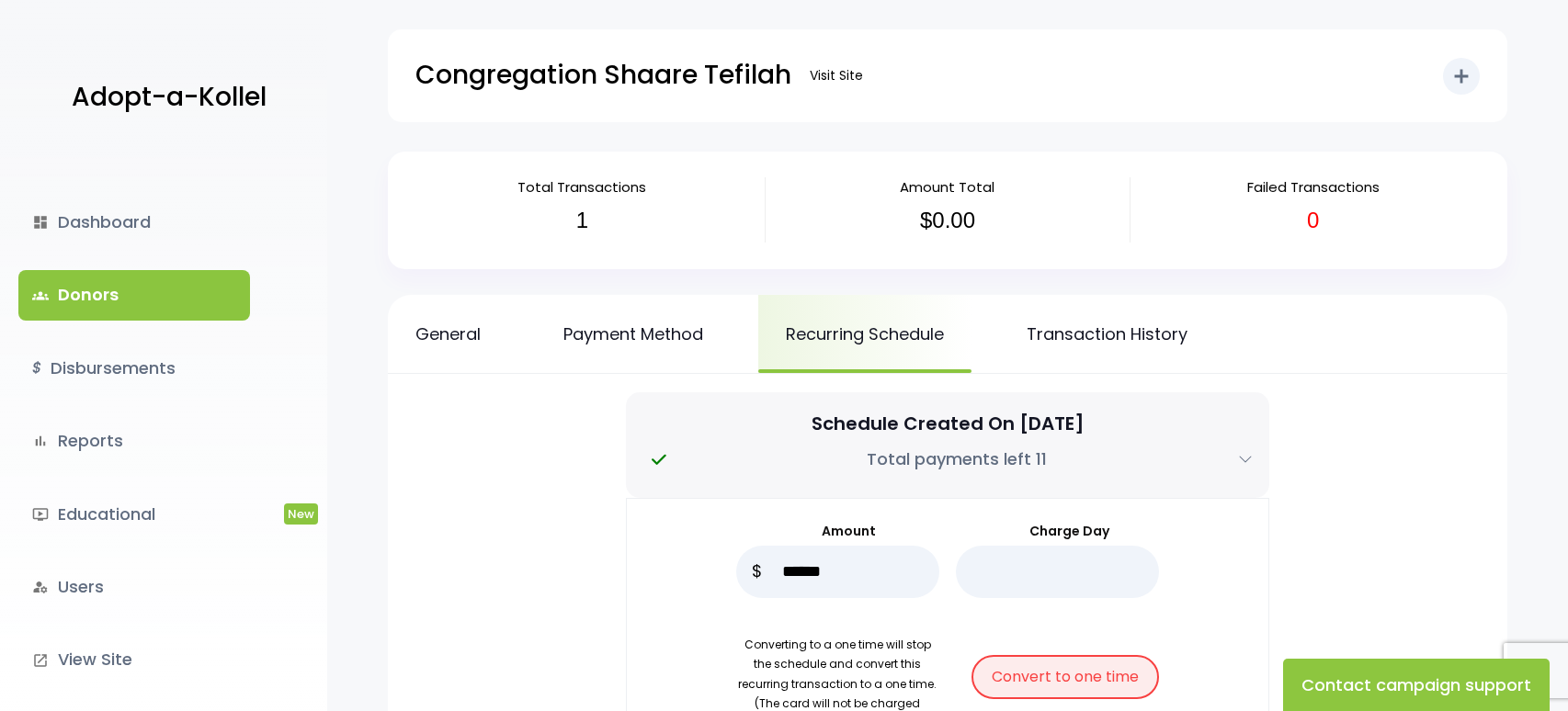
scroll to position [92, 0]
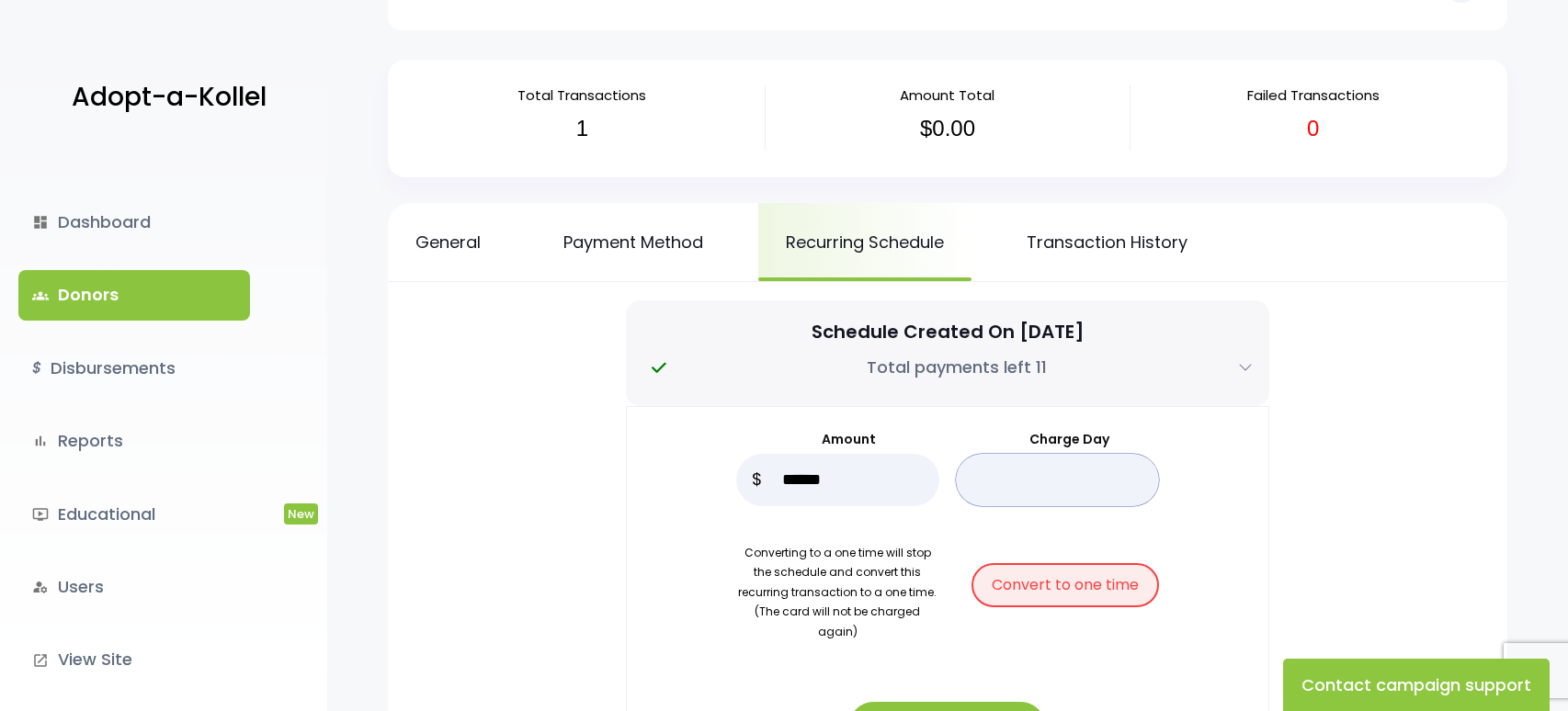
click at [1015, 469] on input "*" at bounding box center [1058, 480] width 203 height 52
drag, startPoint x: 1402, startPoint y: 446, endPoint x: 1257, endPoint y: 287, distance: 215.2
click at [1401, 438] on div "Amount ****** $ Charge Day * Convert to one time" at bounding box center [947, 614] width 945 height 415
click at [888, 245] on link "Recurring Schedule" at bounding box center [865, 241] width 213 height 78
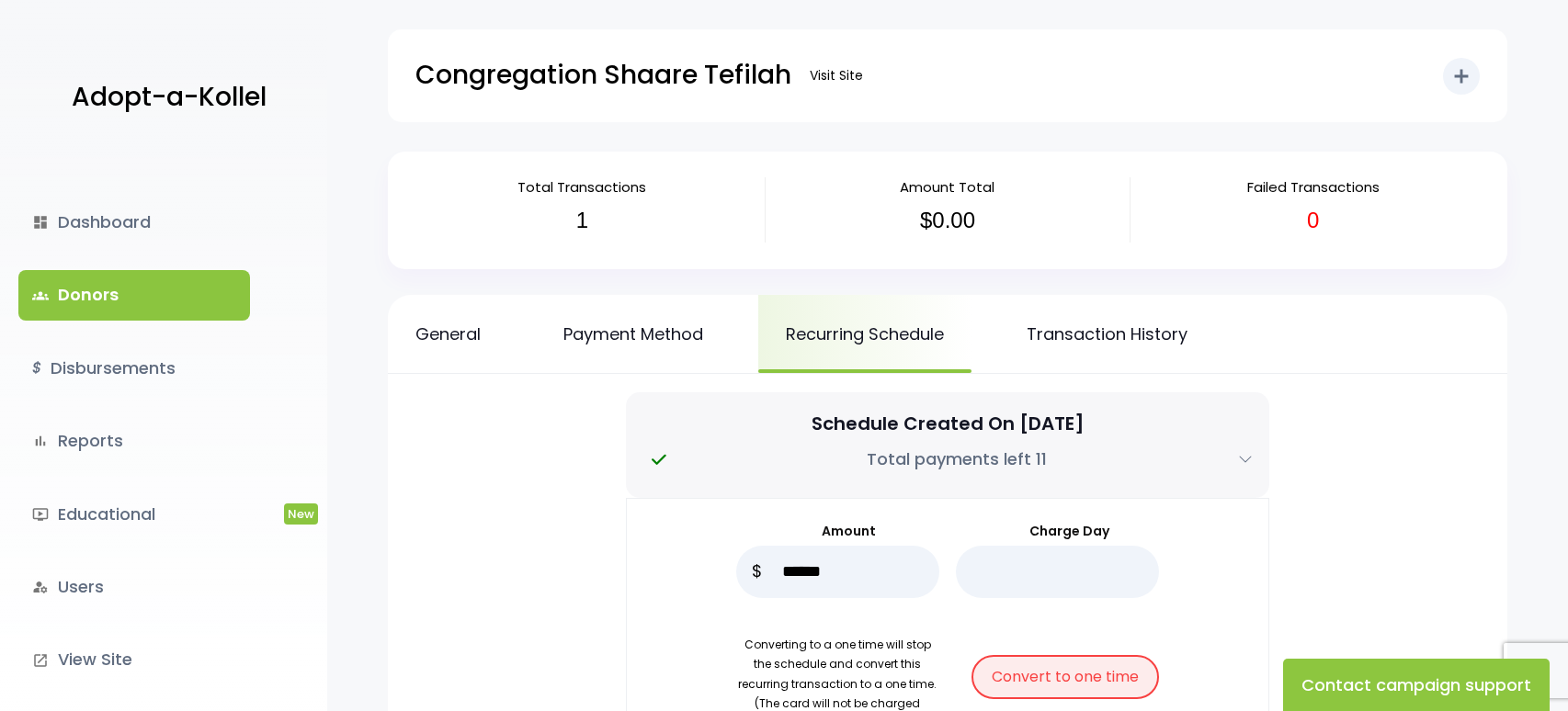
drag, startPoint x: 934, startPoint y: 191, endPoint x: 940, endPoint y: 222, distance: 31.6
click at [934, 193] on span "Amount Total" at bounding box center [947, 187] width 95 height 19
drag, startPoint x: 940, startPoint y: 222, endPoint x: 1073, endPoint y: 302, distance: 155.2
click at [941, 223] on h3 "$0.00" at bounding box center [949, 221] width 338 height 27
click at [1118, 330] on link "Transaction History" at bounding box center [1107, 334] width 216 height 78
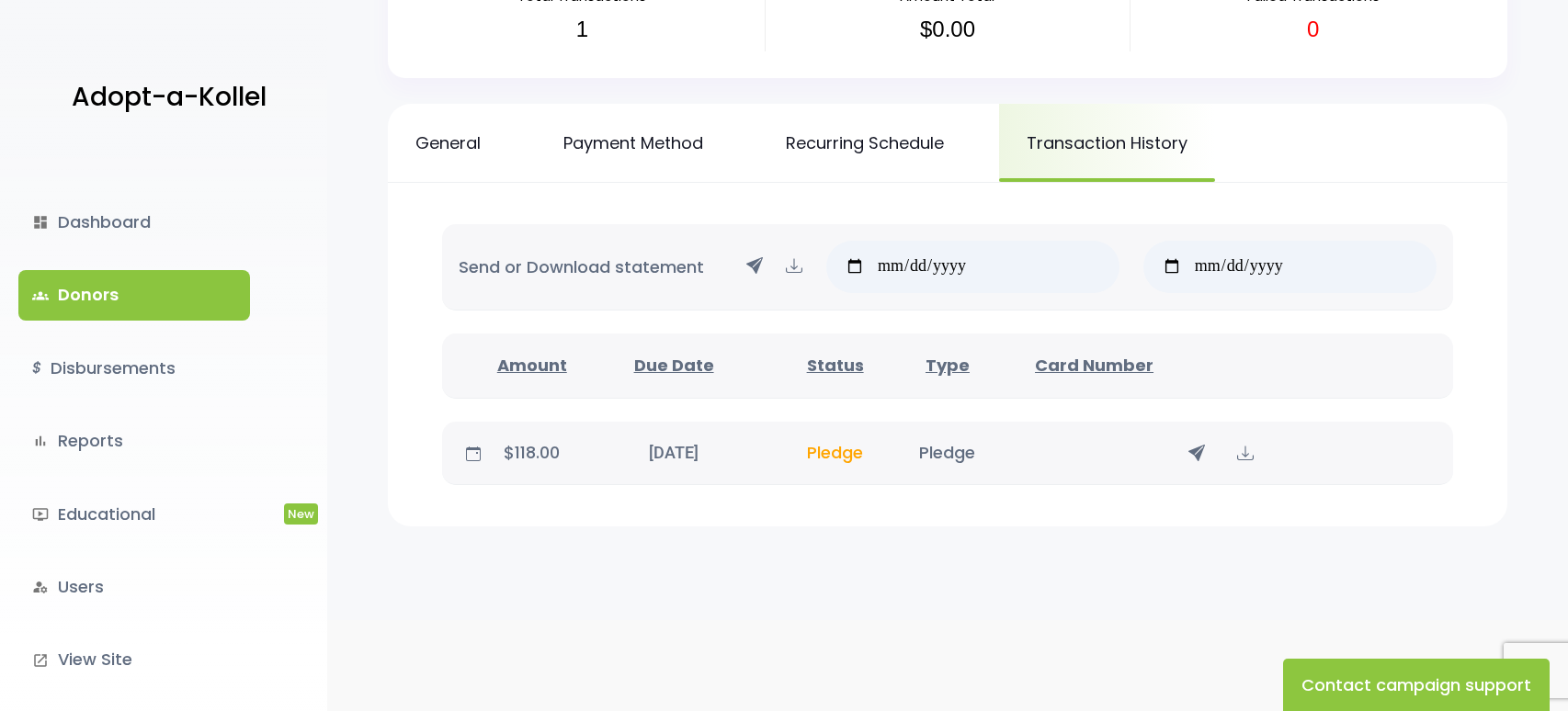
scroll to position [192, 0]
click at [848, 456] on span "Pledge" at bounding box center [835, 451] width 56 height 23
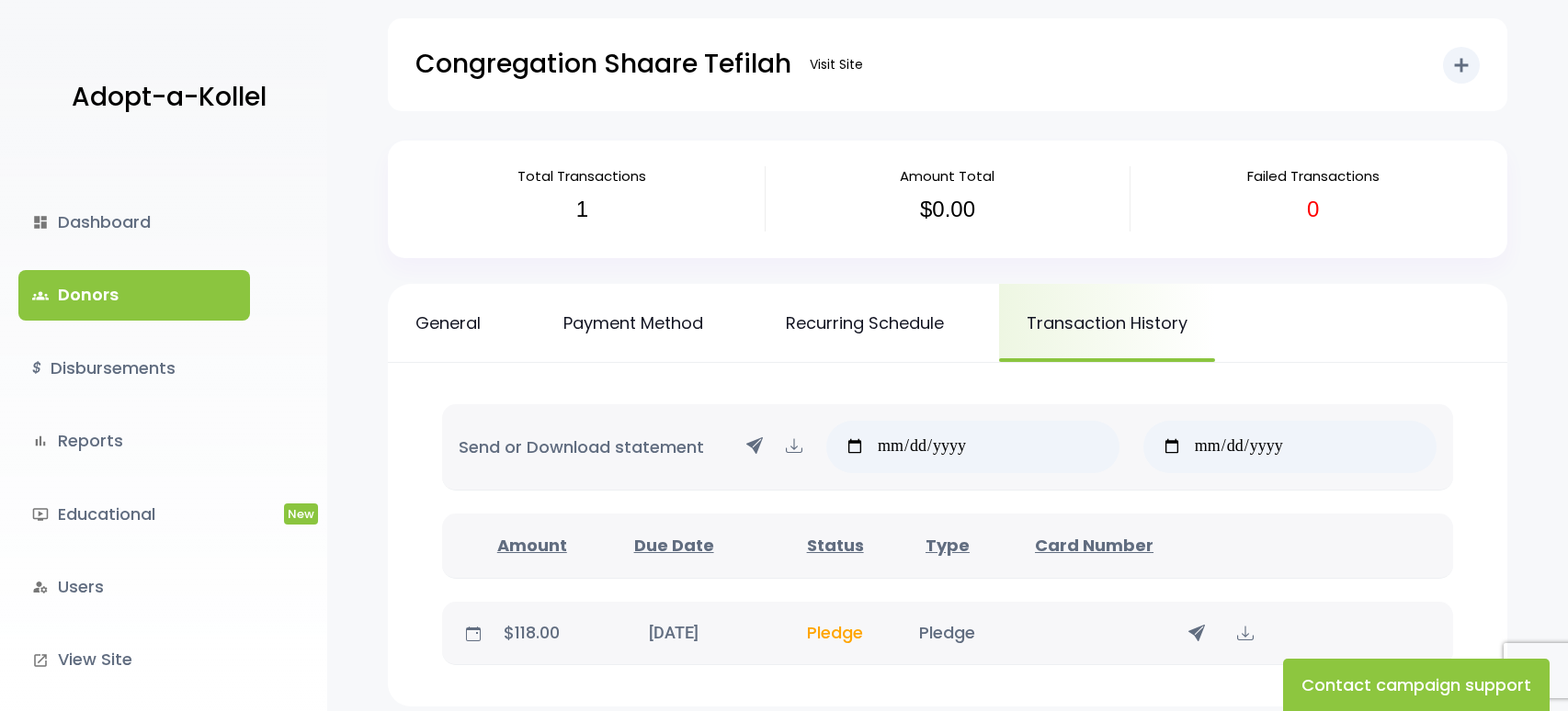
scroll to position [0, 0]
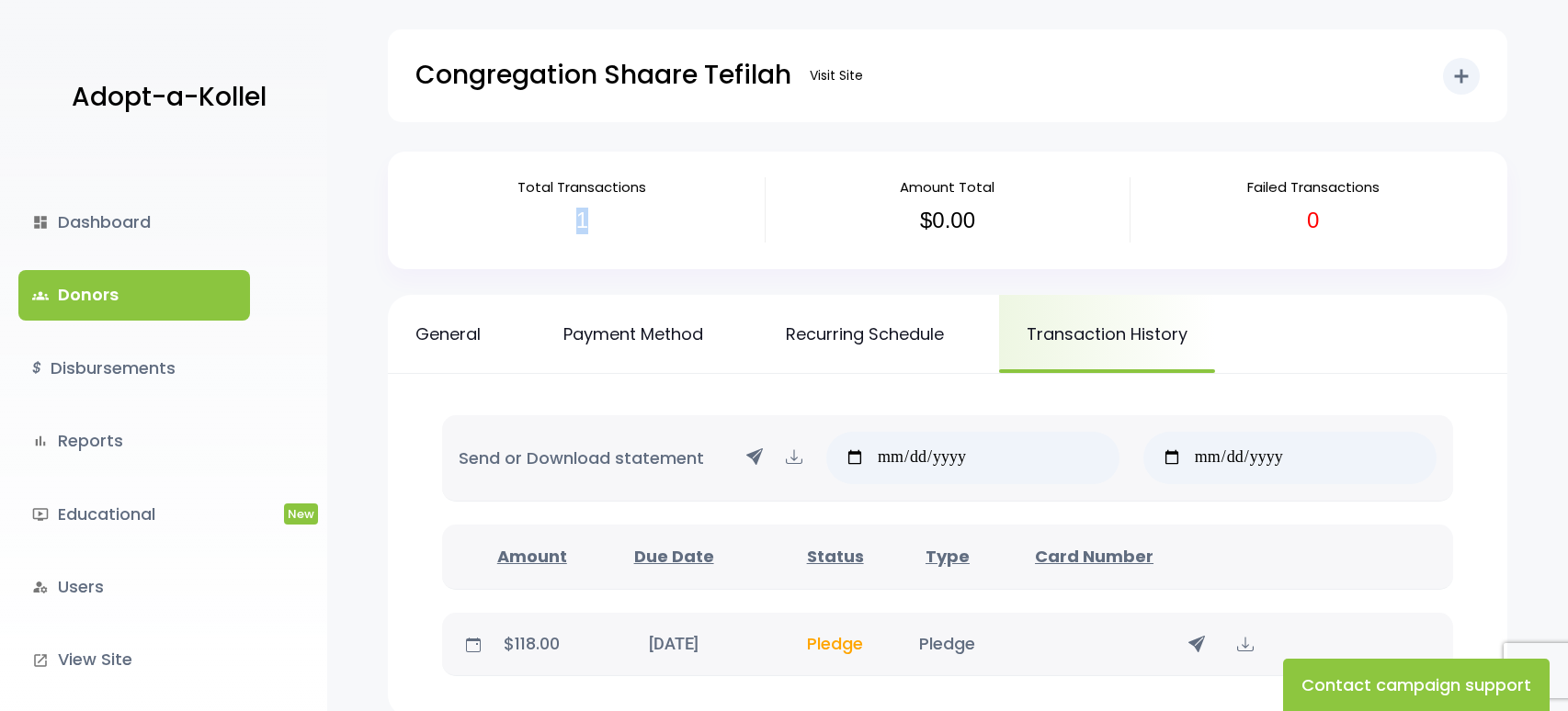
drag, startPoint x: 600, startPoint y: 227, endPoint x: 553, endPoint y: 220, distance: 47.5
click at [553, 220] on h3 "1" at bounding box center [583, 221] width 338 height 27
drag, startPoint x: 530, startPoint y: 219, endPoint x: 475, endPoint y: 211, distance: 55.6
click at [527, 219] on h3 "1" at bounding box center [583, 221] width 338 height 27
drag, startPoint x: 344, startPoint y: 229, endPoint x: 425, endPoint y: 223, distance: 81.2
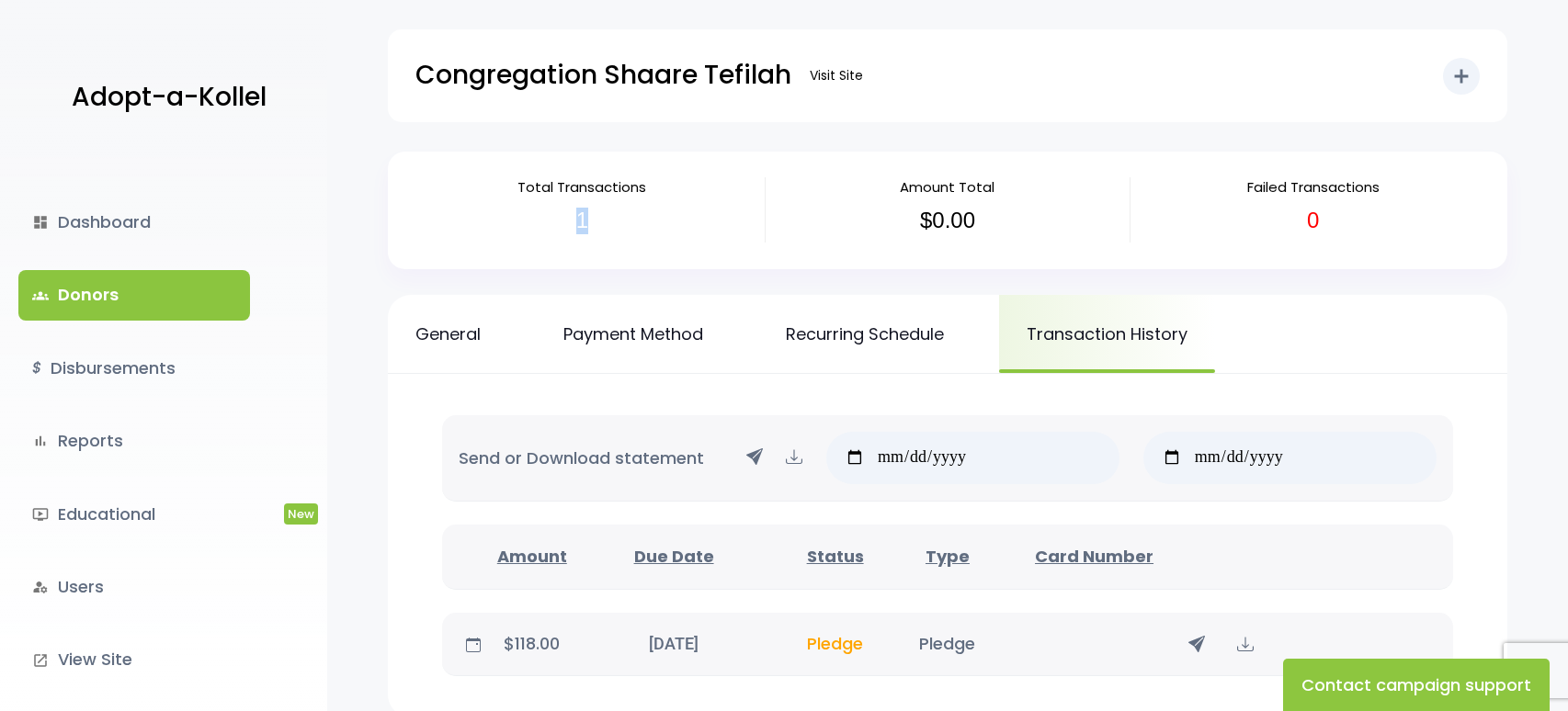
click at [345, 229] on div "Total Transactions 1 Amount Total $0.00 Failed Transactions 0 General Payment M…" at bounding box center [948, 481] width 1241 height 660
click at [596, 232] on h3 "1" at bounding box center [583, 221] width 338 height 27
click at [162, 298] on link "groups Donors" at bounding box center [134, 294] width 232 height 49
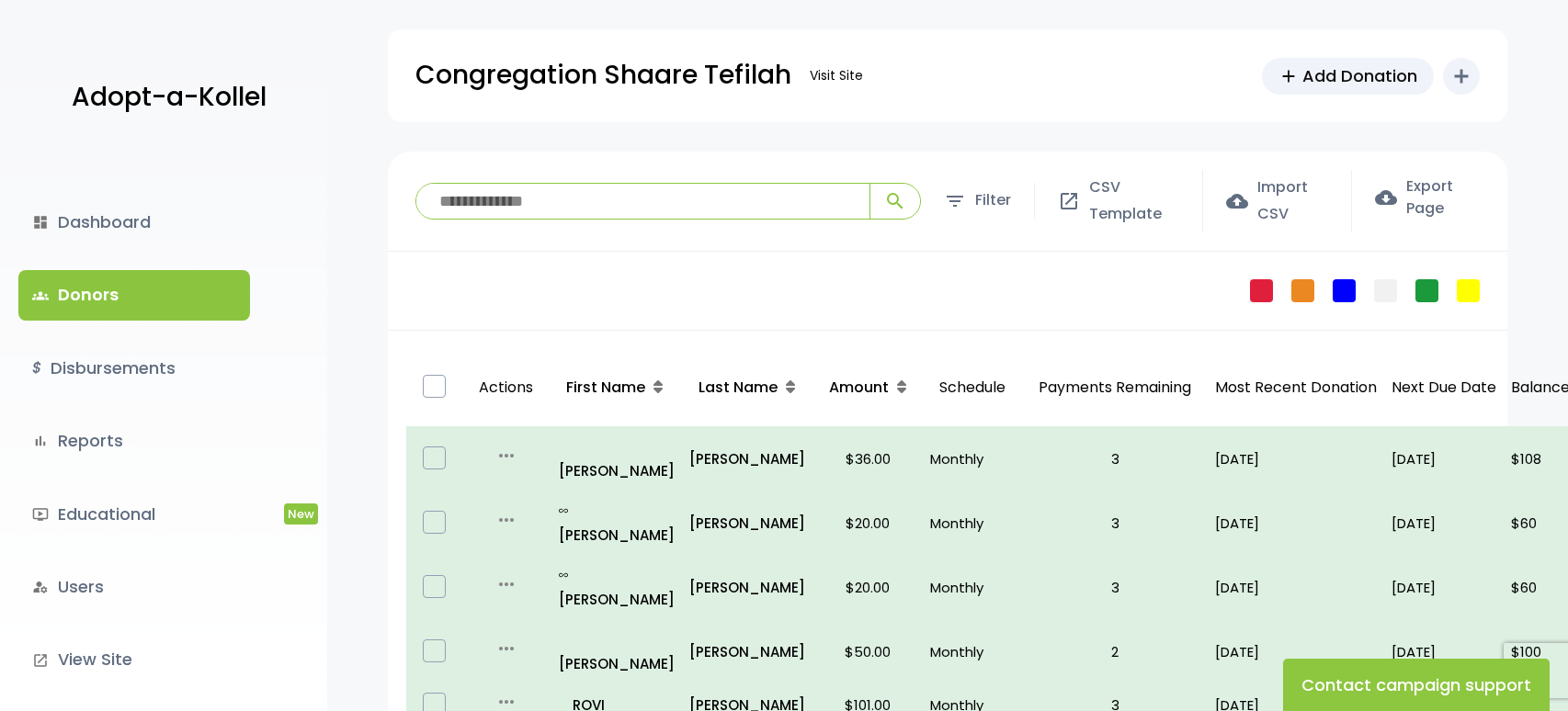
click at [157, 299] on link "groups Donors" at bounding box center [134, 294] width 232 height 49
click at [163, 228] on link "dashboard Dashboard" at bounding box center [134, 222] width 232 height 49
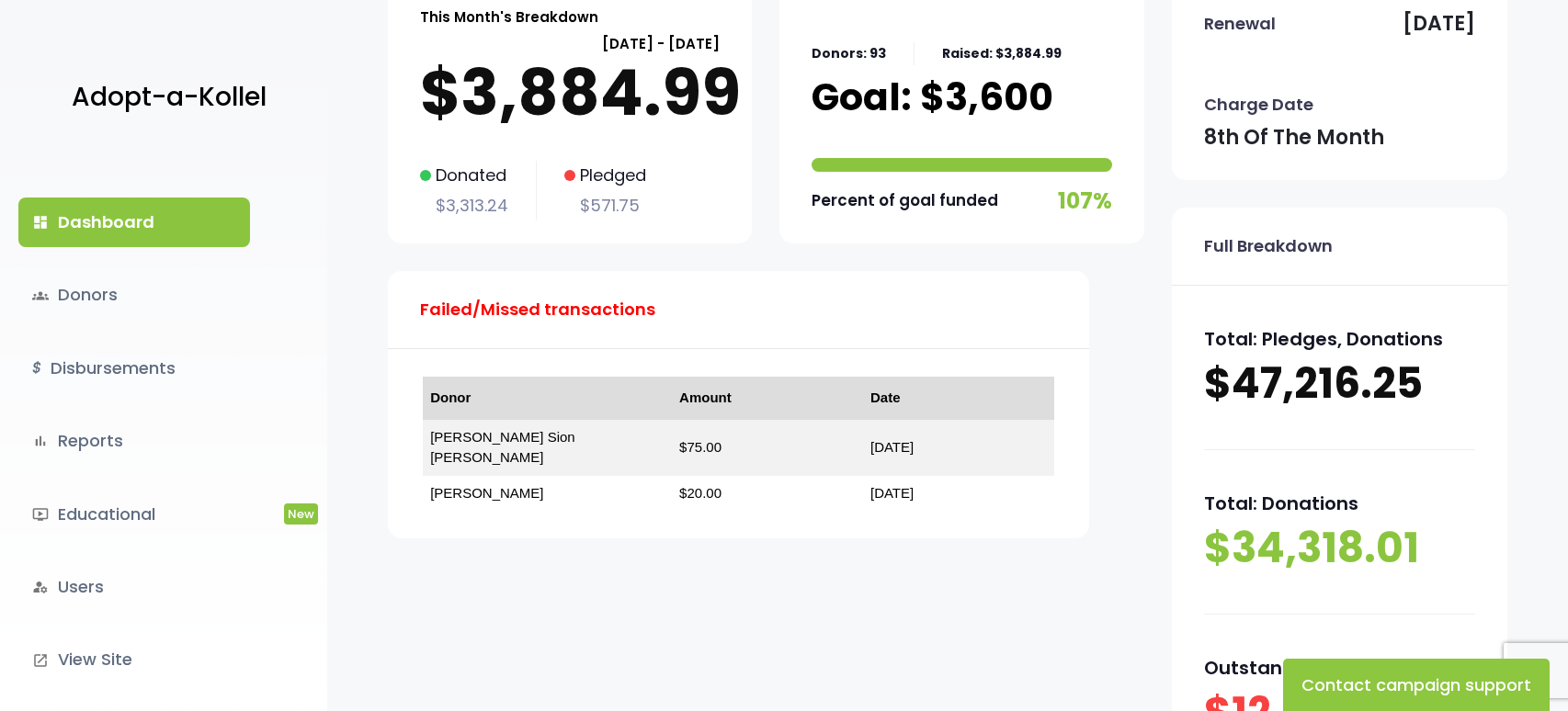
scroll to position [183, 0]
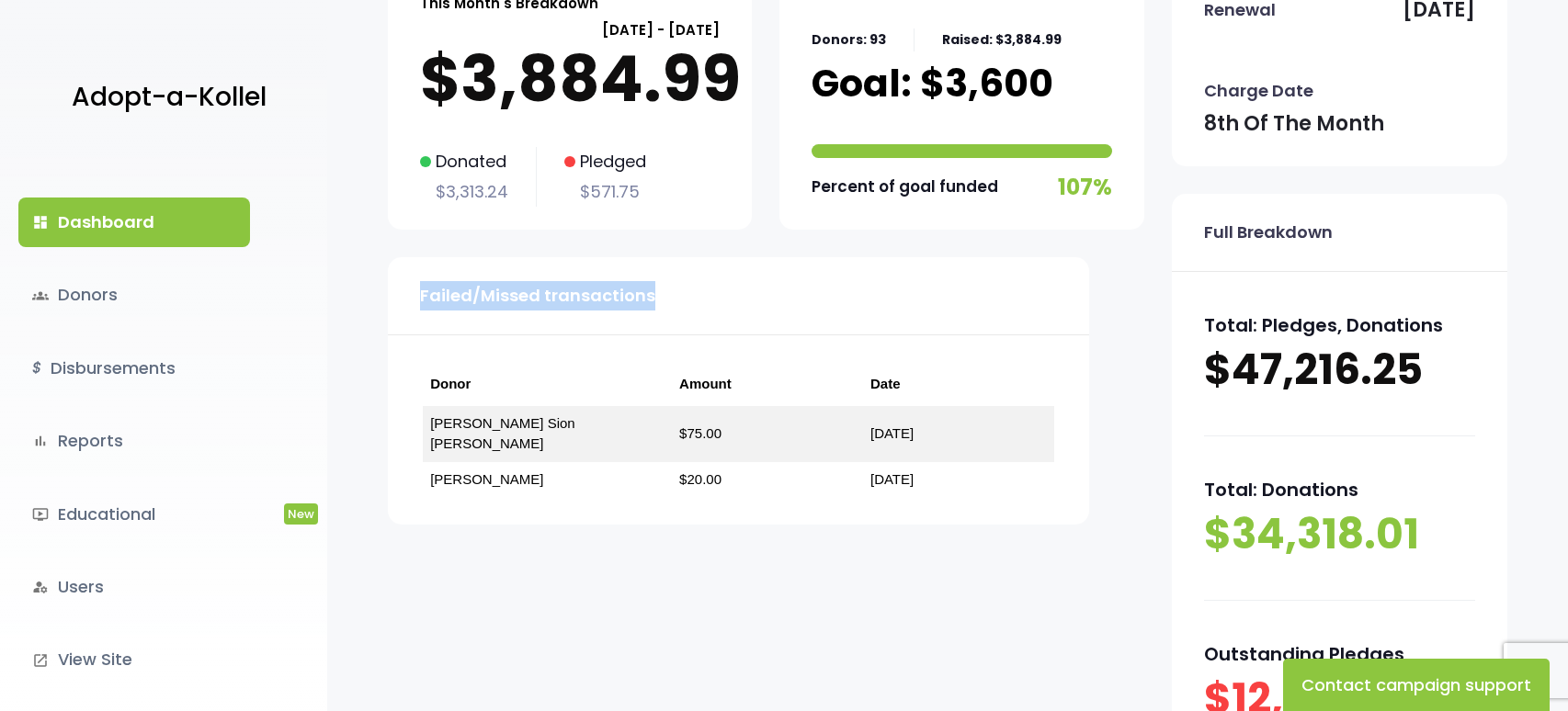
drag, startPoint x: 685, startPoint y: 296, endPoint x: 416, endPoint y: 302, distance: 269.1
click at [416, 302] on div "Failed/Missed transactions" at bounding box center [738, 296] width 701 height 78
drag, startPoint x: 416, startPoint y: 302, endPoint x: 435, endPoint y: 300, distance: 19.1
click at [418, 302] on div "Failed/Missed transactions" at bounding box center [738, 296] width 701 height 78
click at [437, 299] on p "Failed/Missed transactions" at bounding box center [537, 295] width 235 height 29
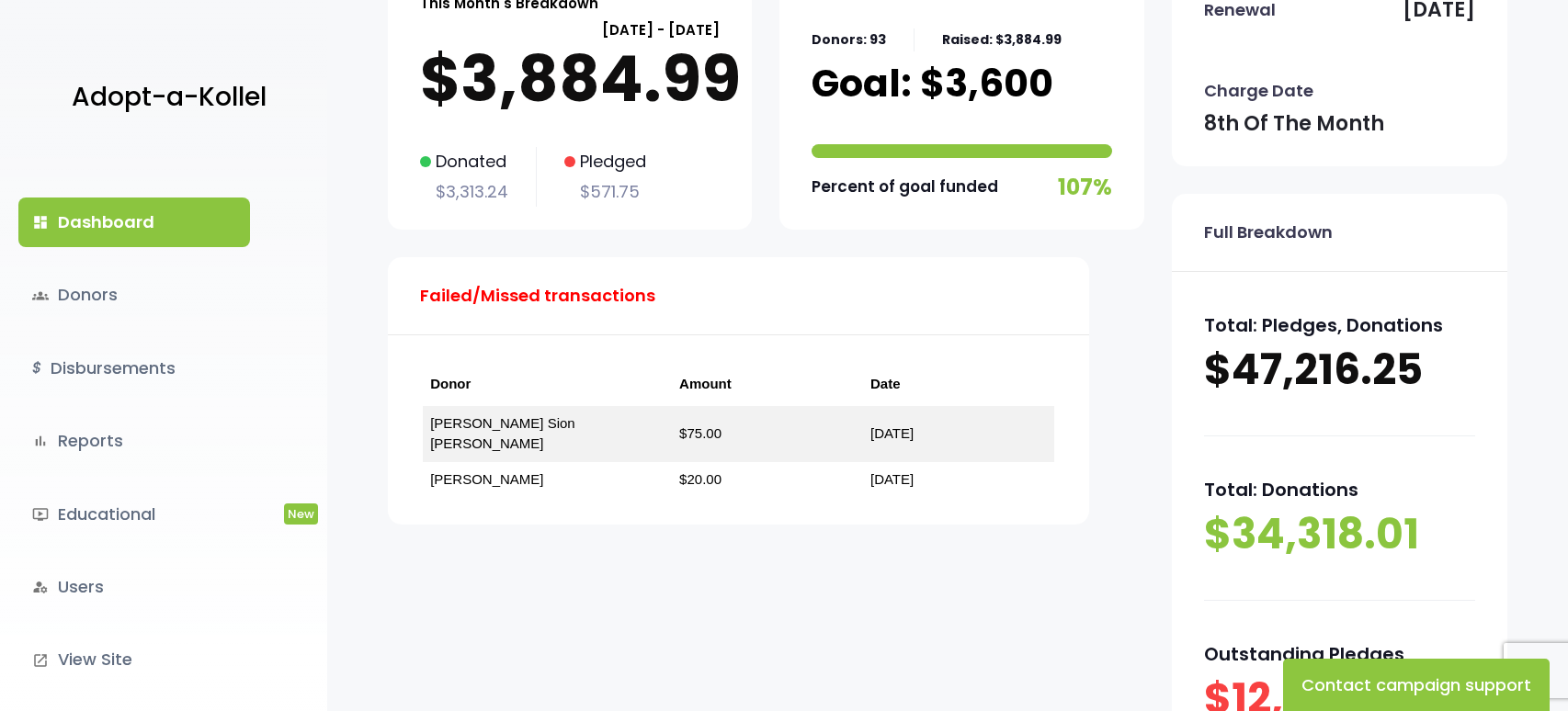
drag, startPoint x: 368, startPoint y: 300, endPoint x: 269, endPoint y: 267, distance: 104.4
click at [366, 300] on div "This Month's Breakdown [DATE] - [DATE] $3,884.99 Donated $3,313.24 Pledged $571…" at bounding box center [948, 410] width 1241 height 884
drag, startPoint x: 330, startPoint y: 214, endPoint x: 550, endPoint y: 214, distance: 220.0
click at [337, 214] on div "This Month's Breakdown [DATE] - [DATE] $3,884.99 Donated $3,313.24 Pledged $571…" at bounding box center [948, 410] width 1241 height 884
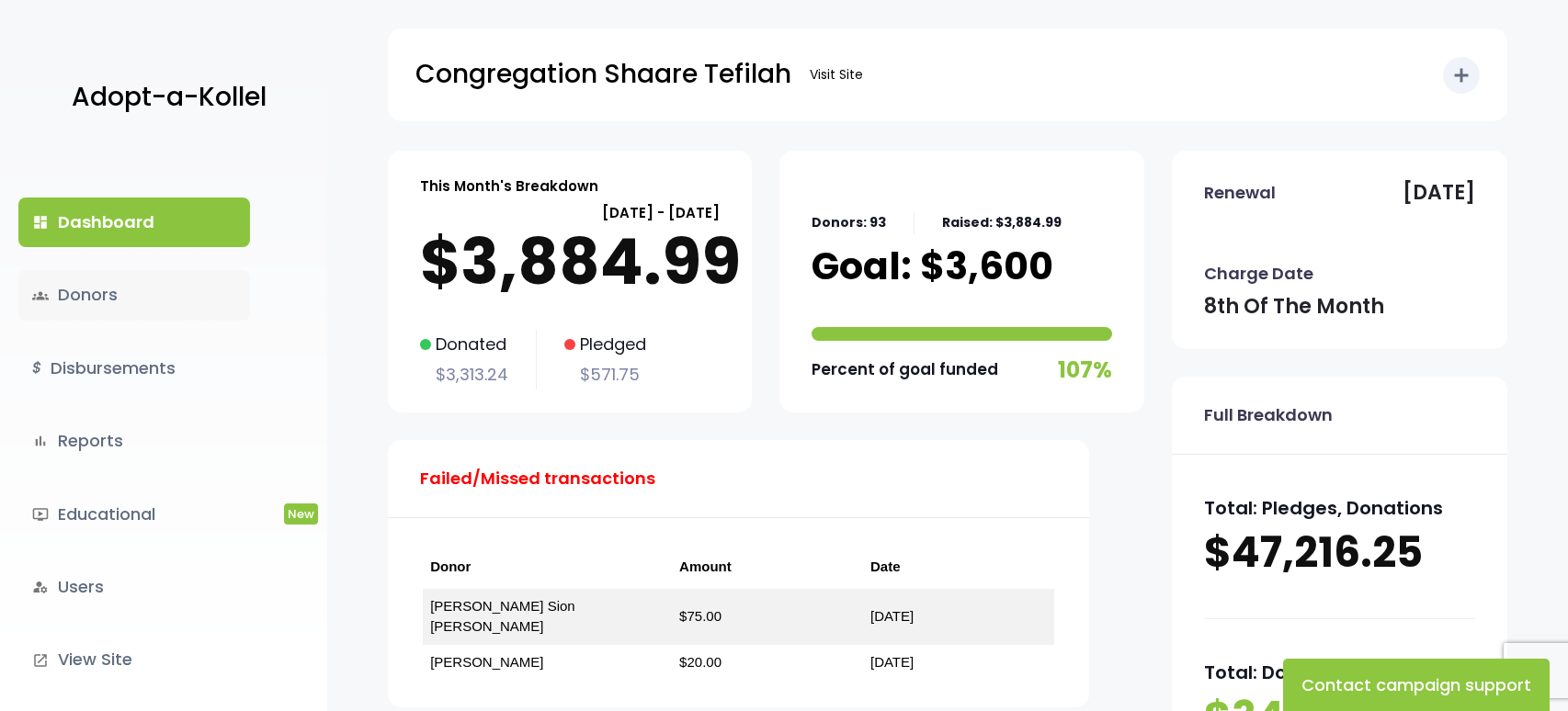
scroll to position [0, 0]
click at [171, 311] on link "groups Donors" at bounding box center [134, 294] width 232 height 49
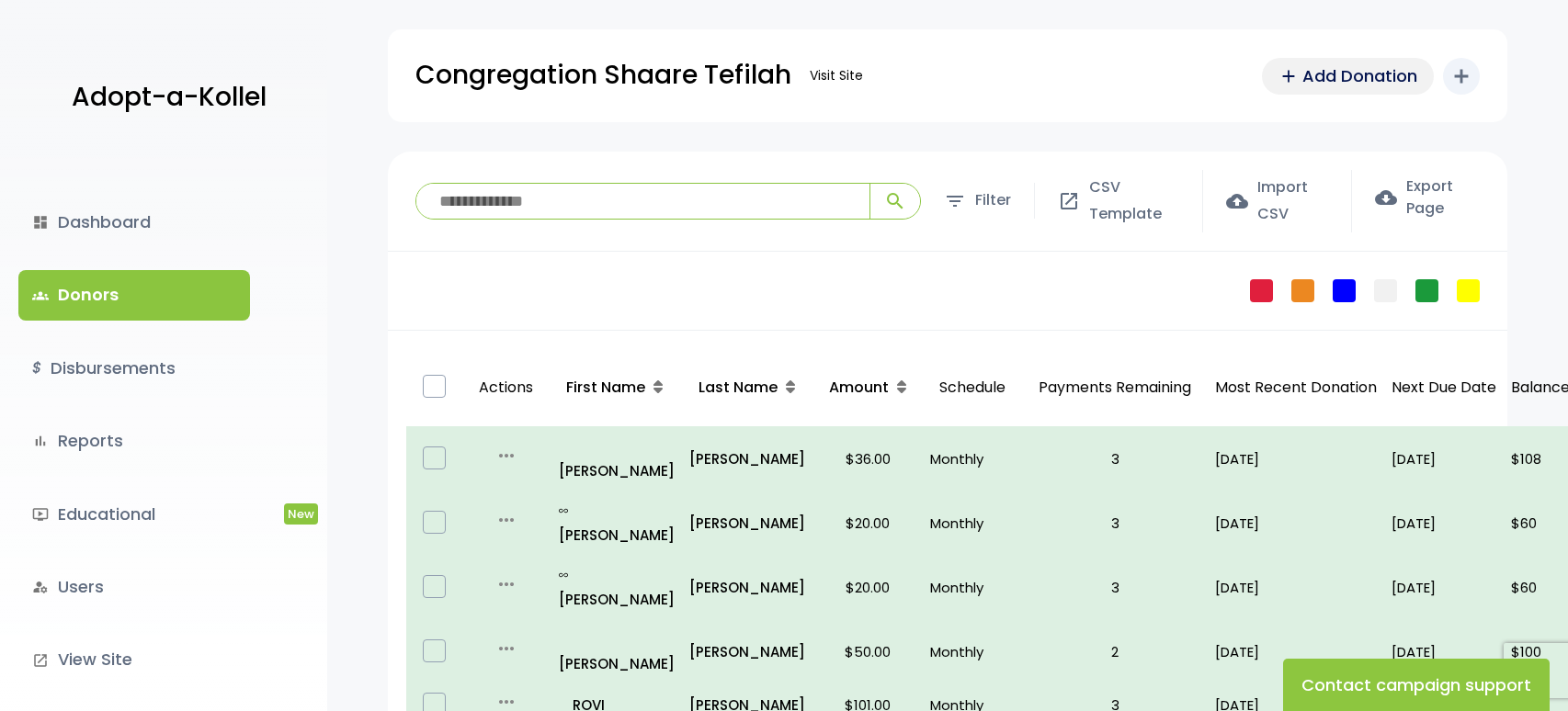
click at [1312, 73] on span "Add Donation" at bounding box center [1360, 76] width 115 height 25
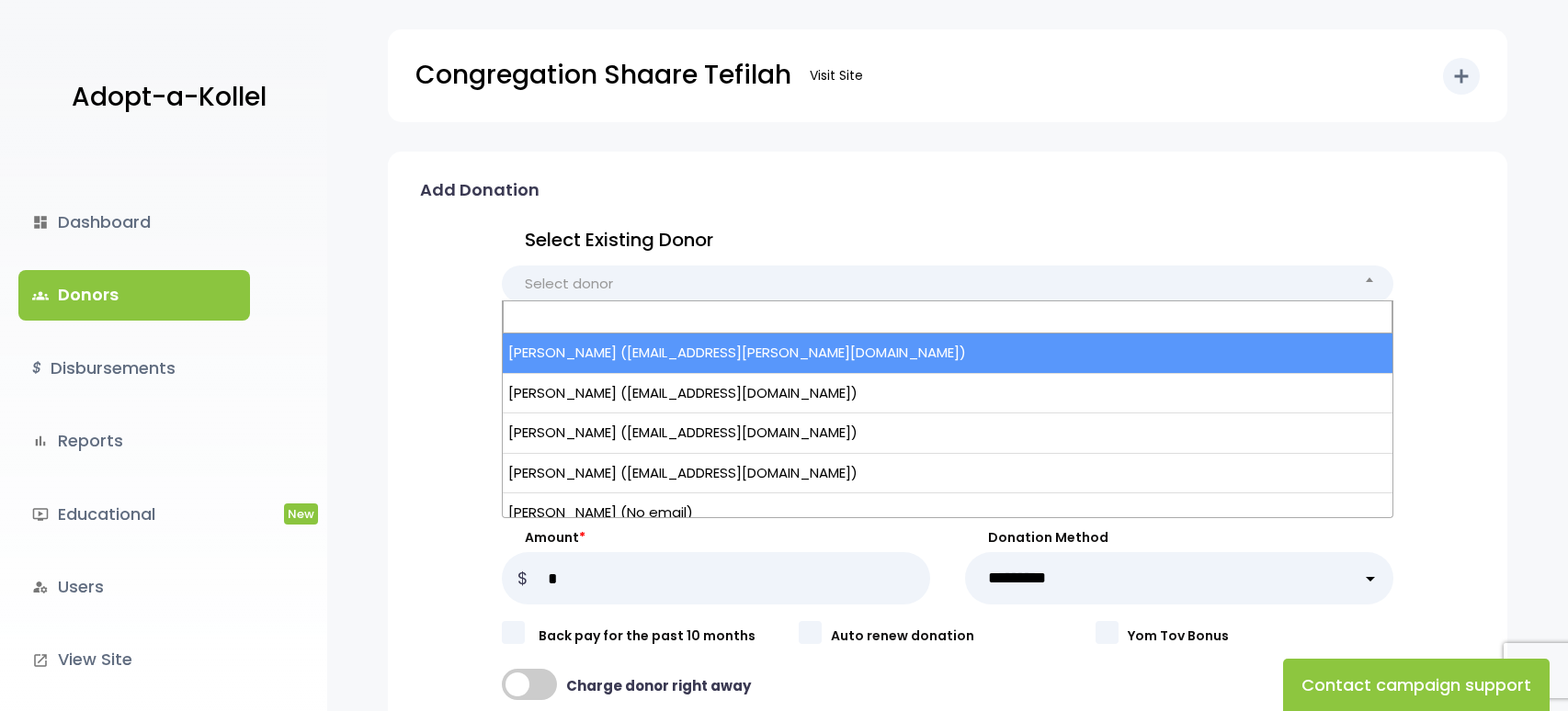
click at [737, 281] on span "Select donor" at bounding box center [948, 284] width 892 height 37
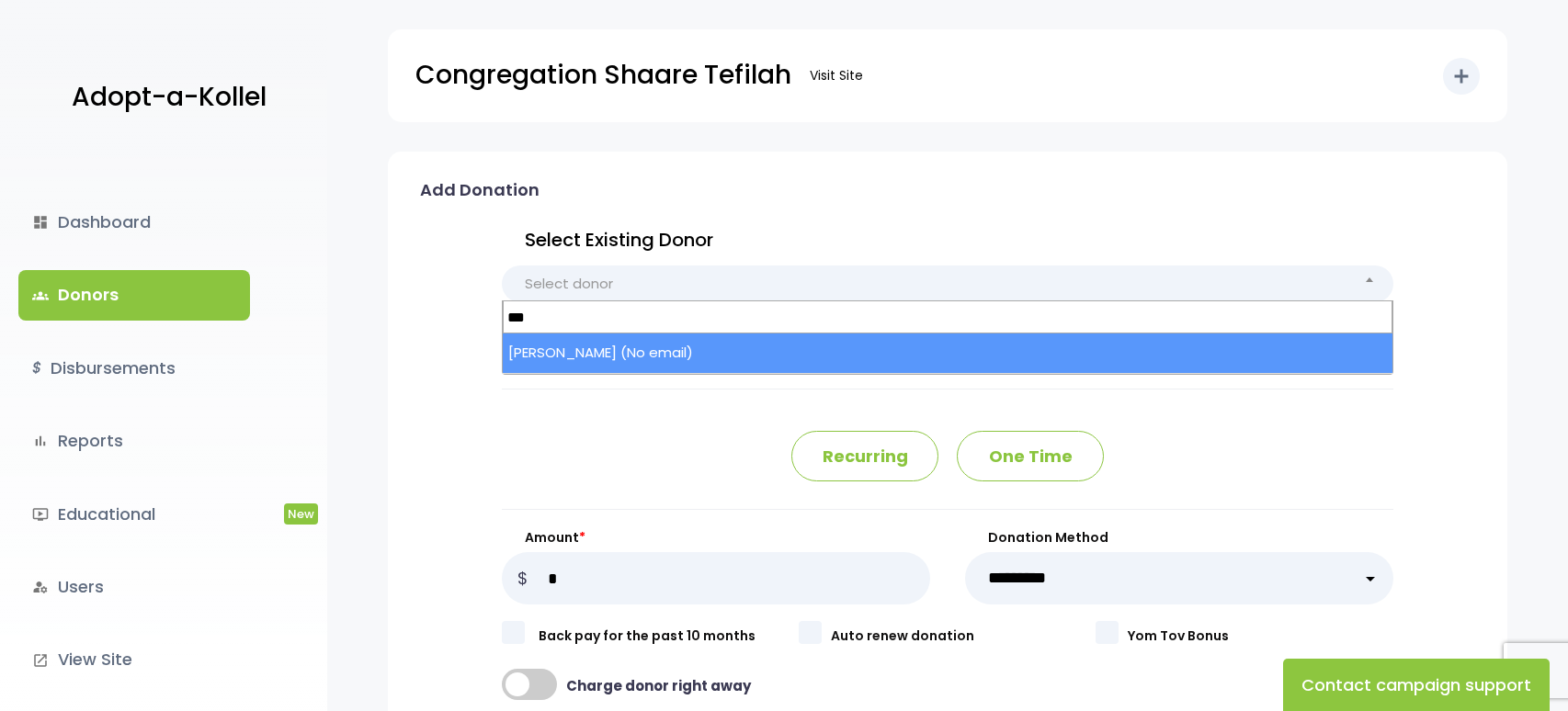
type input "***"
select select "****"
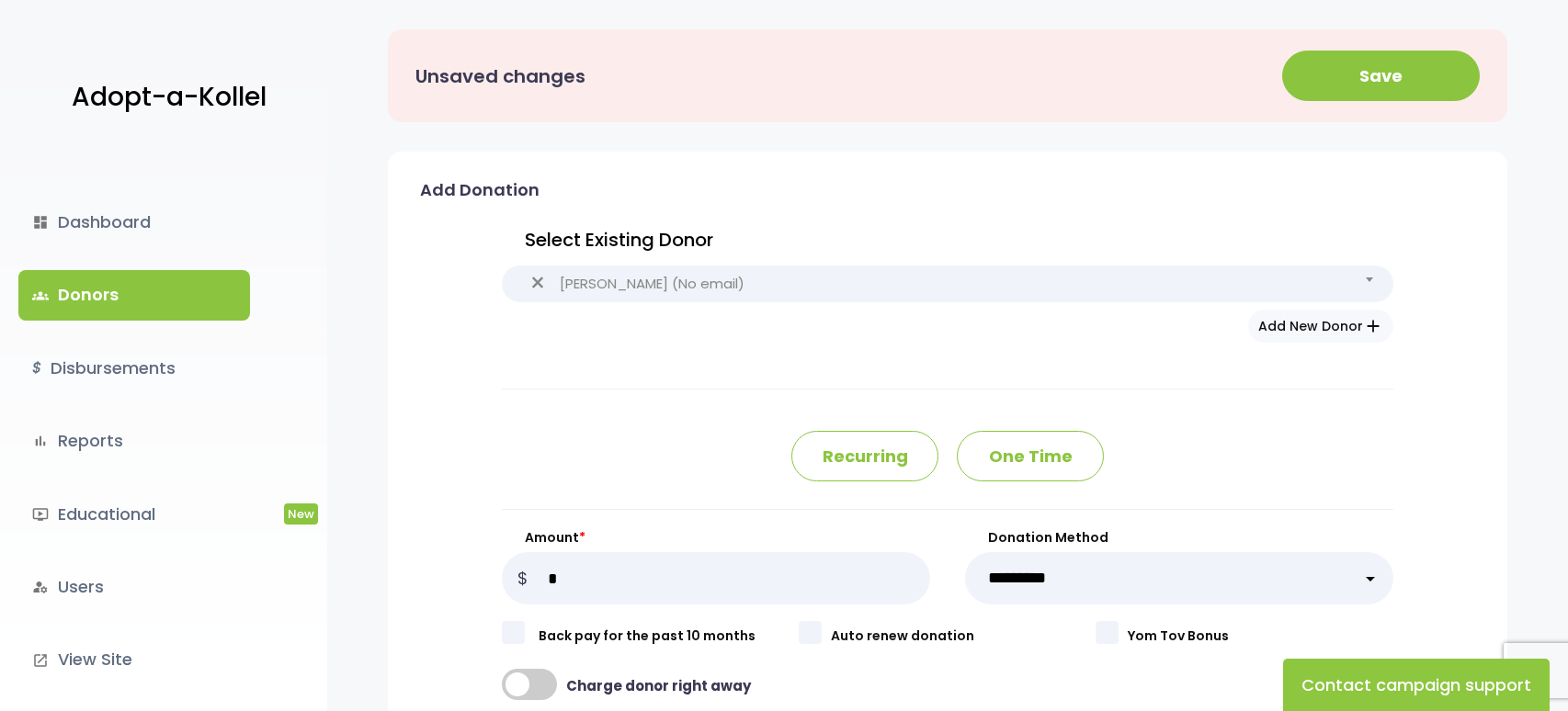
type input "***"
type input "******"
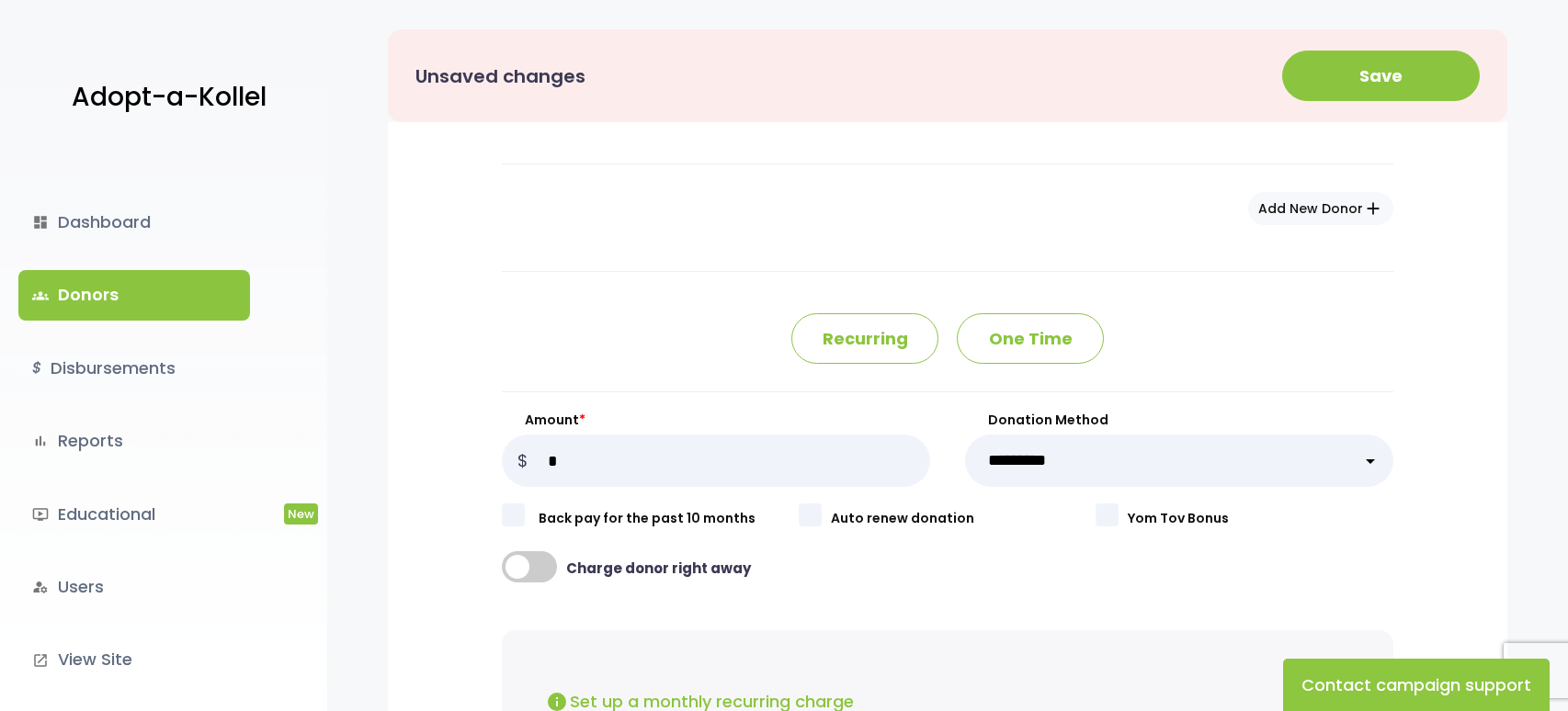
scroll to position [1011, 0]
click at [1023, 346] on p "One Time" at bounding box center [1030, 337] width 147 height 50
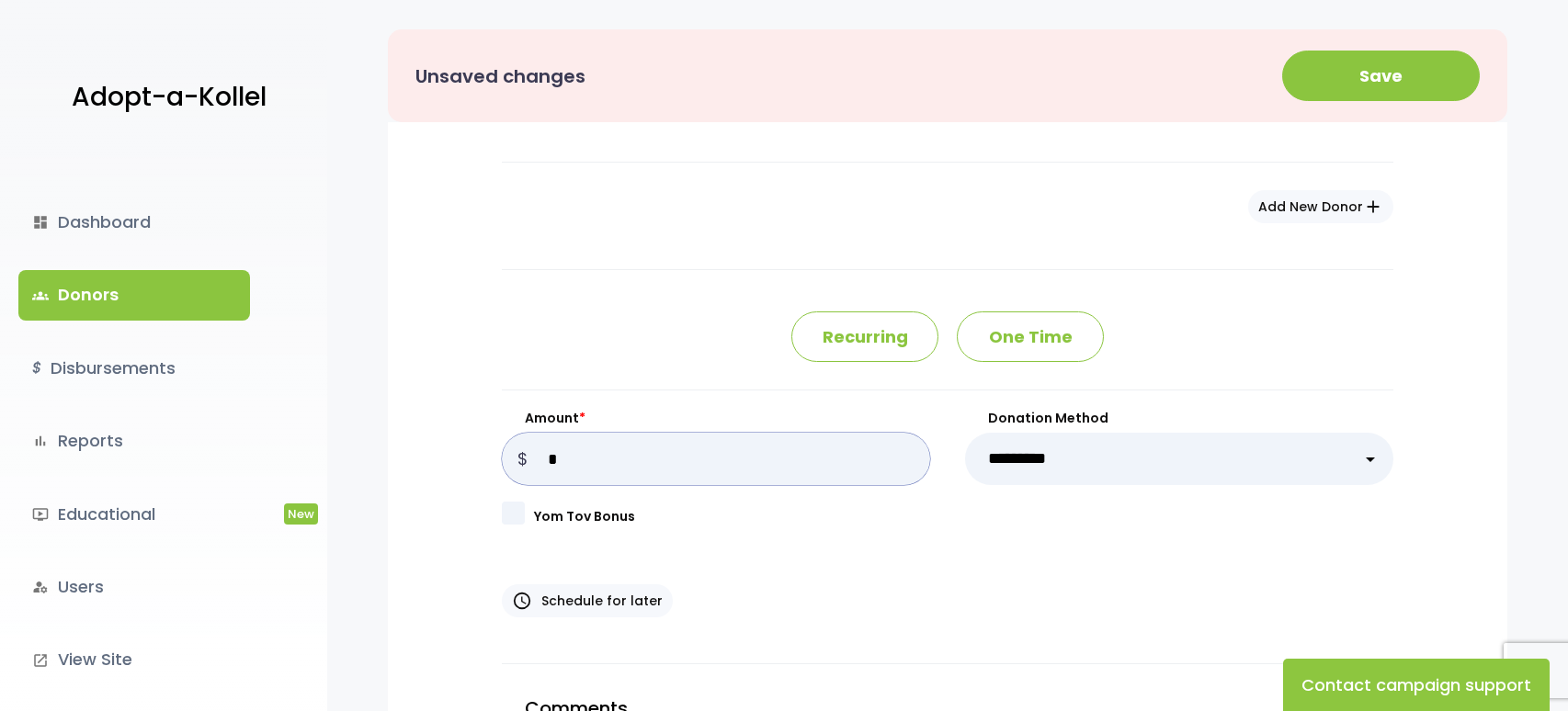
click at [718, 444] on input "Amount *" at bounding box center [716, 459] width 428 height 52
type input "*"
type input "******"
click at [1225, 471] on select "**********" at bounding box center [1179, 459] width 428 height 52
select select "**"
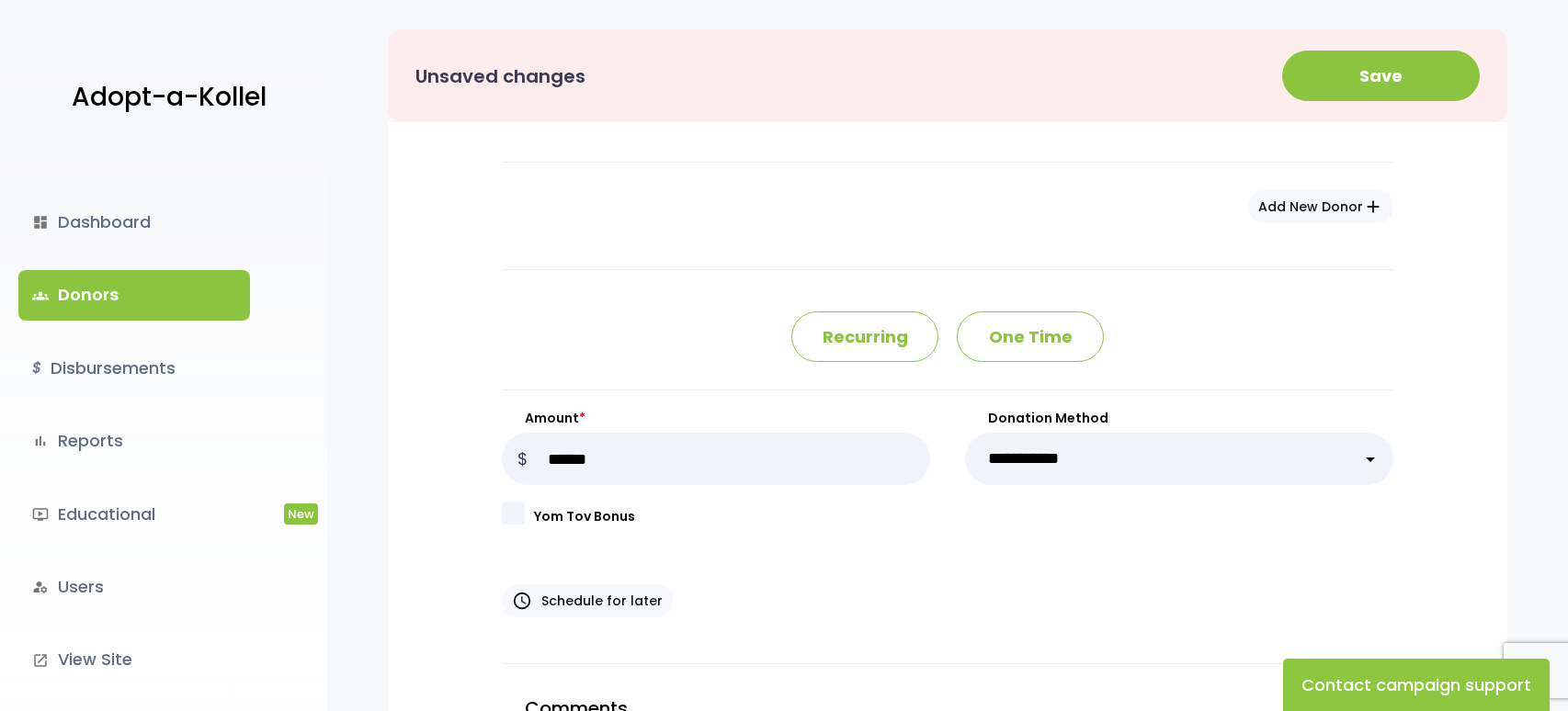
click at [965, 433] on select "**********" at bounding box center [1179, 459] width 428 height 52
click at [968, 571] on div "Charge donor right away access_time Schedule for later close" at bounding box center [948, 583] width 892 height 69
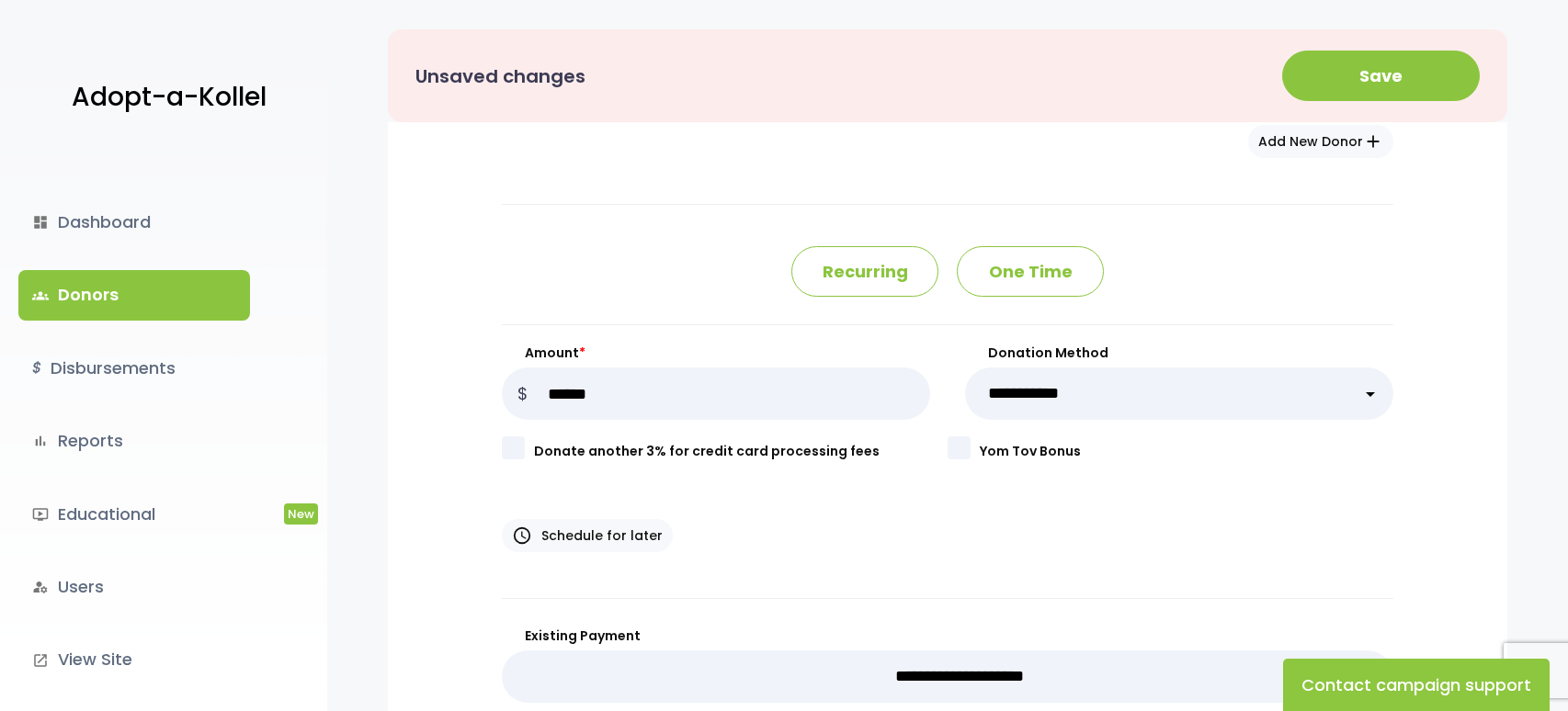
scroll to position [1062, 0]
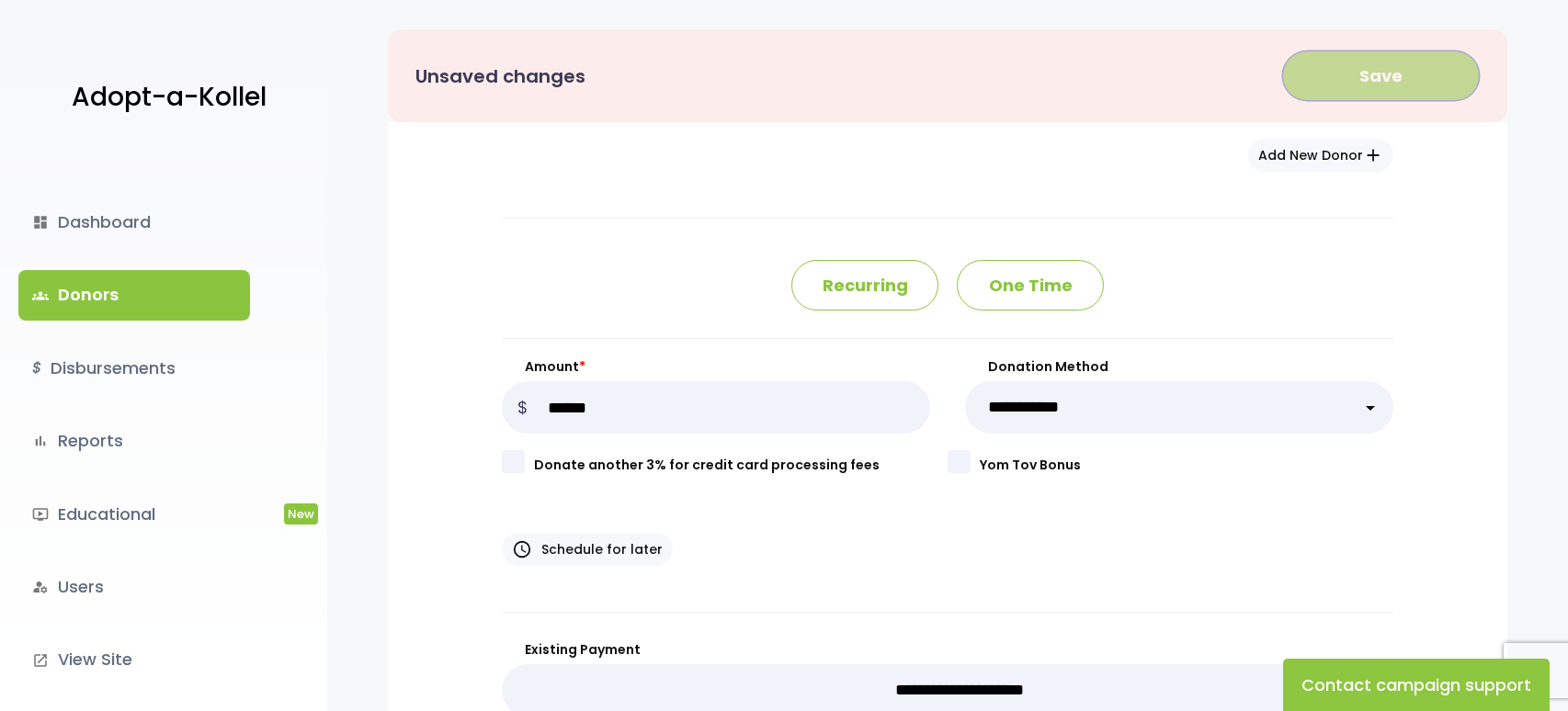
click at [1389, 67] on button "Save" at bounding box center [1381, 75] width 198 height 50
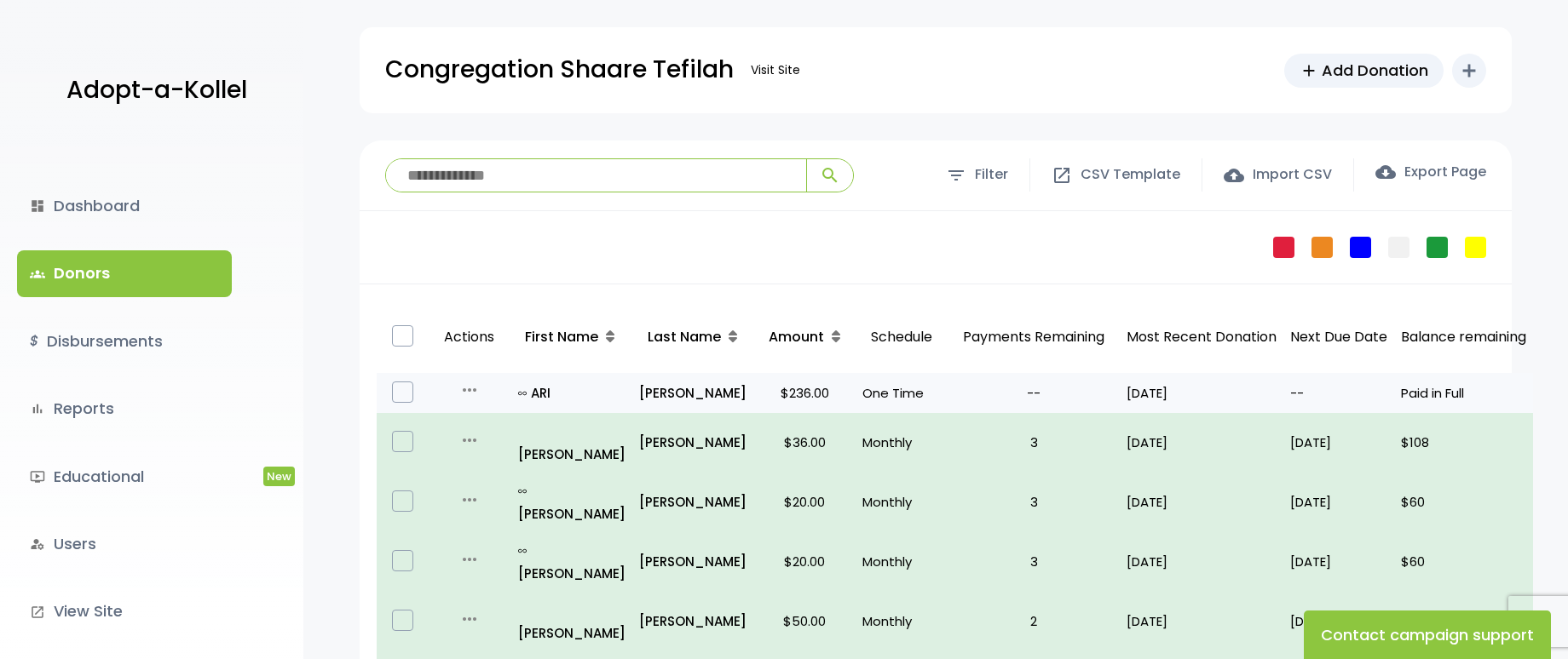
drag, startPoint x: 1126, startPoint y: 396, endPoint x: 1198, endPoint y: 397, distance: 72.0
click at [1198, 397] on td "08/18/25" at bounding box center [1201, 393] width 164 height 40
click at [1204, 396] on p "[DATE]" at bounding box center [1201, 393] width 150 height 23
click at [537, 397] on p "all_inclusive ARI" at bounding box center [572, 393] width 107 height 23
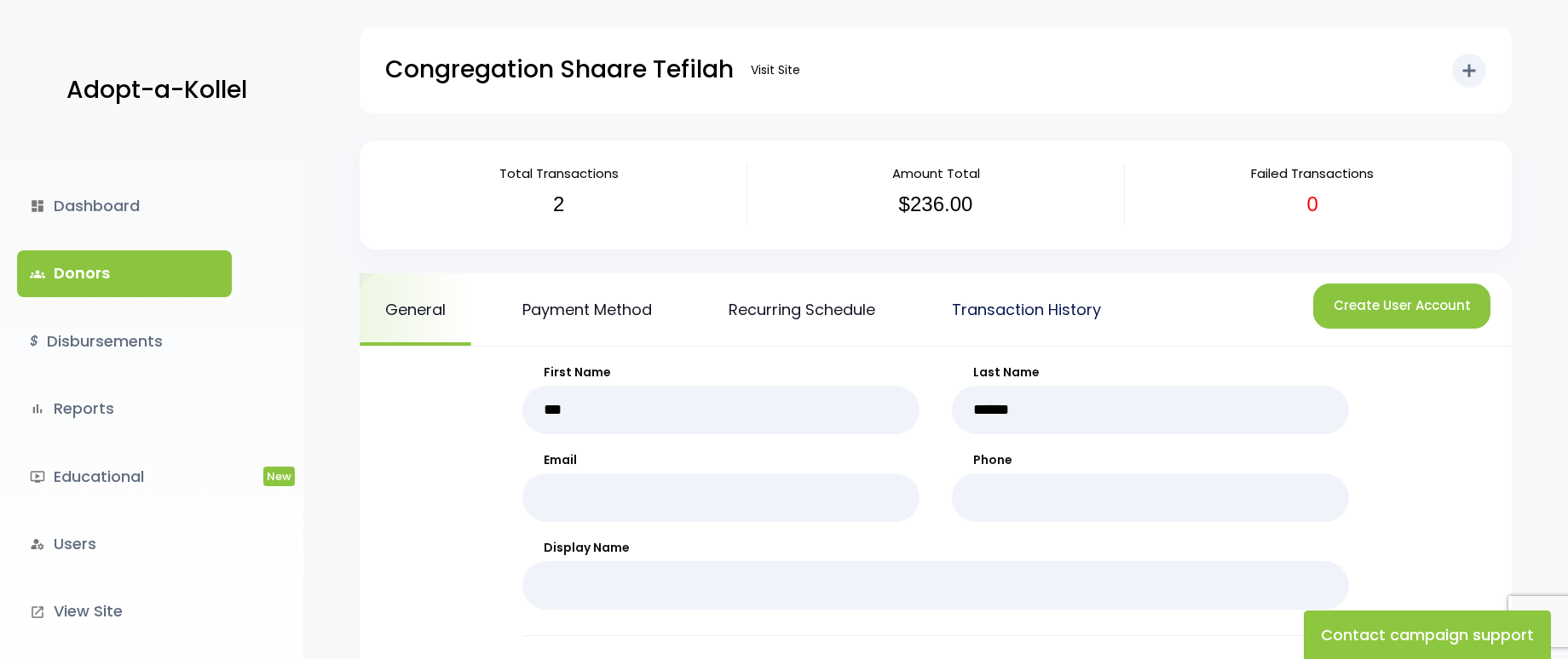
click at [1009, 308] on link "Transaction History" at bounding box center [1026, 309] width 200 height 72
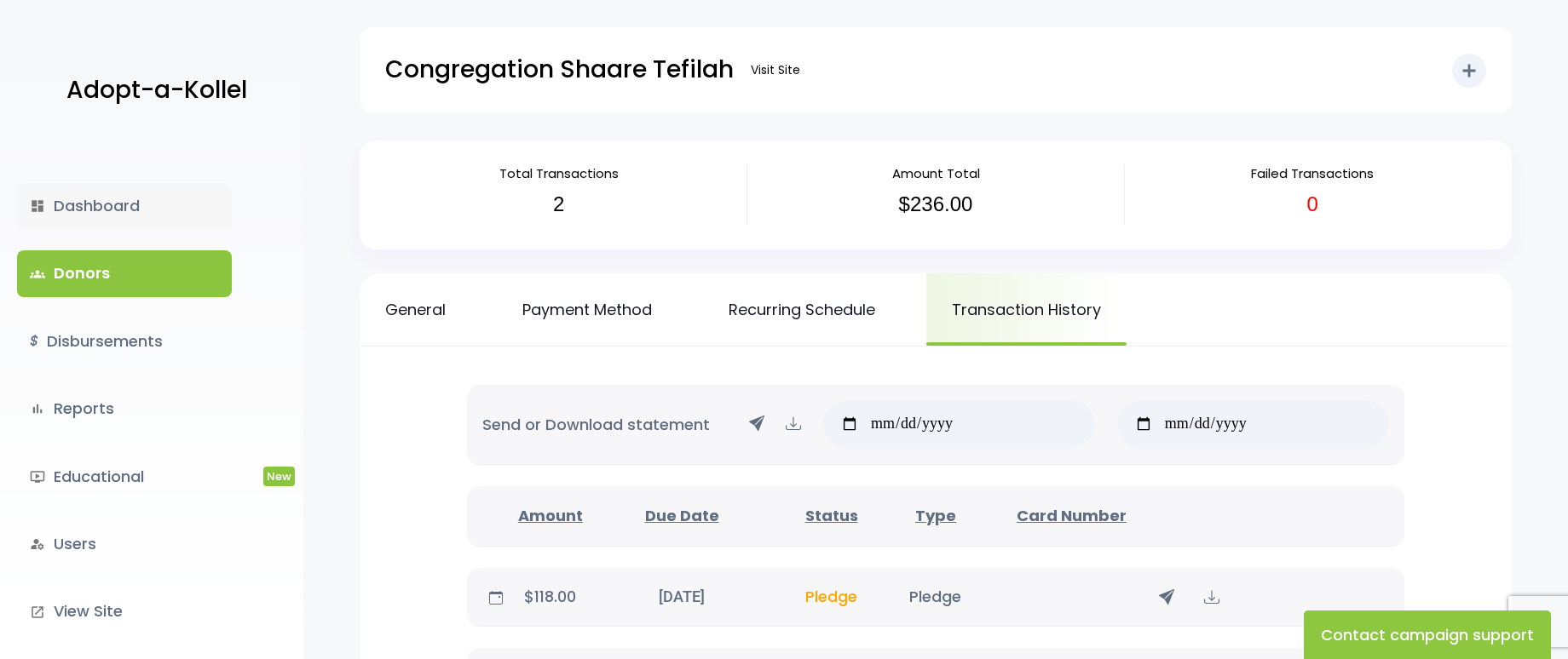
click at [126, 212] on link "dashboard Dashboard" at bounding box center [124, 206] width 215 height 46
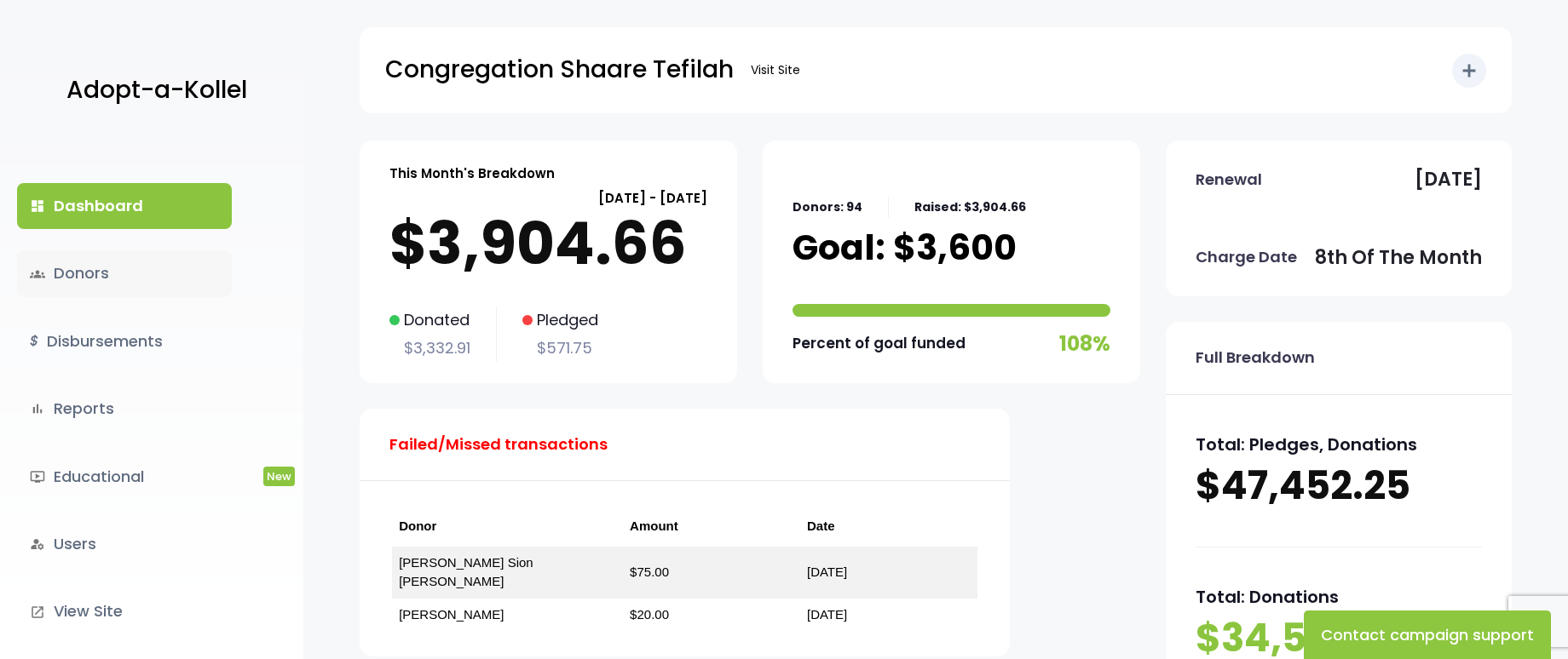
click at [148, 265] on link "groups Donors" at bounding box center [124, 273] width 215 height 46
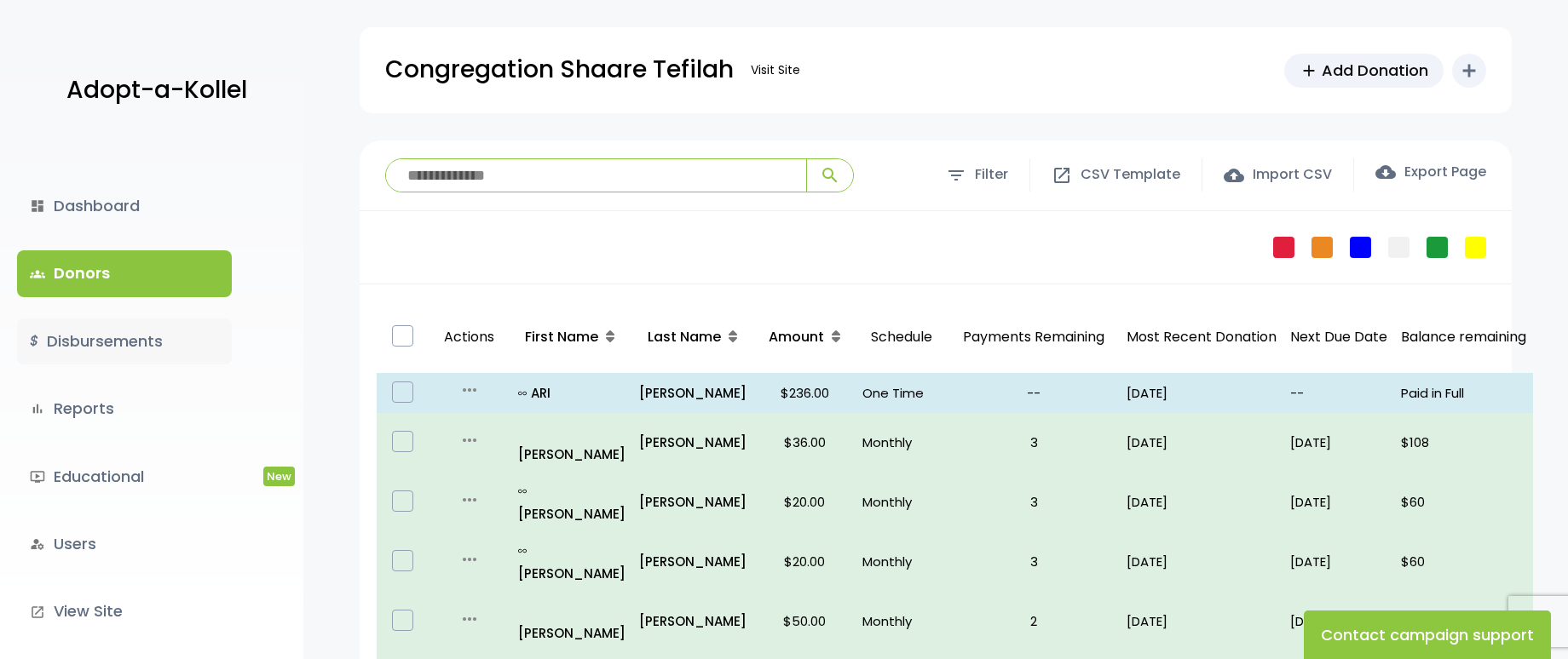
click at [124, 337] on link "$ Disbursements" at bounding box center [124, 341] width 215 height 46
